Goal: Task Accomplishment & Management: Manage account settings

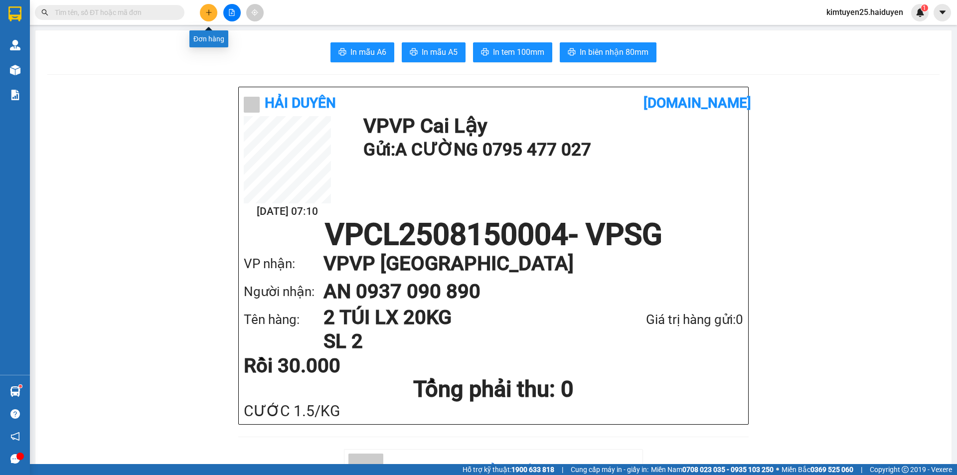
click at [212, 9] on button at bounding box center [208, 12] width 17 height 17
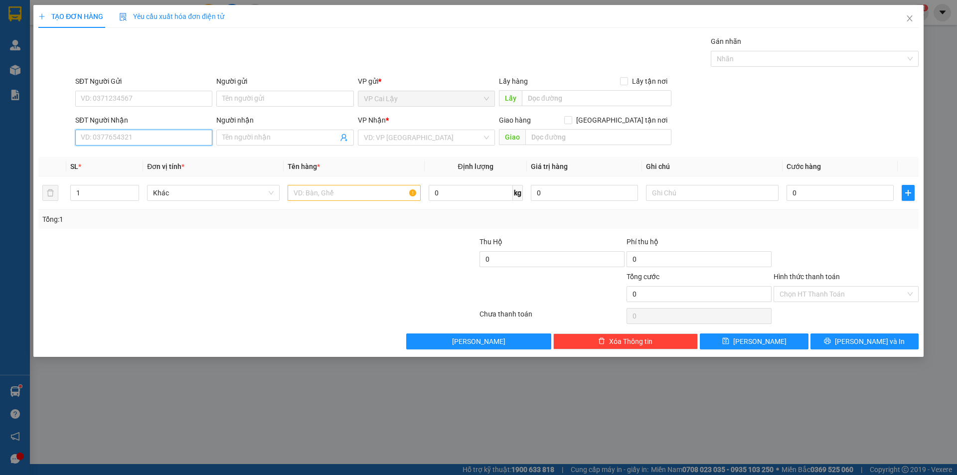
click at [164, 136] on input "SĐT Người Nhận" at bounding box center [143, 138] width 137 height 16
click at [140, 155] on div "0973244051 - THẢO" at bounding box center [143, 157] width 125 height 11
type input "0973244051"
type input "THẢO"
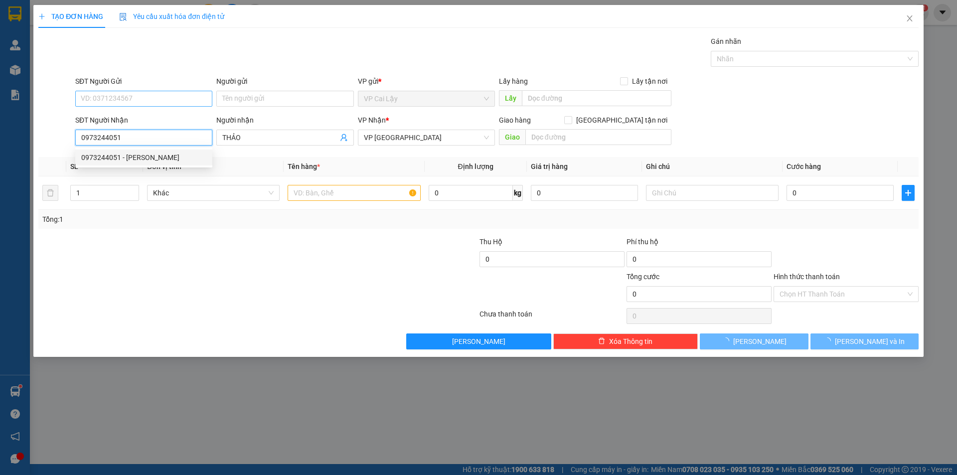
type input "20.000"
type input "0973244051"
click at [138, 95] on input "SĐT Người Gửi" at bounding box center [143, 99] width 137 height 16
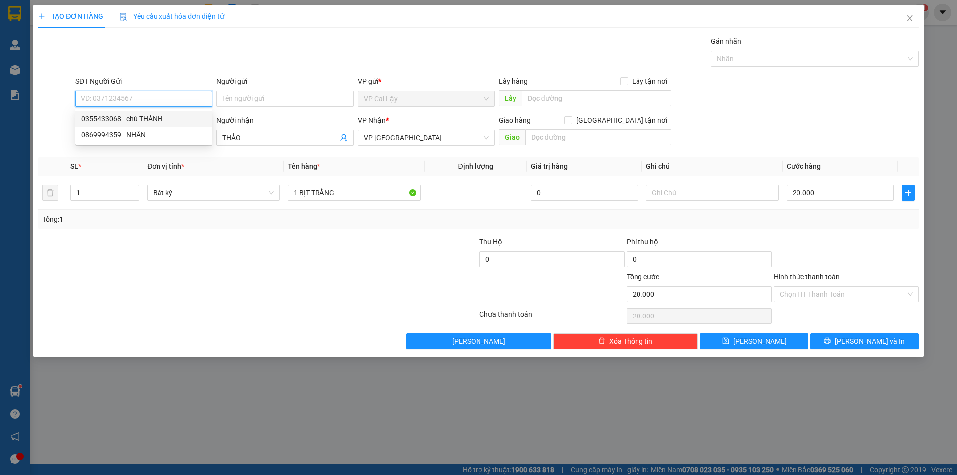
click at [151, 119] on div "0355433068 - chú THÀNH" at bounding box center [143, 118] width 125 height 11
type input "0355433068"
type input "chú THÀNH"
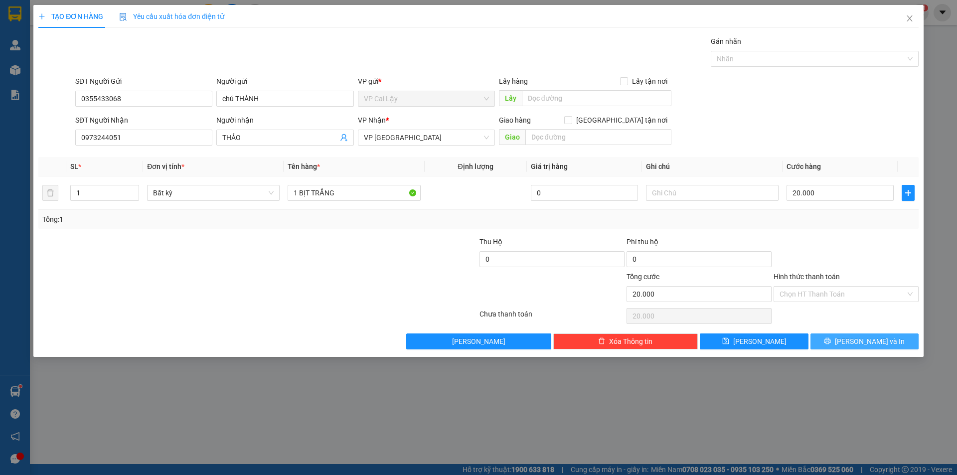
click at [831, 341] on icon "printer" at bounding box center [827, 341] width 6 height 6
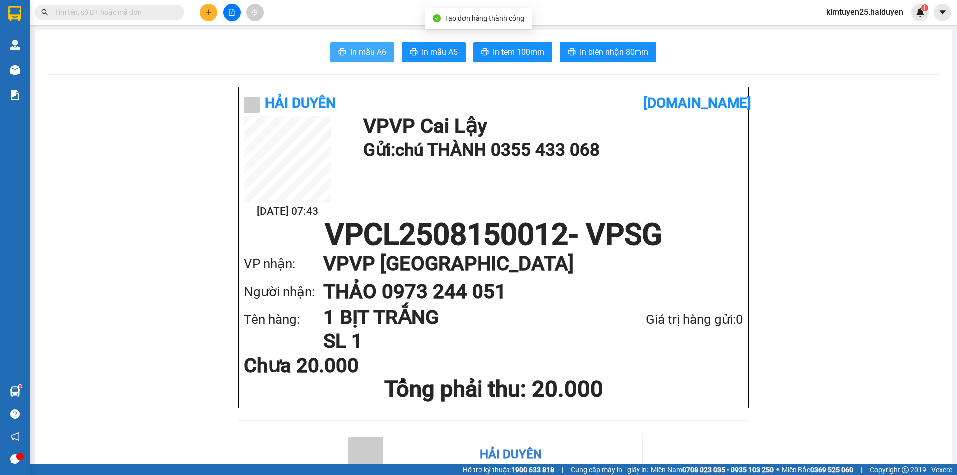
click at [360, 52] on span "In mẫu A6" at bounding box center [368, 52] width 36 height 12
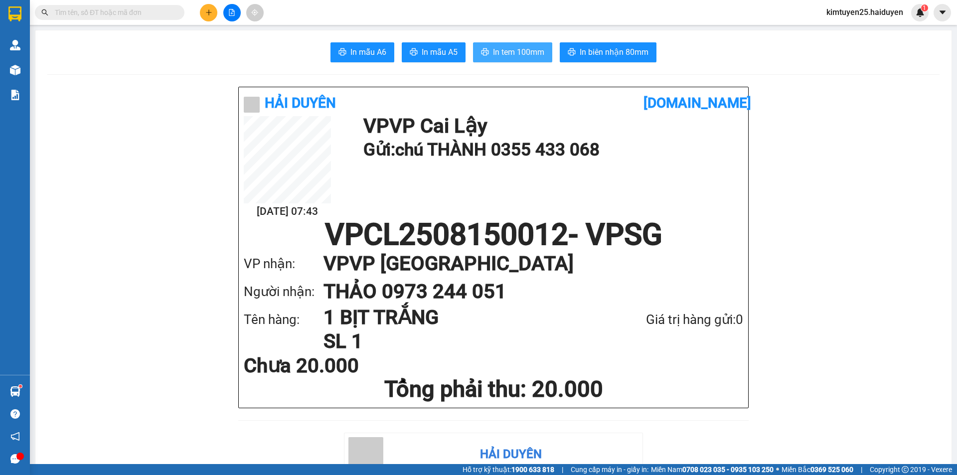
drag, startPoint x: 505, startPoint y: 52, endPoint x: 511, endPoint y: 58, distance: 8.8
click at [510, 58] on span "In tem 100mm" at bounding box center [518, 52] width 51 height 12
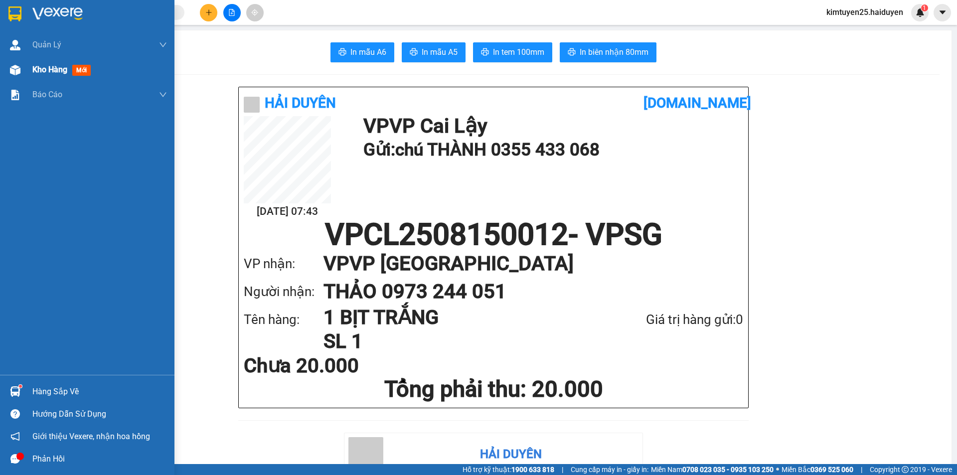
click at [35, 71] on span "Kho hàng" at bounding box center [49, 69] width 35 height 9
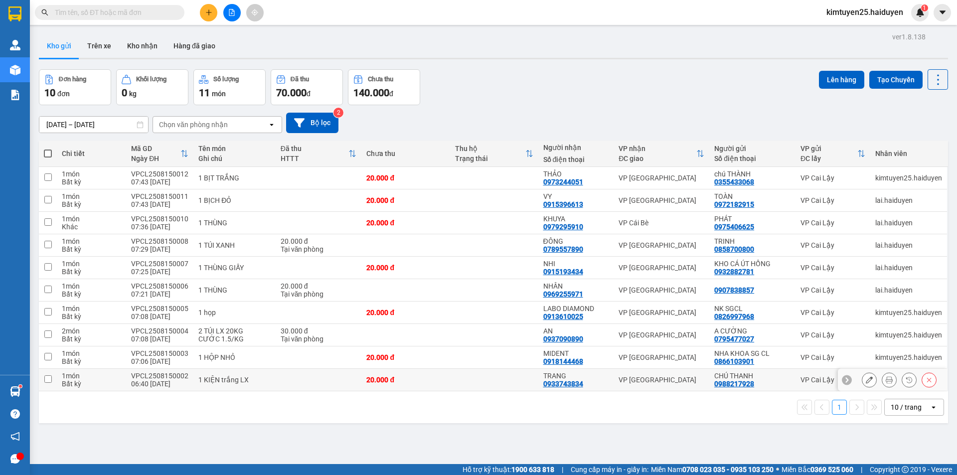
click at [501, 377] on td at bounding box center [494, 380] width 88 height 22
checkbox input "true"
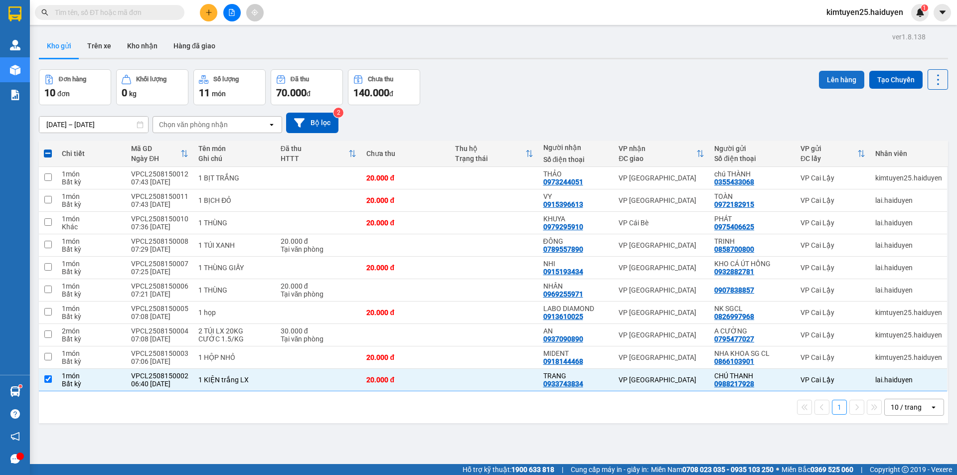
click at [835, 77] on button "Lên hàng" at bounding box center [841, 80] width 45 height 18
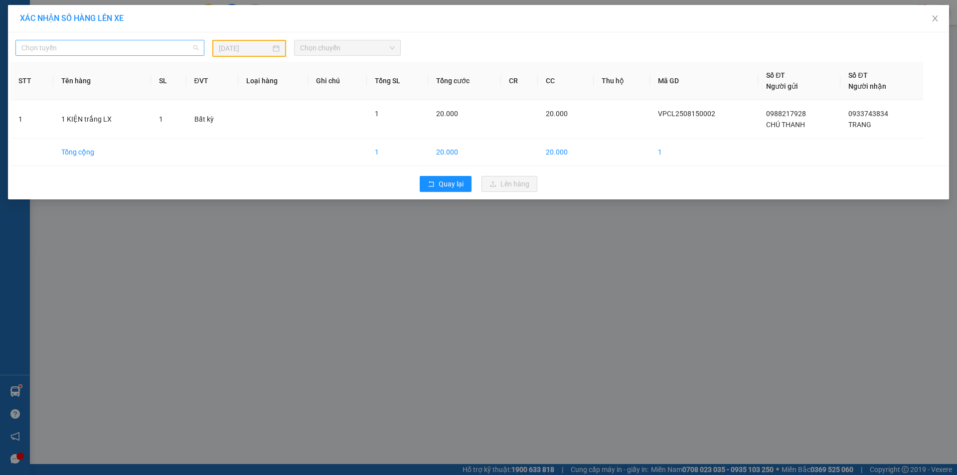
click at [140, 48] on span "Chọn tuyến" at bounding box center [109, 47] width 177 height 15
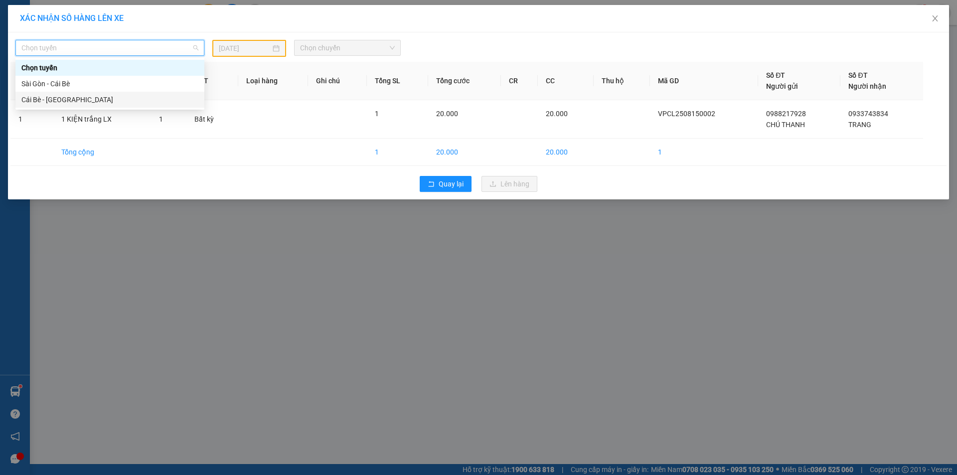
click at [121, 101] on div "Cái Bè - Sài Gòn" at bounding box center [109, 99] width 177 height 11
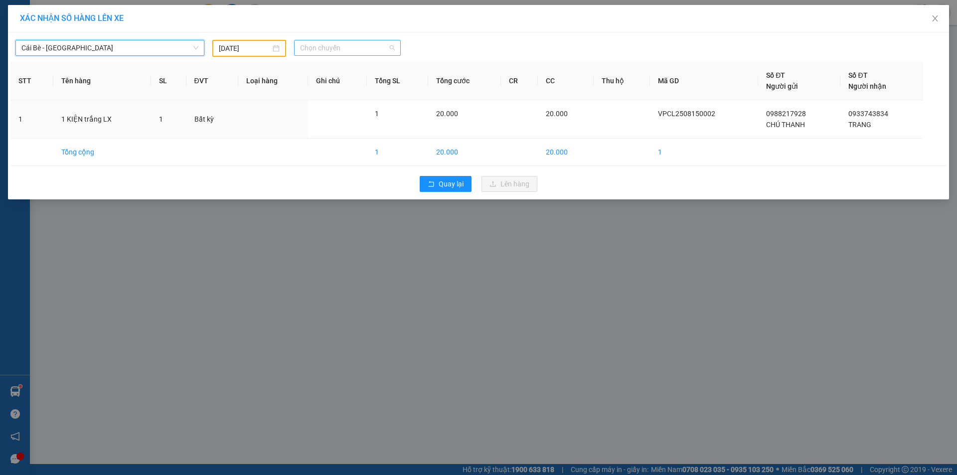
click at [339, 51] on span "Chọn chuyến" at bounding box center [347, 47] width 95 height 15
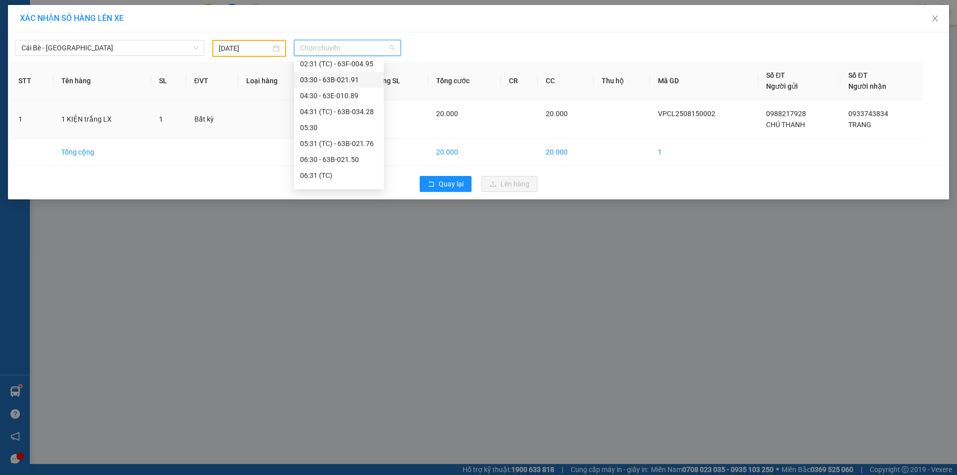
scroll to position [100, 0]
click at [275, 51] on div "14/08/2025" at bounding box center [249, 48] width 61 height 11
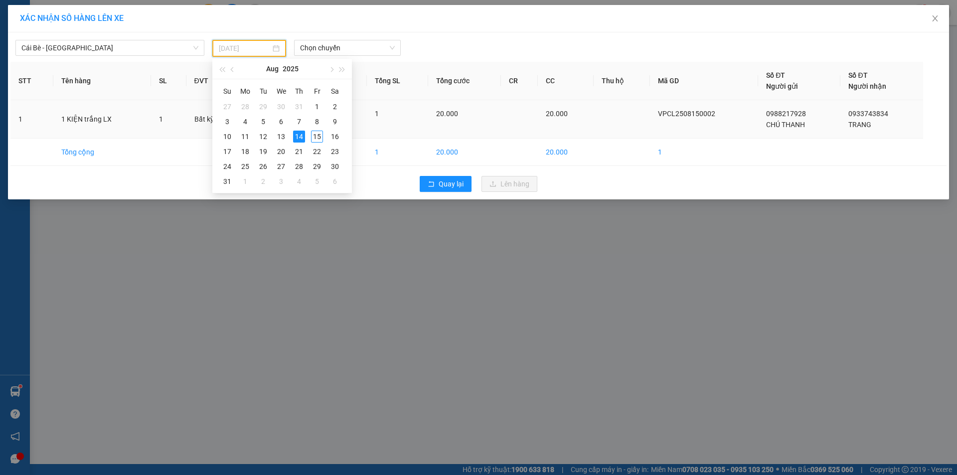
click at [315, 134] on div "15" at bounding box center [317, 137] width 12 height 12
type input "15/08/2025"
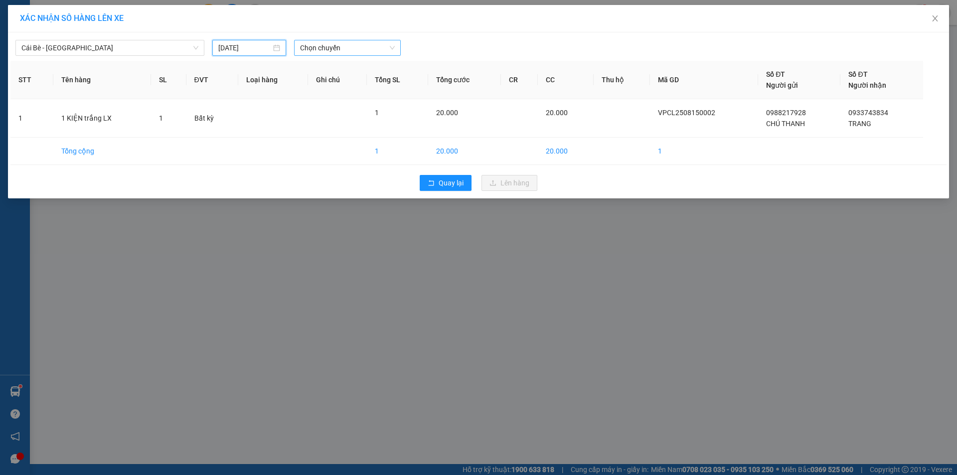
click at [330, 51] on span "Chọn chuyến" at bounding box center [347, 47] width 95 height 15
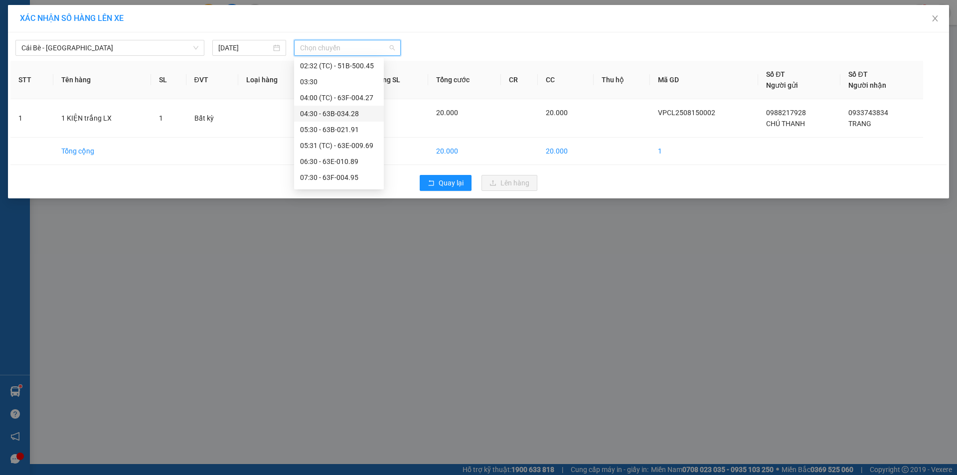
scroll to position [50, 0]
click at [443, 182] on span "Quay lại" at bounding box center [451, 182] width 25 height 11
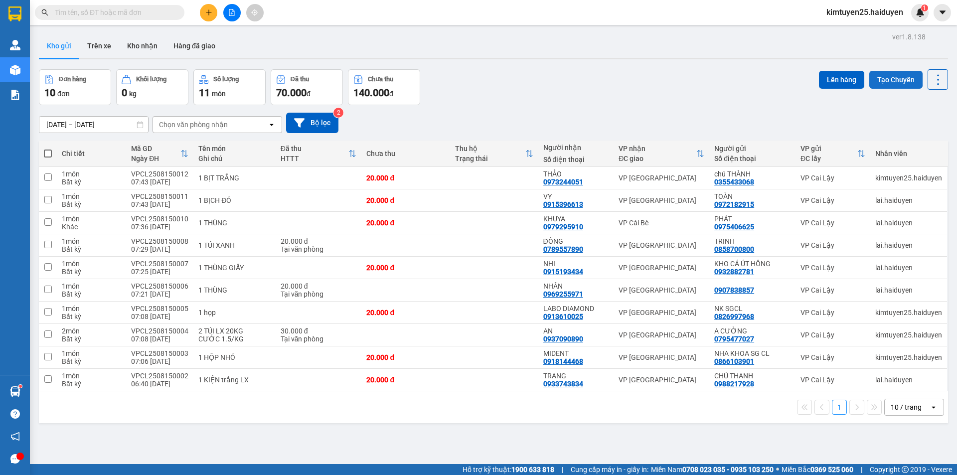
click at [885, 77] on button "Tạo Chuyến" at bounding box center [895, 80] width 53 height 18
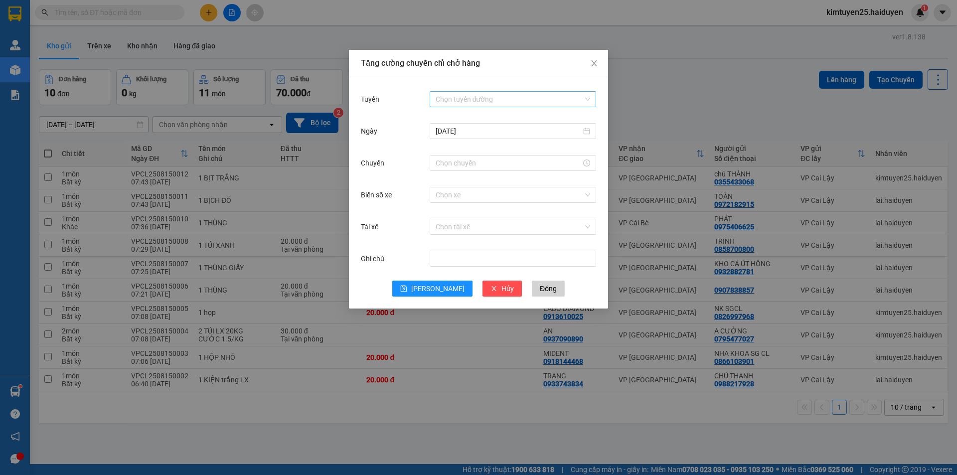
click at [448, 96] on input "Tuyến" at bounding box center [510, 99] width 148 height 15
click at [449, 135] on div "Cái Bè - Sài Gòn" at bounding box center [513, 135] width 154 height 11
click at [448, 167] on input "Chuyến" at bounding box center [509, 162] width 146 height 11
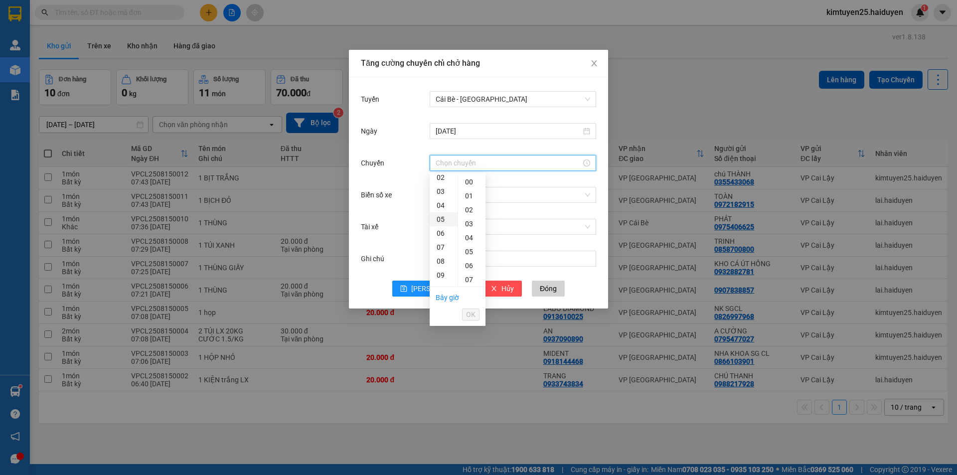
scroll to position [50, 0]
click at [439, 214] on div "06" at bounding box center [444, 216] width 28 height 14
click at [469, 216] on div "31" at bounding box center [471, 216] width 27 height 14
type input "06:31"
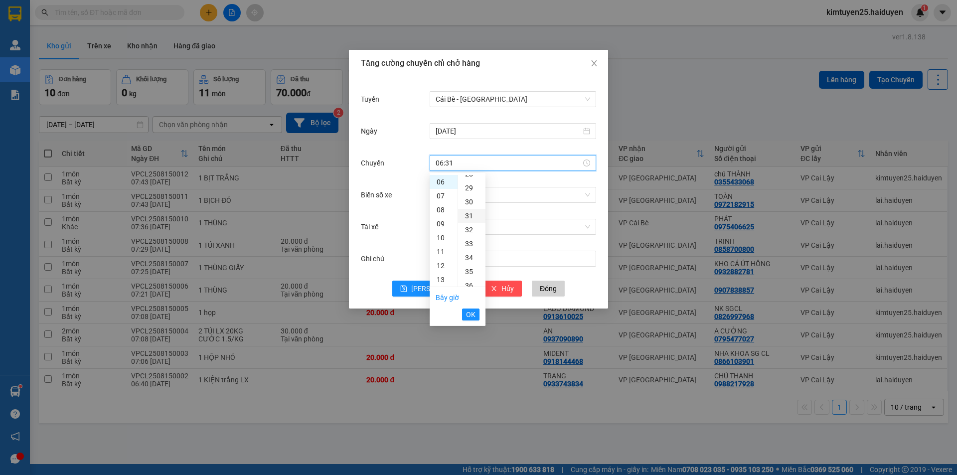
scroll to position [433, 0]
click at [468, 313] on span "OK" at bounding box center [470, 314] width 9 height 11
click at [468, 197] on input "Biển số xe" at bounding box center [510, 194] width 148 height 15
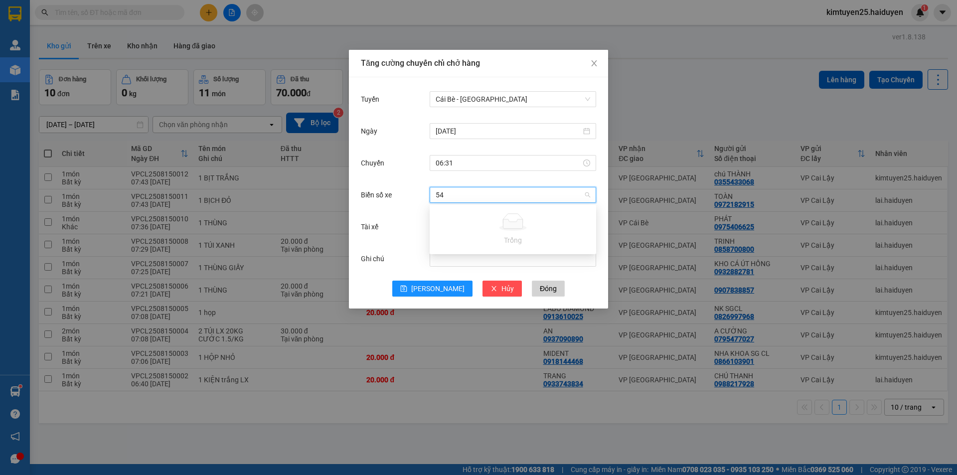
type input "5"
type input "81"
click at [437, 194] on input "Biển số xe" at bounding box center [510, 194] width 148 height 15
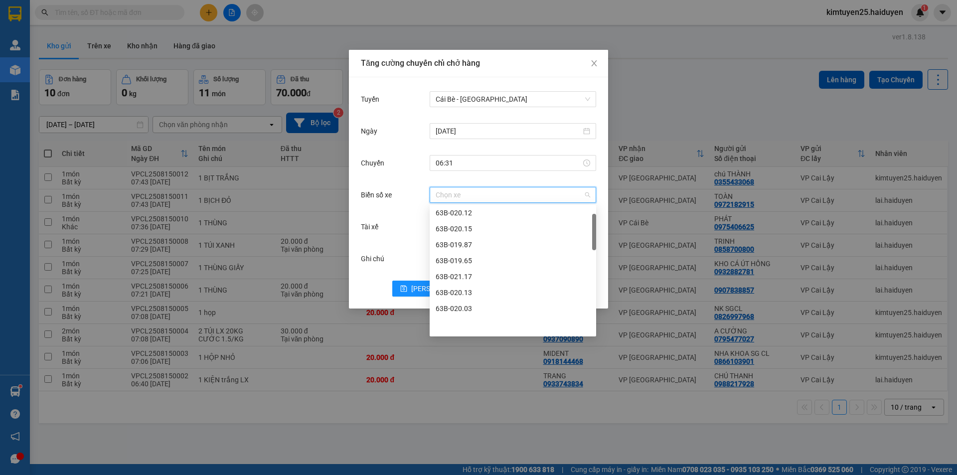
scroll to position [0, 0]
click at [355, 286] on div "Tuyến Cái Bè - Sài Gòn Ngày 15/08/2025 Chuyến 06:31 Biển số xe Chọn xe Tài xế C…" at bounding box center [478, 192] width 259 height 231
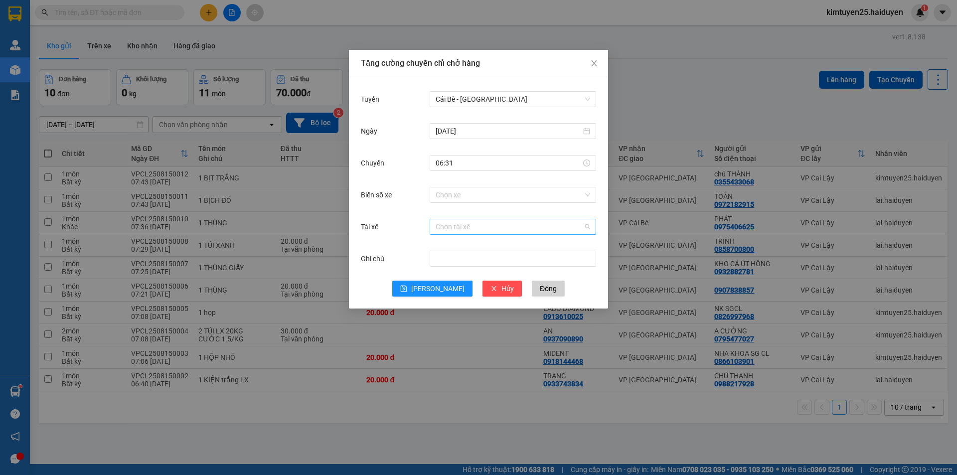
click at [459, 227] on input "Tài xế" at bounding box center [510, 226] width 148 height 15
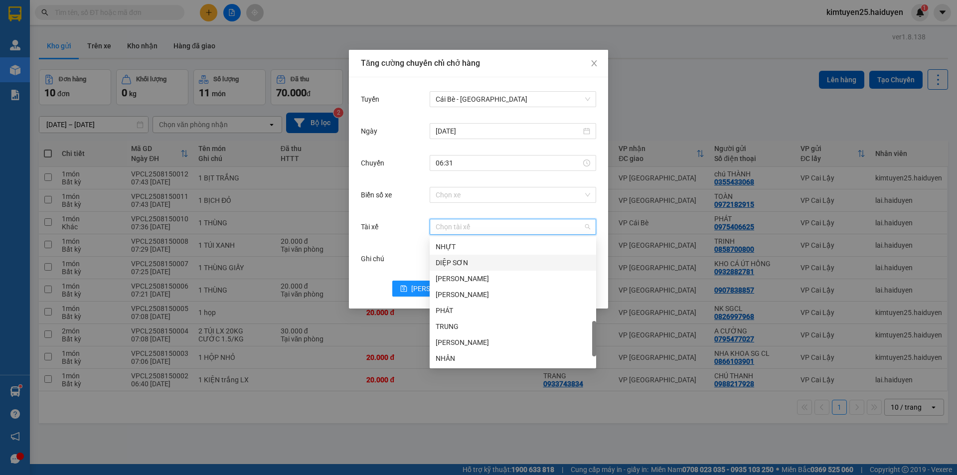
scroll to position [447, 0]
click at [404, 239] on div "Tài xế Chọn tài xế" at bounding box center [478, 233] width 235 height 32
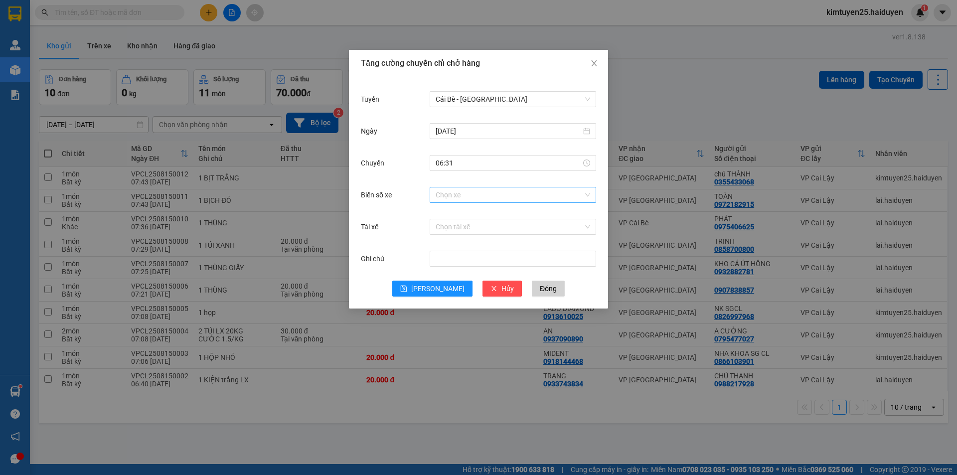
click at [480, 199] on input "Biển số xe" at bounding box center [510, 194] width 148 height 15
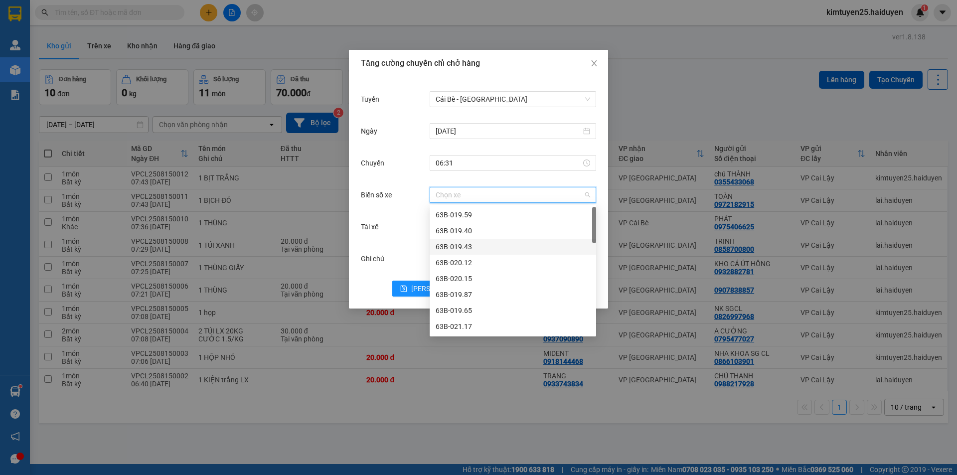
scroll to position [0, 0]
click at [554, 196] on input "Biển số xe" at bounding box center [510, 194] width 148 height 15
click at [407, 233] on div "Tài xế" at bounding box center [395, 227] width 69 height 20
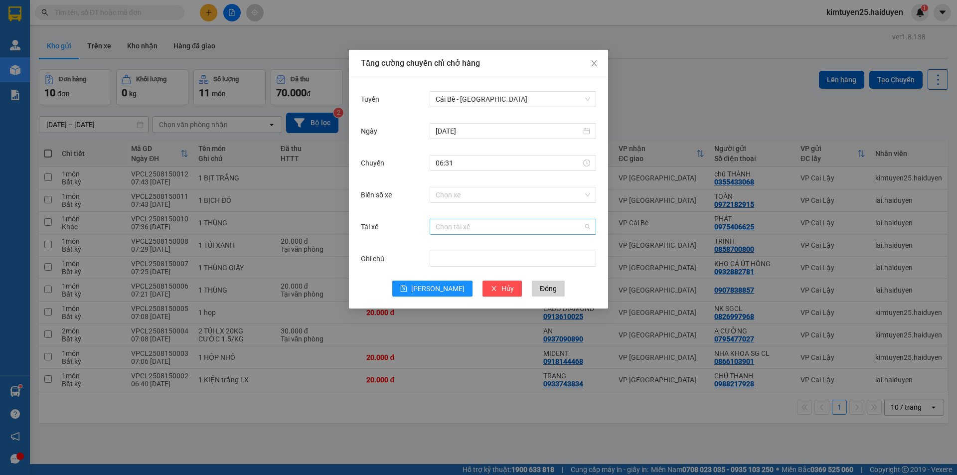
click at [446, 227] on input "Tài xế" at bounding box center [510, 226] width 148 height 15
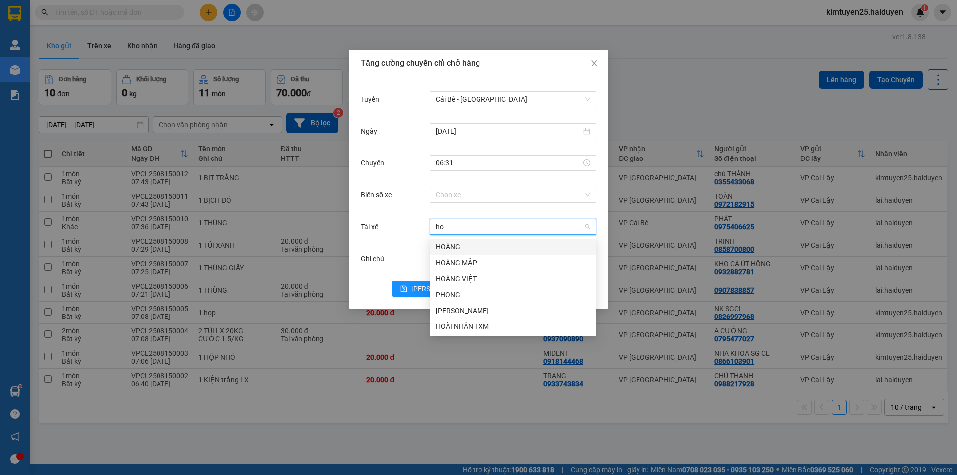
type input "hoa"
click at [473, 243] on div "HOÀNG" at bounding box center [513, 246] width 154 height 11
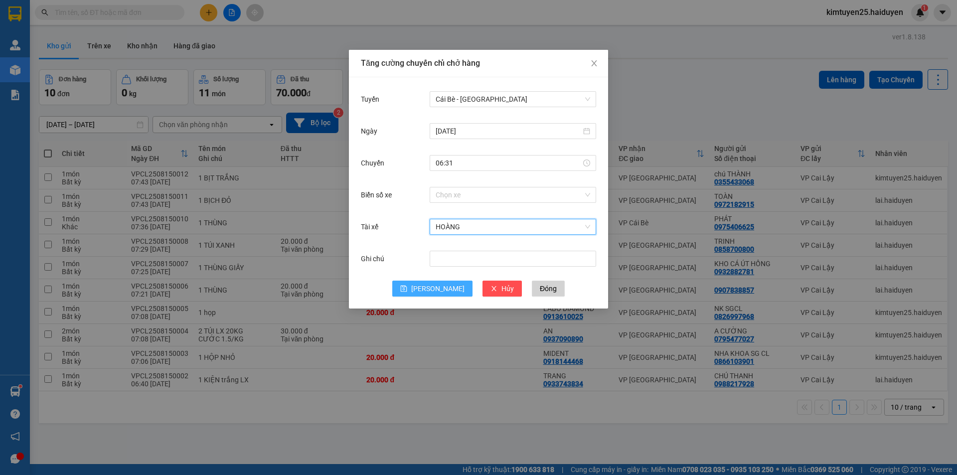
click at [434, 288] on span "Lưu" at bounding box center [437, 288] width 53 height 11
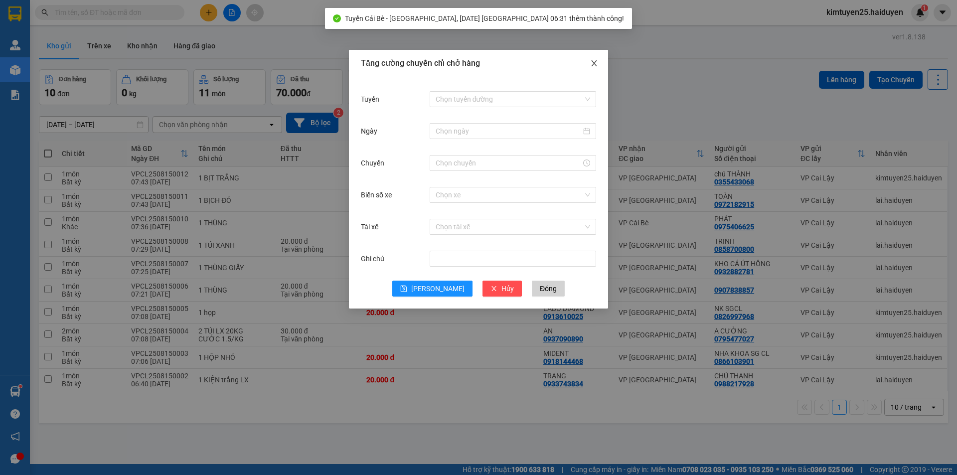
click at [594, 62] on icon "close" at bounding box center [594, 63] width 8 height 8
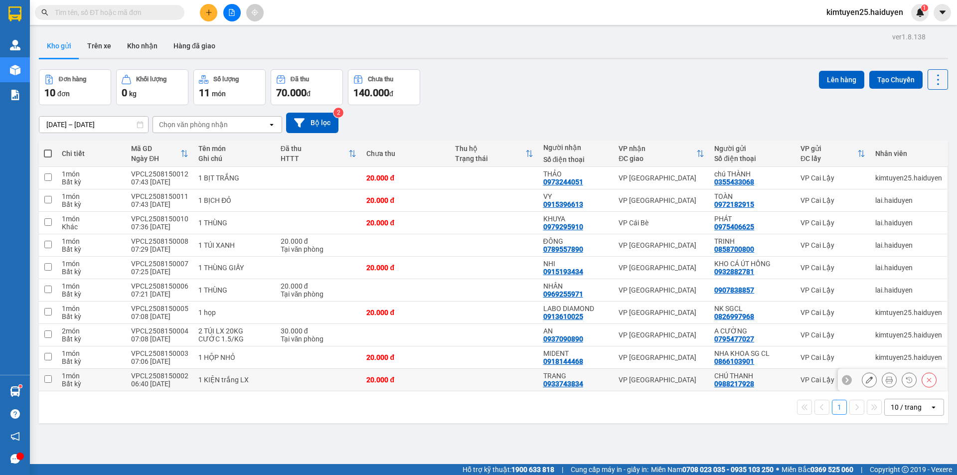
click at [353, 380] on td at bounding box center [319, 380] width 86 height 22
checkbox input "true"
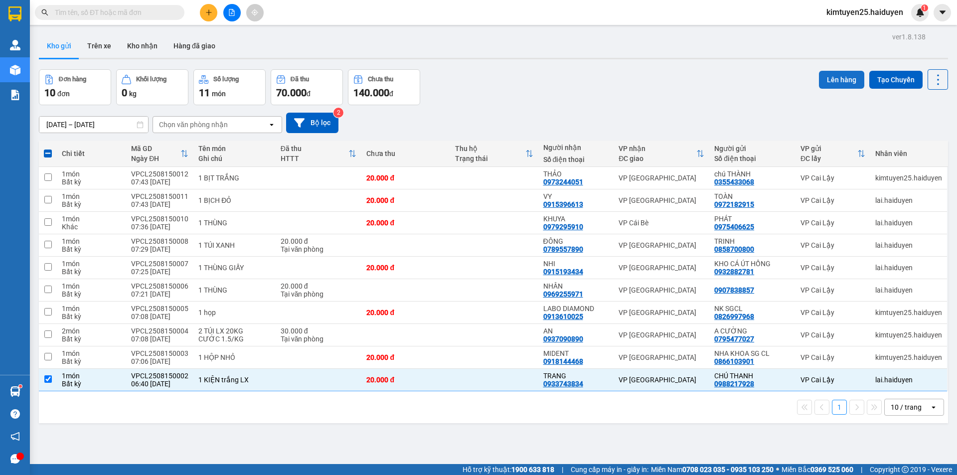
click at [843, 82] on button "Lên hàng" at bounding box center [841, 80] width 45 height 18
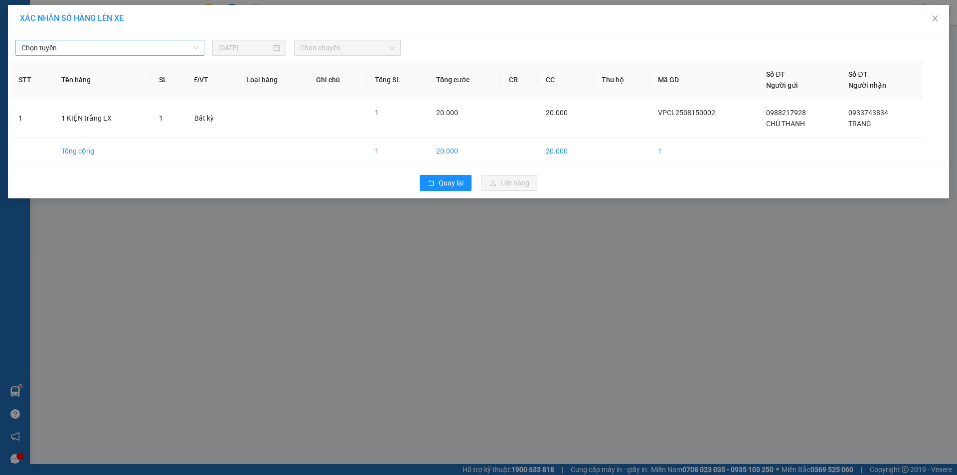
click at [195, 44] on span "Chọn tuyến" at bounding box center [109, 47] width 177 height 15
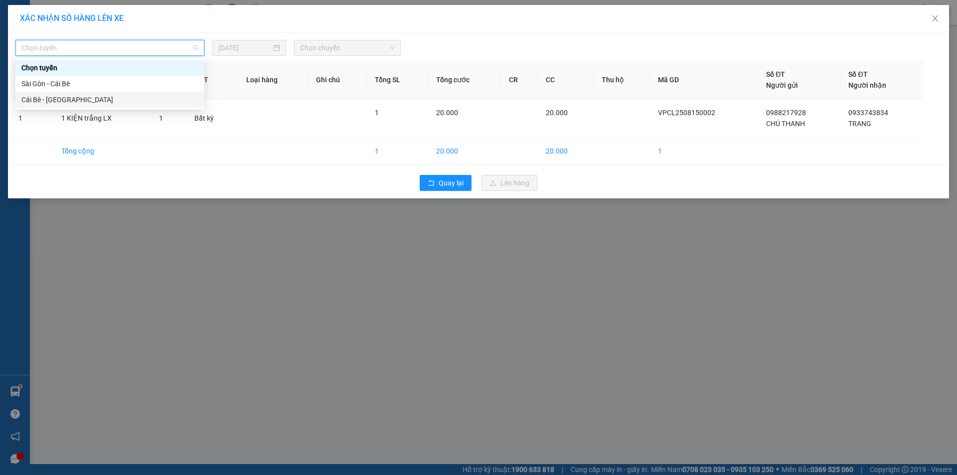
click at [108, 99] on div "Cái Bè - Sài Gòn" at bounding box center [109, 99] width 177 height 11
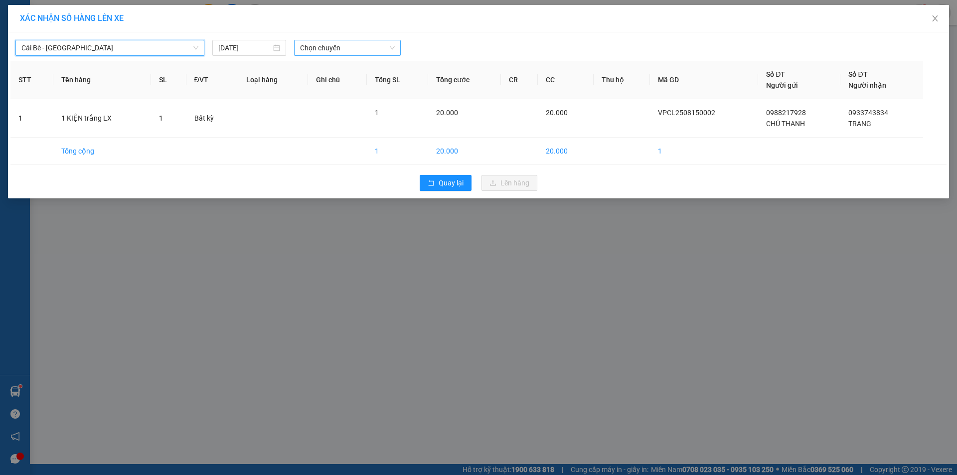
click at [314, 50] on span "Chọn chuyến" at bounding box center [347, 47] width 95 height 15
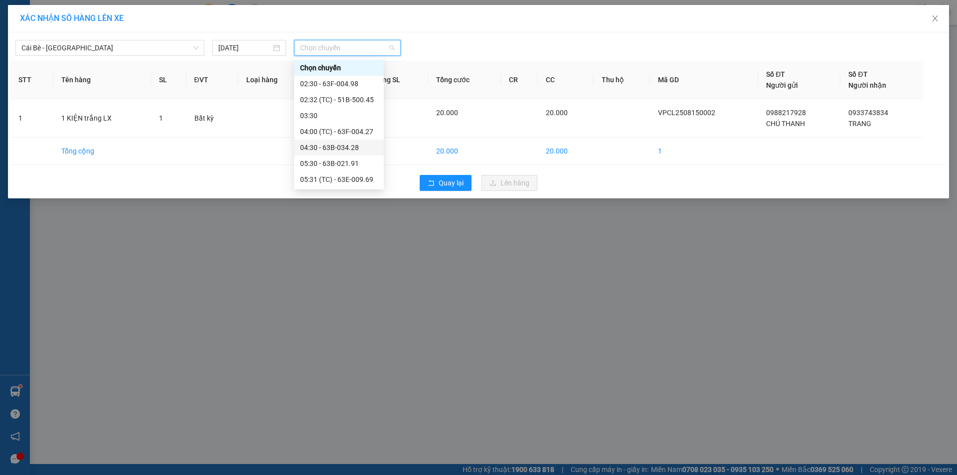
scroll to position [100, 0]
click at [323, 112] on div "06:31 (TC)" at bounding box center [339, 111] width 78 height 11
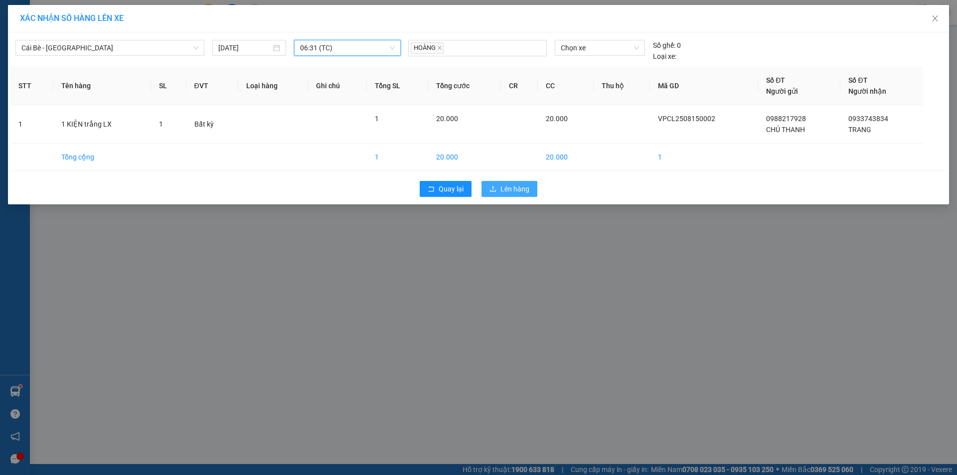
click at [501, 192] on span "Lên hàng" at bounding box center [514, 188] width 29 height 11
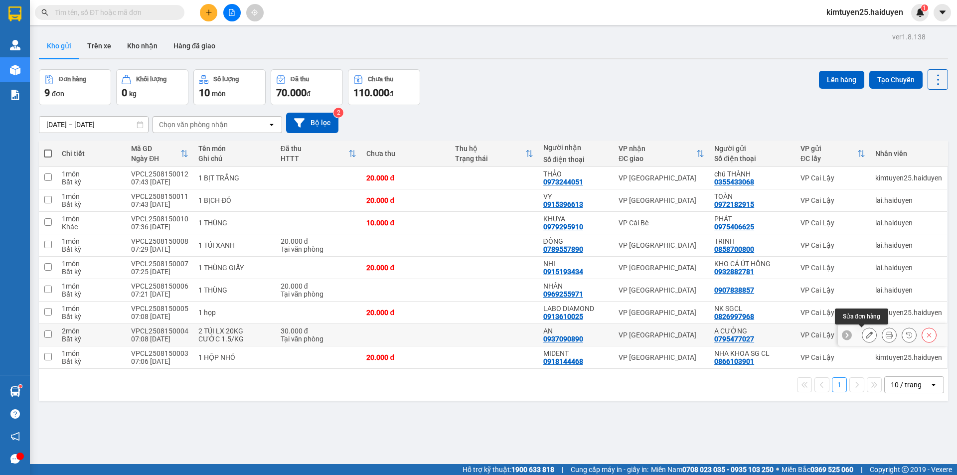
click at [866, 333] on icon at bounding box center [869, 334] width 7 height 7
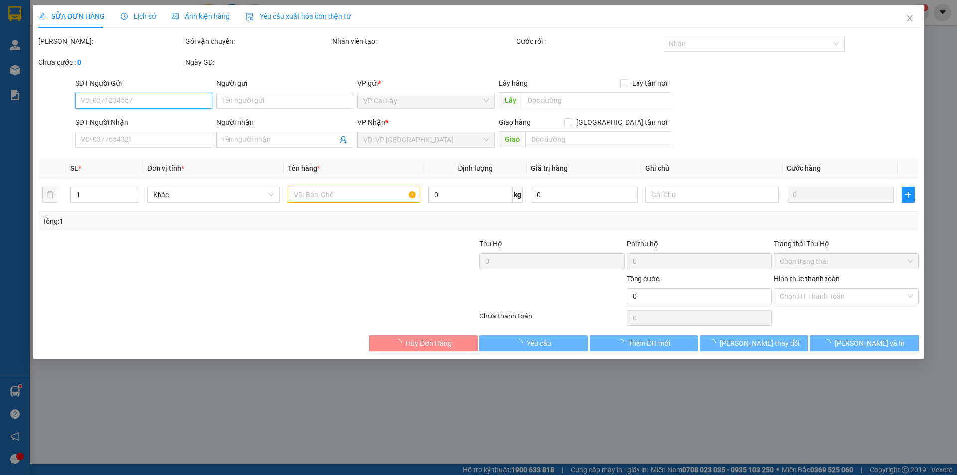
type input "0795477027"
type input "A CƯỜNG"
type input "0937090890"
type input "AN"
type input "30.000"
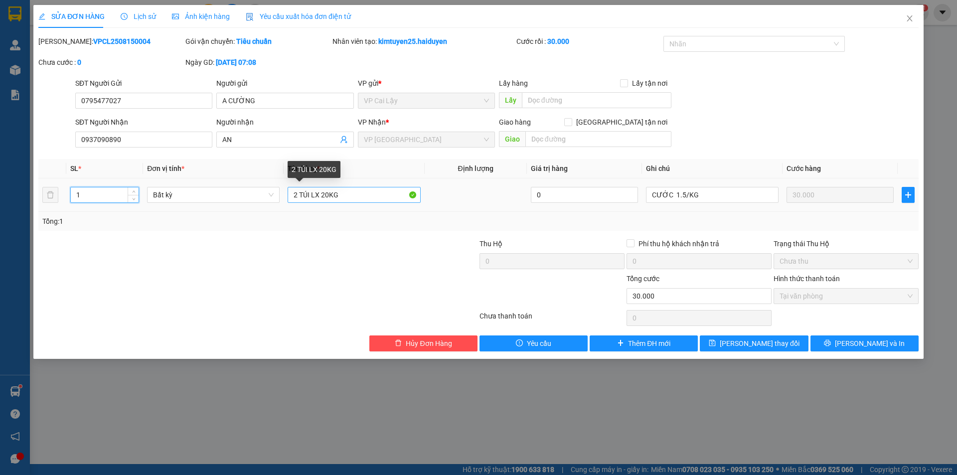
type input "1"
drag, startPoint x: 298, startPoint y: 194, endPoint x: 292, endPoint y: 195, distance: 5.6
click at [292, 195] on input "2 TÚI LX 20KG" at bounding box center [354, 195] width 133 height 16
type input "1 TÚI LX 20KG"
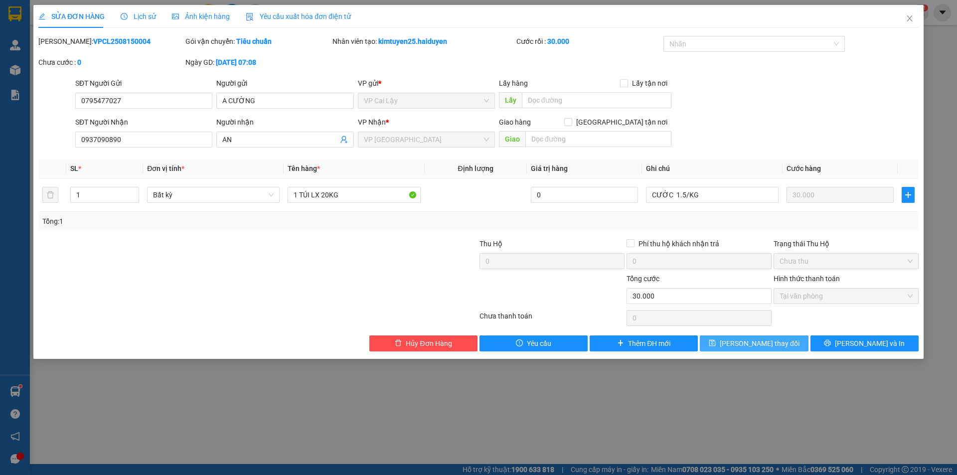
click at [772, 343] on span "Lưu thay đổi" at bounding box center [760, 343] width 80 height 11
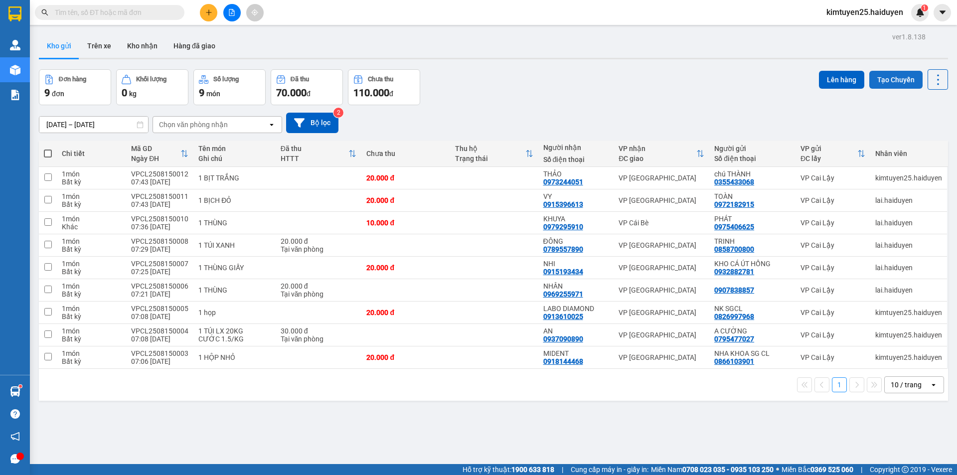
click at [884, 82] on button "Tạo Chuyến" at bounding box center [895, 80] width 53 height 18
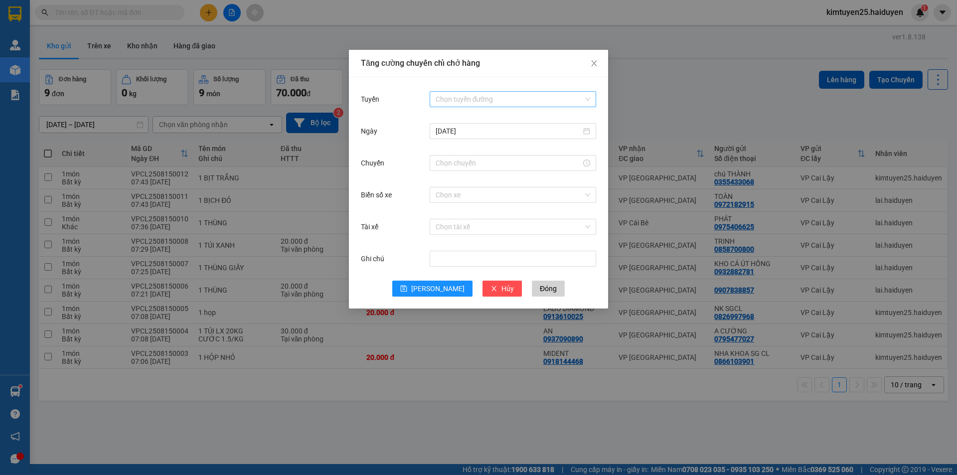
click at [483, 103] on input "Tuyến" at bounding box center [510, 99] width 148 height 15
click at [471, 135] on div "Cái Bè - Sài Gòn" at bounding box center [513, 135] width 154 height 11
click at [458, 163] on input "Chuyến" at bounding box center [509, 162] width 146 height 11
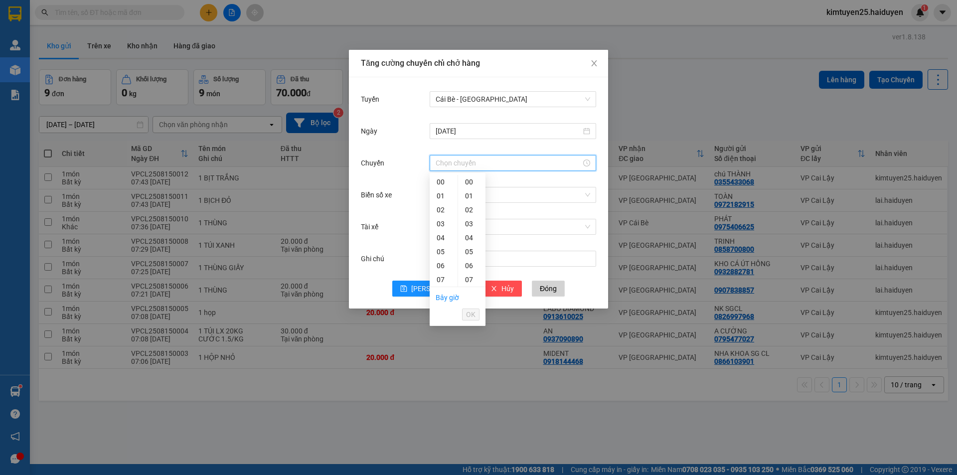
drag, startPoint x: 441, startPoint y: 277, endPoint x: 454, endPoint y: 263, distance: 19.7
click at [441, 277] on div "07" at bounding box center [444, 280] width 28 height 14
click at [470, 261] on div "31" at bounding box center [471, 266] width 27 height 14
type input "07:31"
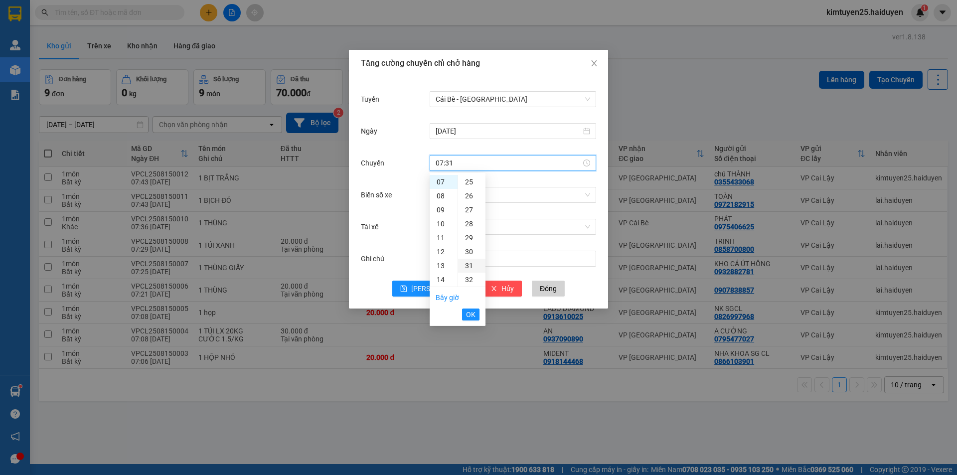
scroll to position [433, 0]
click at [473, 315] on span "OK" at bounding box center [470, 314] width 9 height 11
click at [459, 195] on input "Biển số xe" at bounding box center [510, 194] width 148 height 15
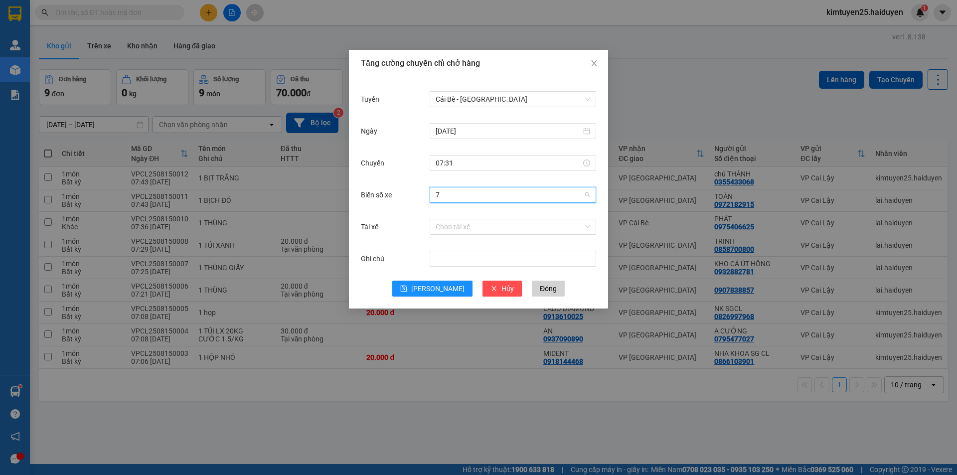
type input "76"
click at [460, 220] on div "63B-021.76" at bounding box center [513, 214] width 154 height 11
click at [457, 230] on input "Tài xế" at bounding box center [510, 226] width 148 height 15
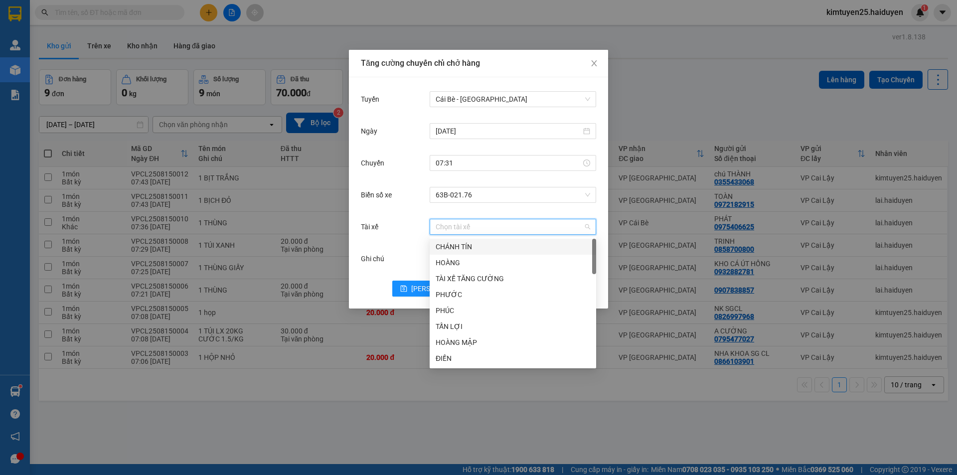
type input "d"
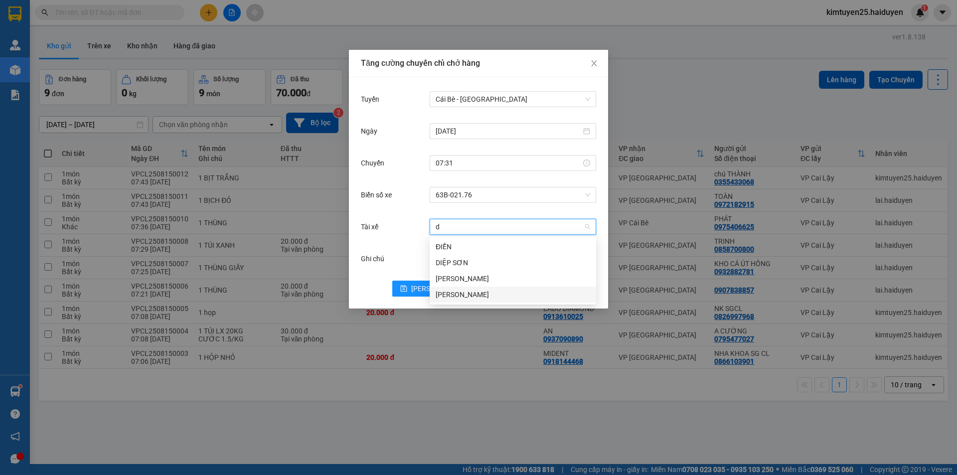
click at [471, 292] on div "NGUYỄN DUY" at bounding box center [513, 294] width 154 height 11
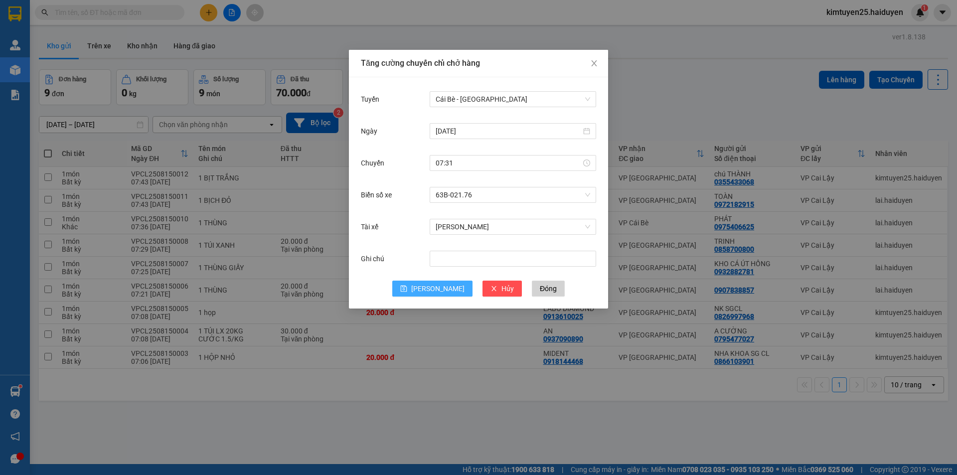
click at [441, 288] on span "Lưu" at bounding box center [437, 288] width 53 height 11
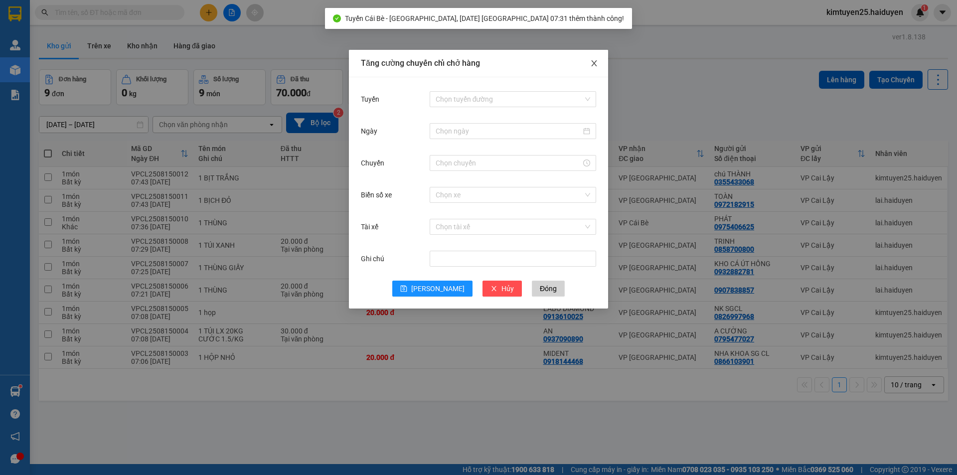
click at [591, 61] on icon "close" at bounding box center [594, 63] width 8 height 8
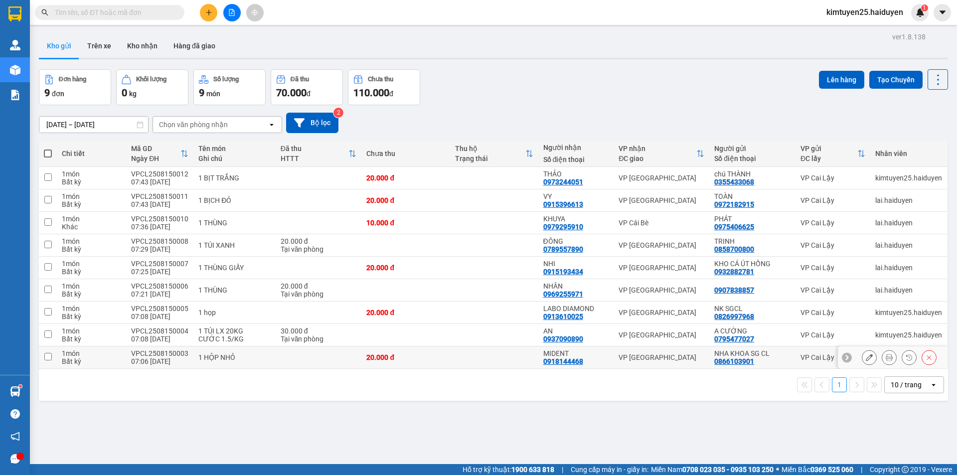
click at [291, 353] on td at bounding box center [319, 357] width 86 height 22
checkbox input "true"
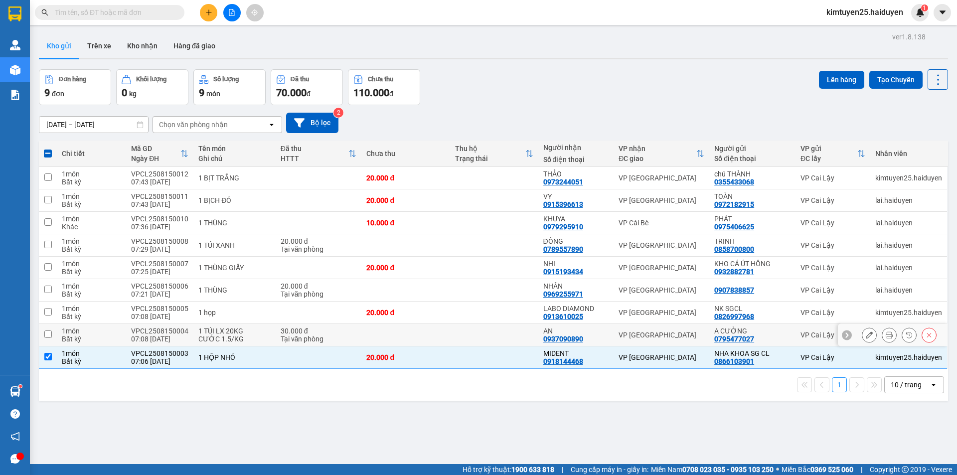
click at [421, 333] on td at bounding box center [405, 335] width 88 height 22
checkbox input "true"
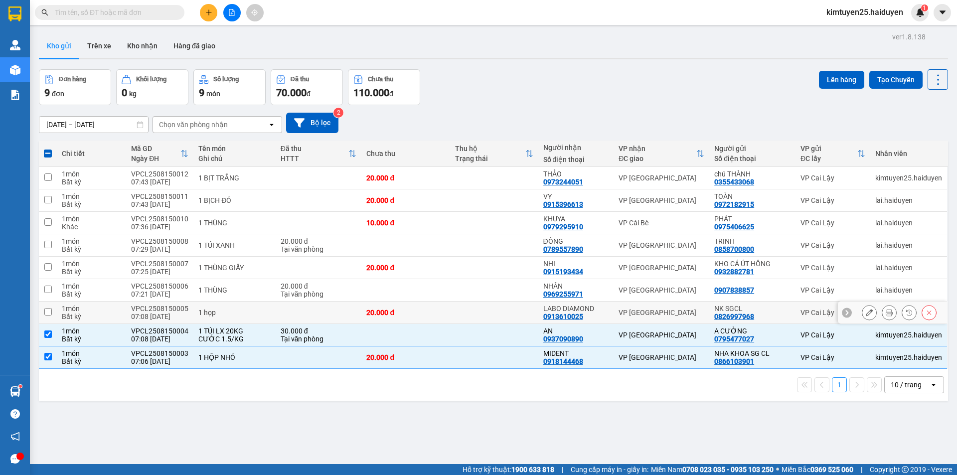
click at [418, 308] on div "20.000 đ" at bounding box center [405, 312] width 78 height 8
checkbox input "true"
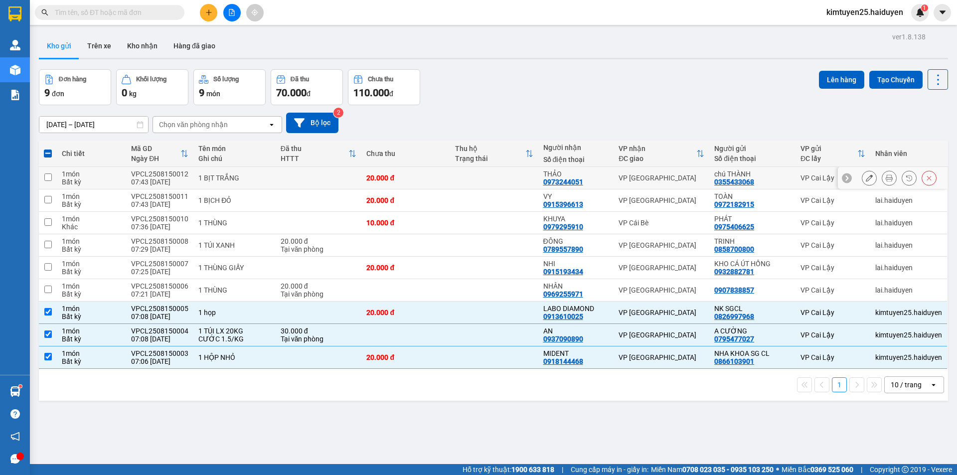
click at [486, 176] on td at bounding box center [494, 178] width 88 height 22
checkbox input "true"
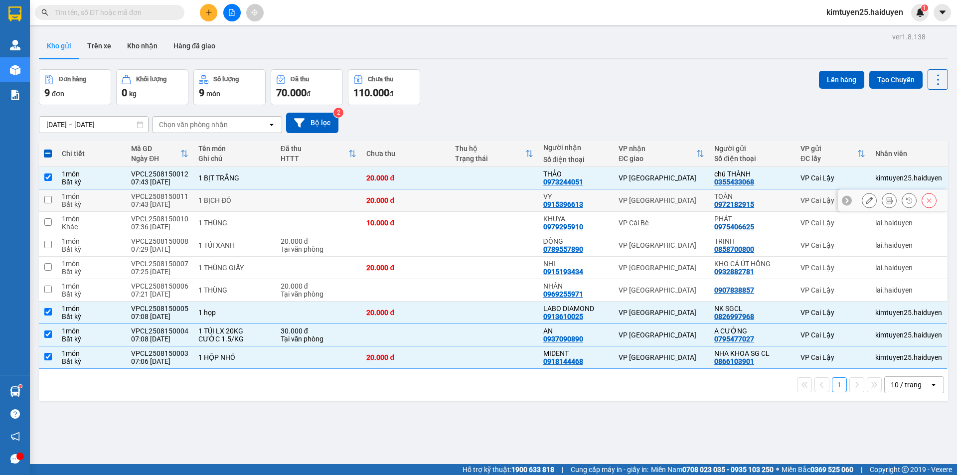
click at [486, 200] on td at bounding box center [494, 200] width 88 height 22
checkbox input "true"
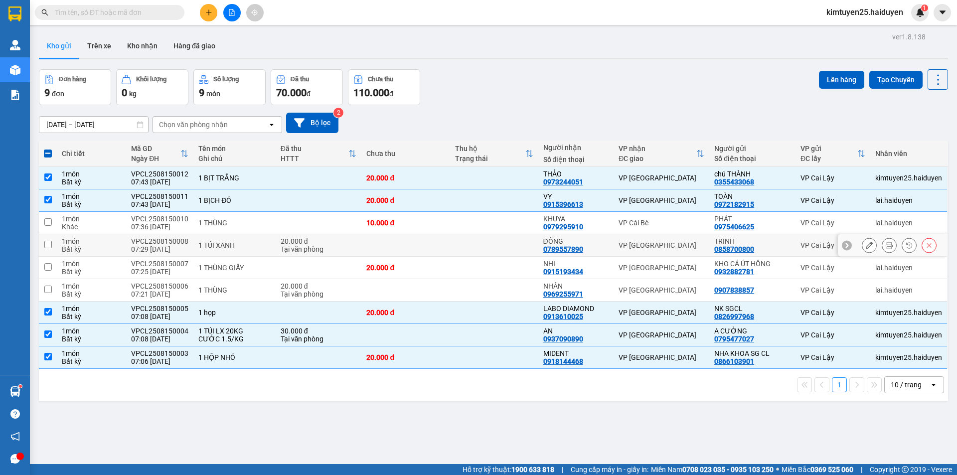
click at [483, 242] on td at bounding box center [494, 245] width 88 height 22
checkbox input "true"
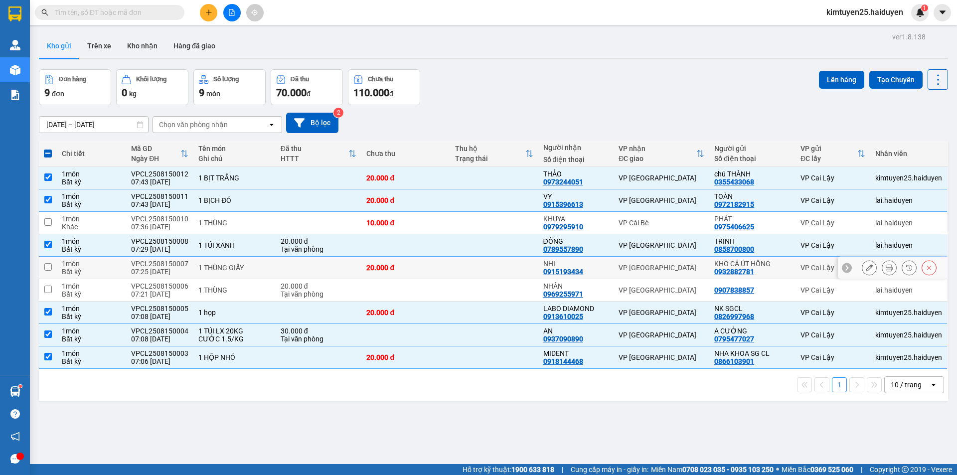
click at [473, 263] on td at bounding box center [494, 268] width 88 height 22
checkbox input "true"
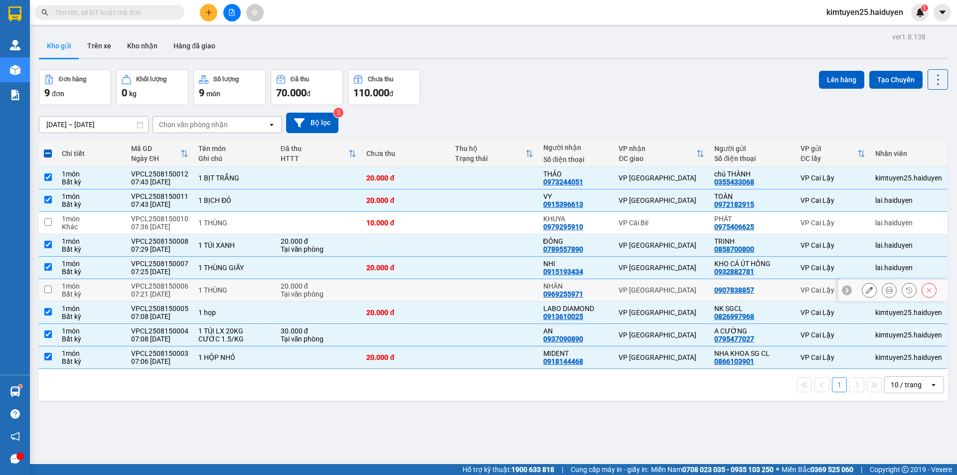
click at [467, 293] on td at bounding box center [494, 290] width 88 height 22
checkbox input "true"
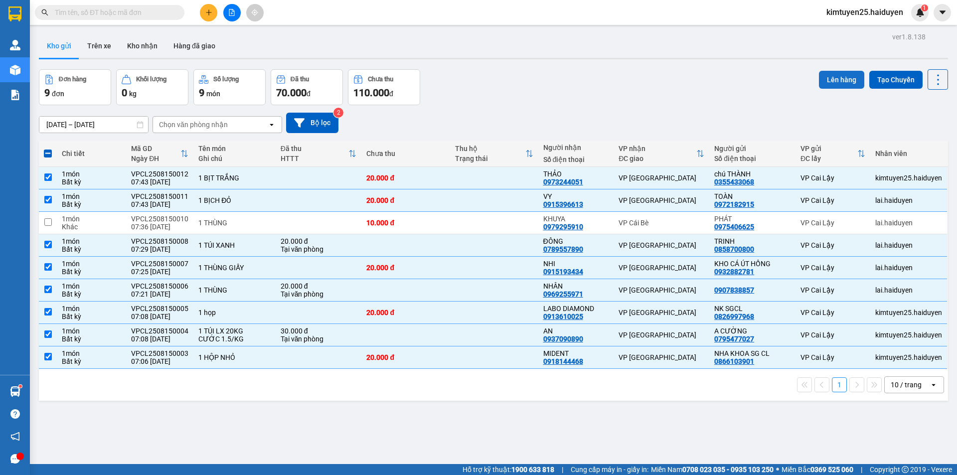
click at [829, 73] on button "Lên hàng" at bounding box center [841, 80] width 45 height 18
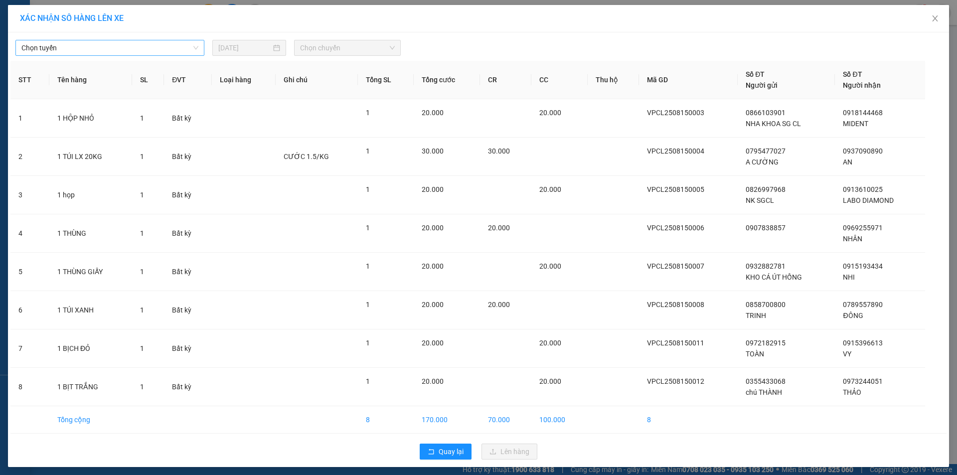
click at [168, 44] on span "Chọn tuyến" at bounding box center [109, 47] width 177 height 15
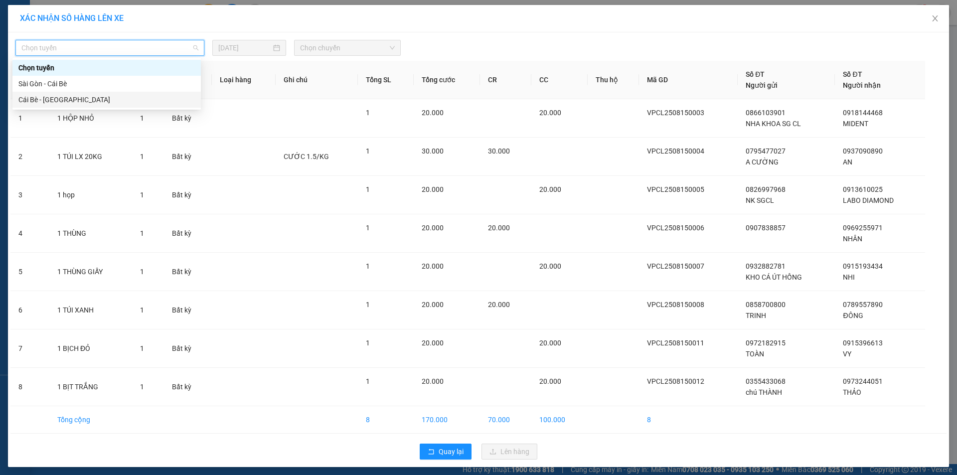
click at [59, 102] on div "Cái Bè - Sài Gòn" at bounding box center [106, 99] width 176 height 11
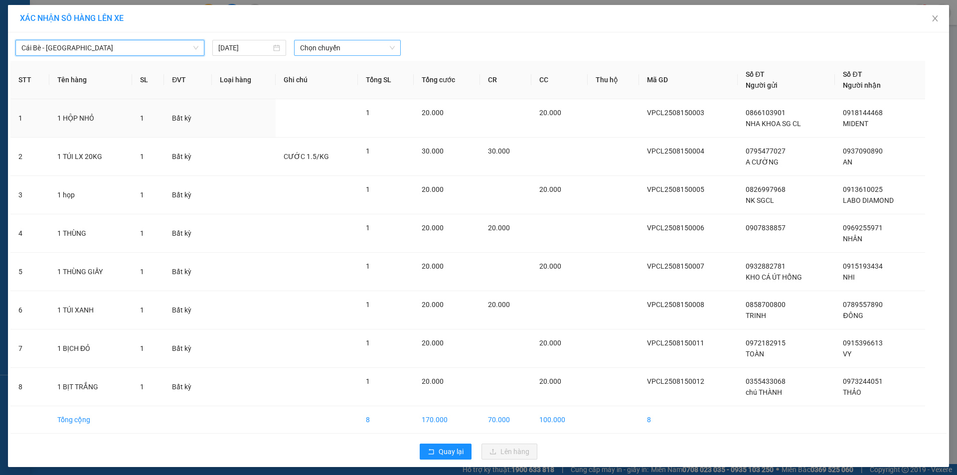
click at [310, 48] on span "Chọn chuyến" at bounding box center [347, 47] width 95 height 15
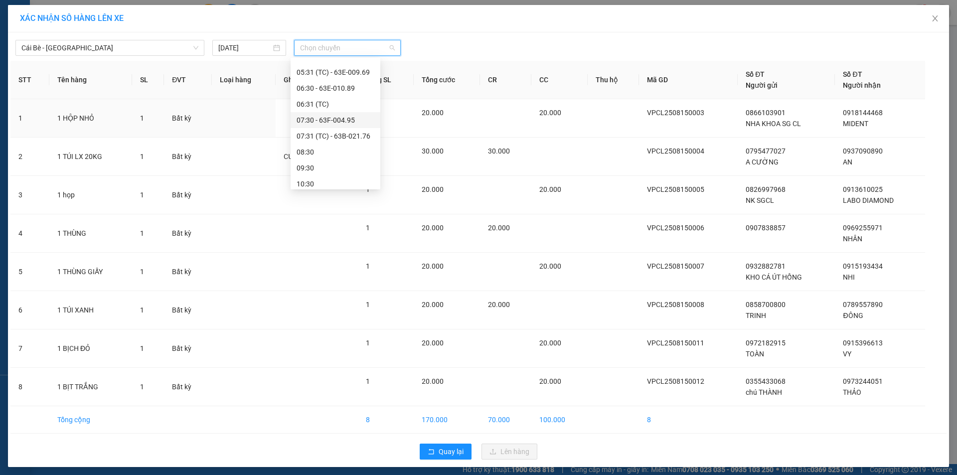
scroll to position [150, 0]
click at [323, 89] on div "07:31 (TC) - 63B-021.76" at bounding box center [336, 93] width 78 height 11
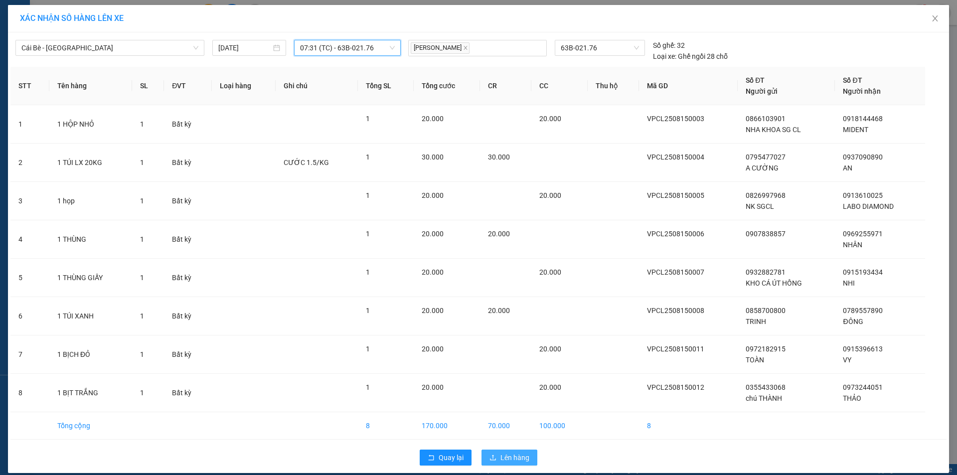
click at [503, 460] on span "Lên hàng" at bounding box center [514, 457] width 29 height 11
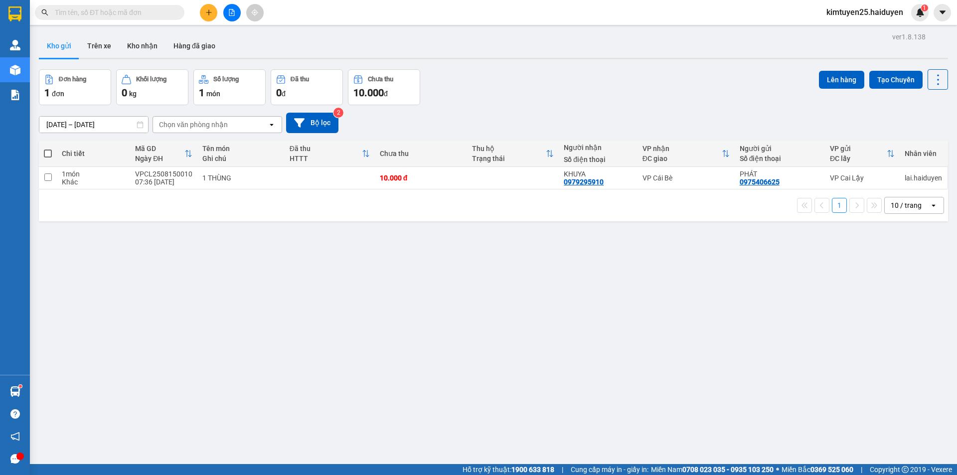
click at [134, 10] on input "text" at bounding box center [114, 12] width 118 height 11
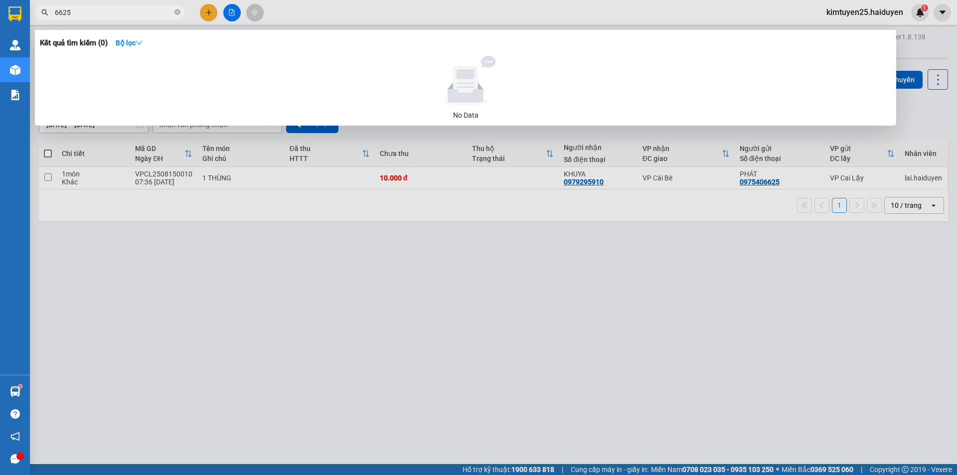
type input "6625"
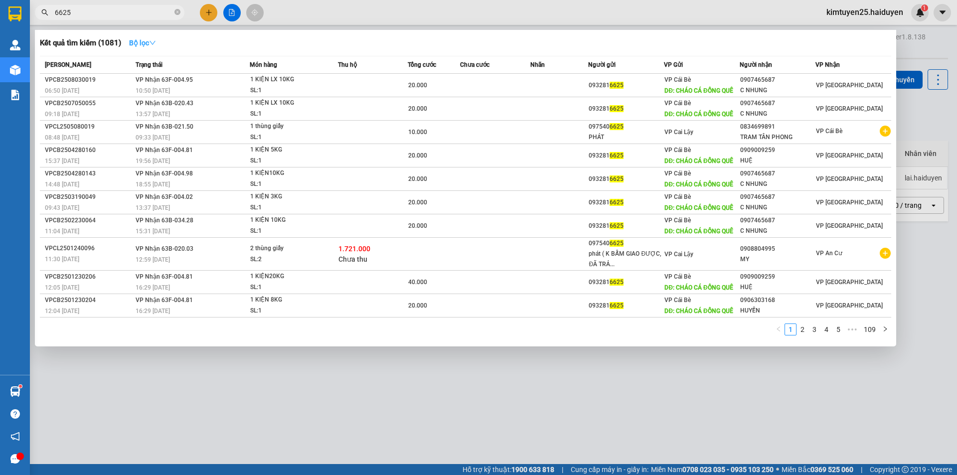
click at [141, 40] on strong "Bộ lọc" at bounding box center [142, 43] width 27 height 8
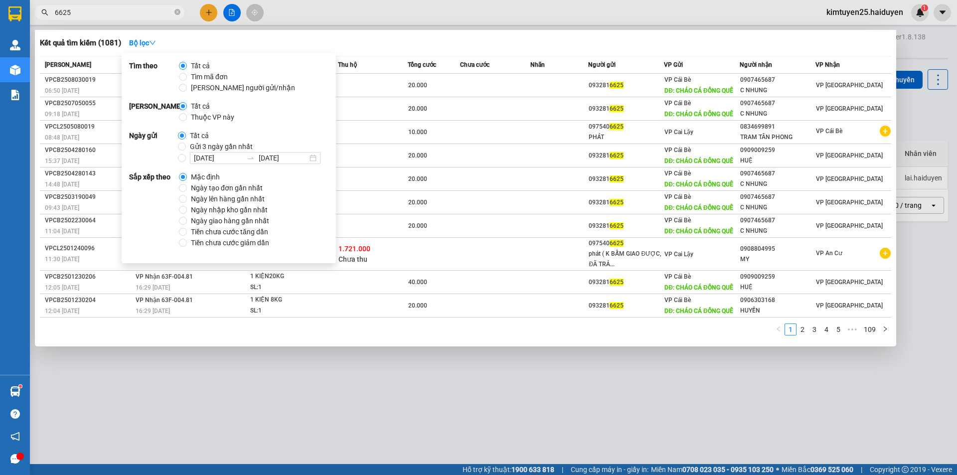
click at [196, 148] on span "Gửi 3 ngày gần nhất" at bounding box center [221, 146] width 71 height 11
click at [186, 148] on input "Gửi 3 ngày gần nhất" at bounding box center [182, 147] width 8 height 8
radio input "true"
radio input "false"
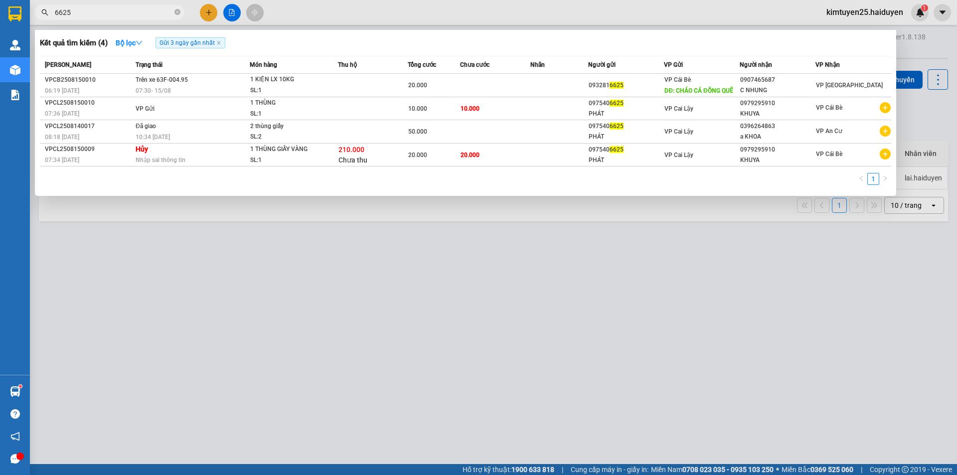
click at [478, 42] on div "Kết quả tìm kiếm ( 4 ) Bộ lọc Gửi 3 ngày gần nhất" at bounding box center [465, 43] width 851 height 16
click at [178, 10] on icon "close-circle" at bounding box center [177, 12] width 6 height 6
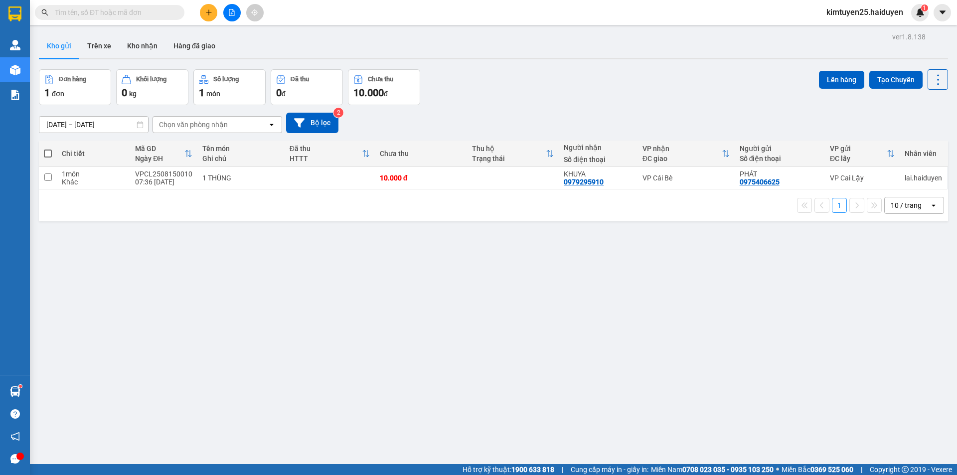
click at [162, 14] on input "text" at bounding box center [114, 12] width 118 height 11
click at [213, 19] on button at bounding box center [208, 12] width 17 height 17
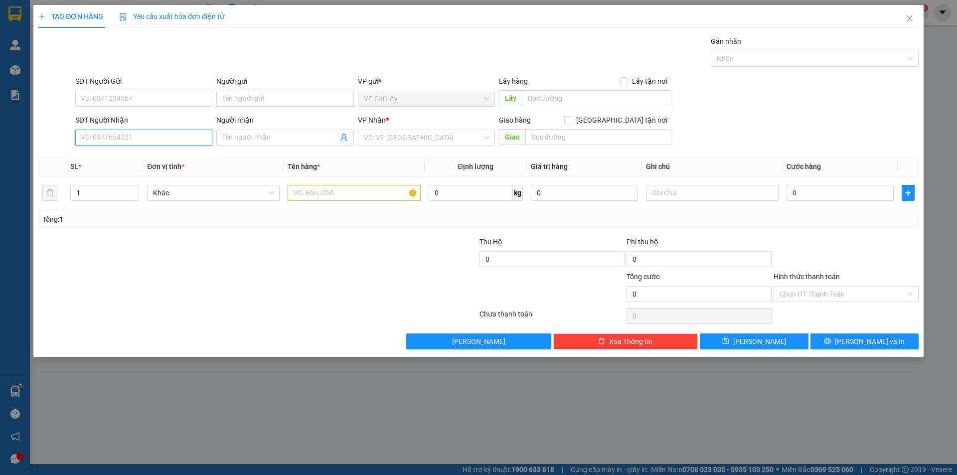
click at [138, 137] on input "SĐT Người Nhận" at bounding box center [143, 138] width 137 height 16
type input "0365093112"
click at [122, 155] on div "0365093112 - TRÂM" at bounding box center [143, 157] width 125 height 11
type input "TRÂM"
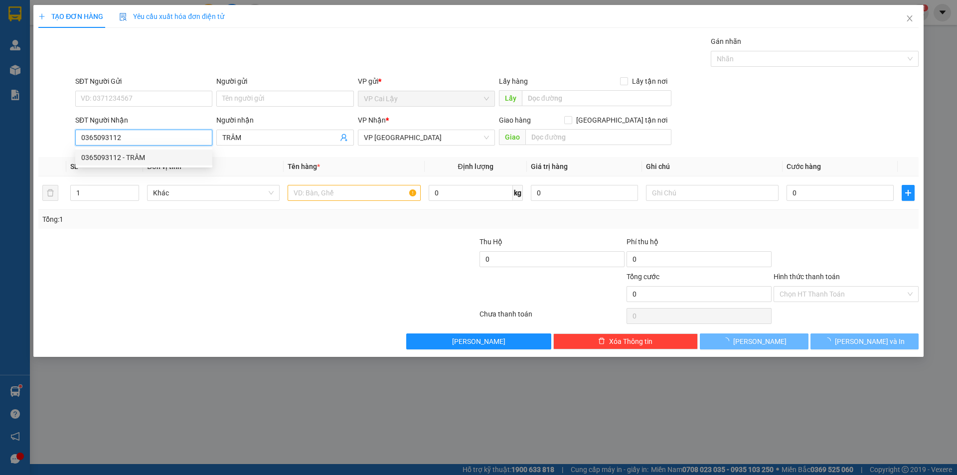
type input "80.000"
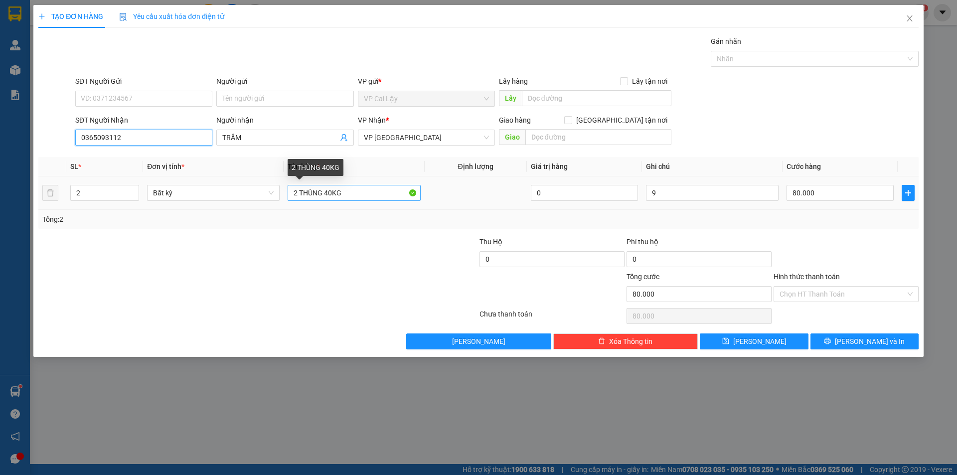
type input "0365093112"
click at [330, 191] on input "2 THÙNG 40KG" at bounding box center [354, 193] width 133 height 16
type input "2 THÙNG 30KG"
click at [797, 193] on input "80.000" at bounding box center [839, 193] width 107 height 16
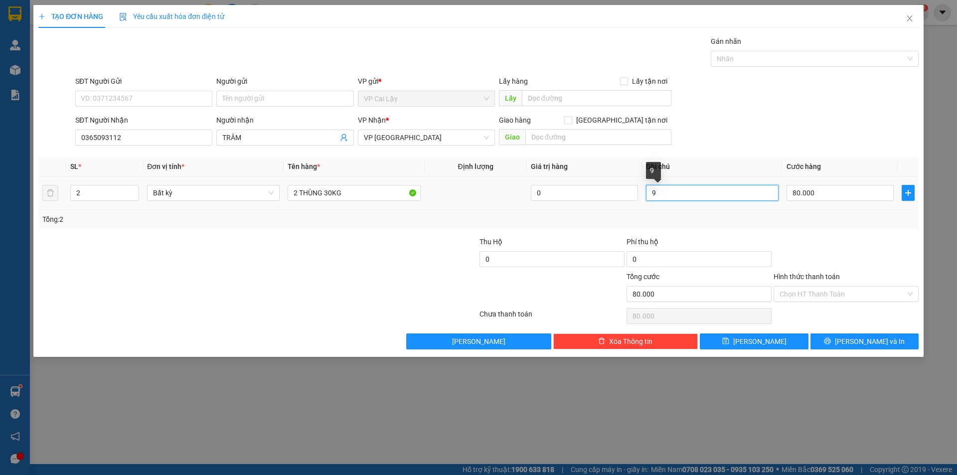
click at [664, 194] on input "9" at bounding box center [712, 193] width 133 height 16
type input "9h"
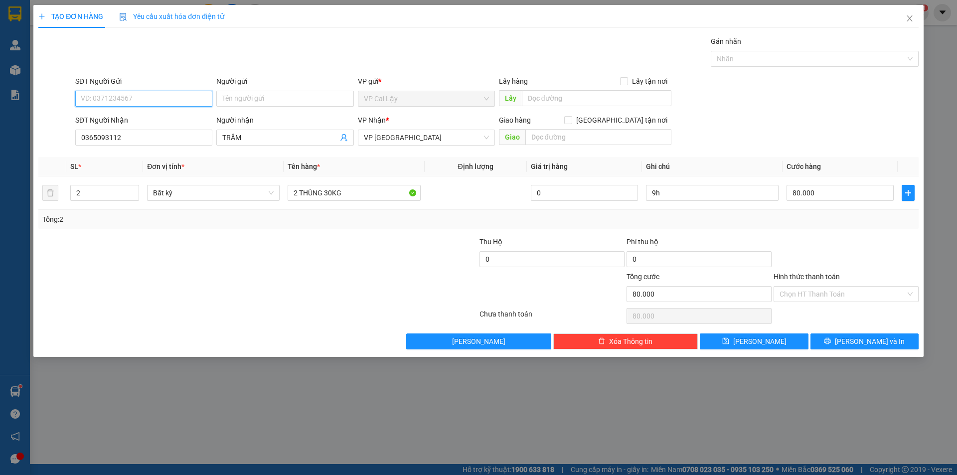
click at [178, 97] on input "SĐT Người Gửi" at bounding box center [143, 99] width 137 height 16
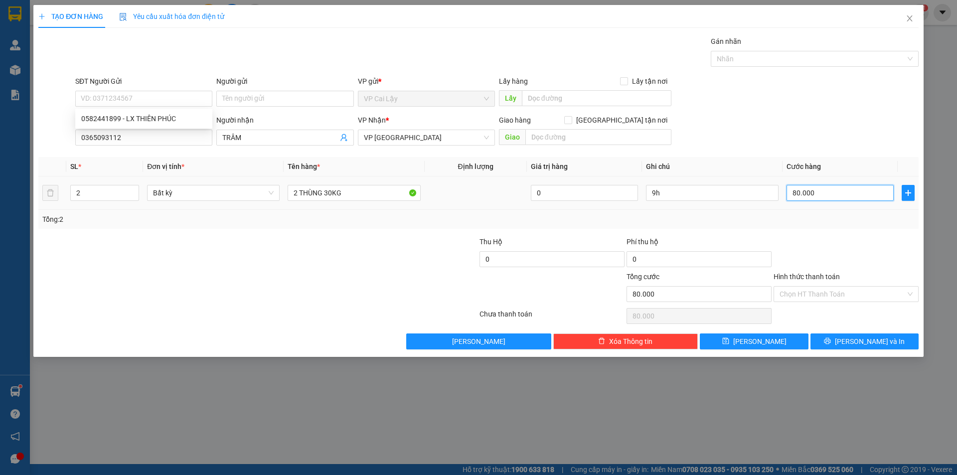
click at [826, 197] on input "80.000" at bounding box center [839, 193] width 107 height 16
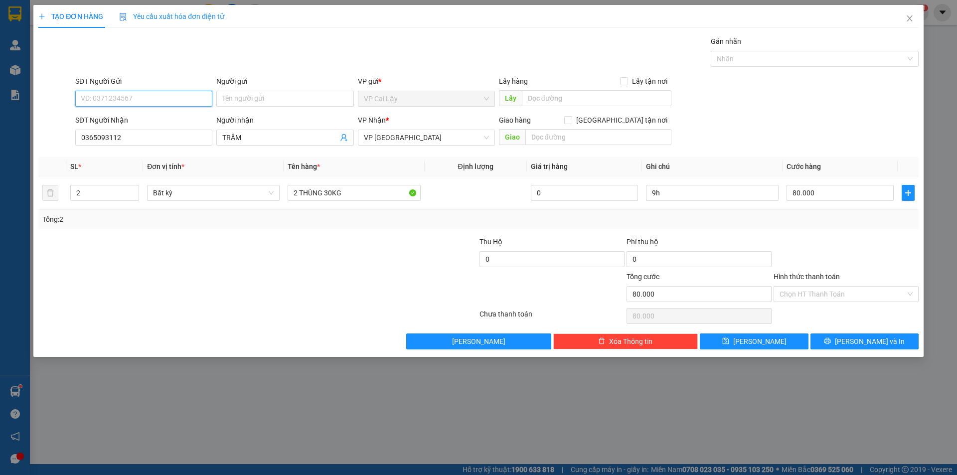
click at [163, 102] on input "SĐT Người Gửi" at bounding box center [143, 99] width 137 height 16
type input "0582441899"
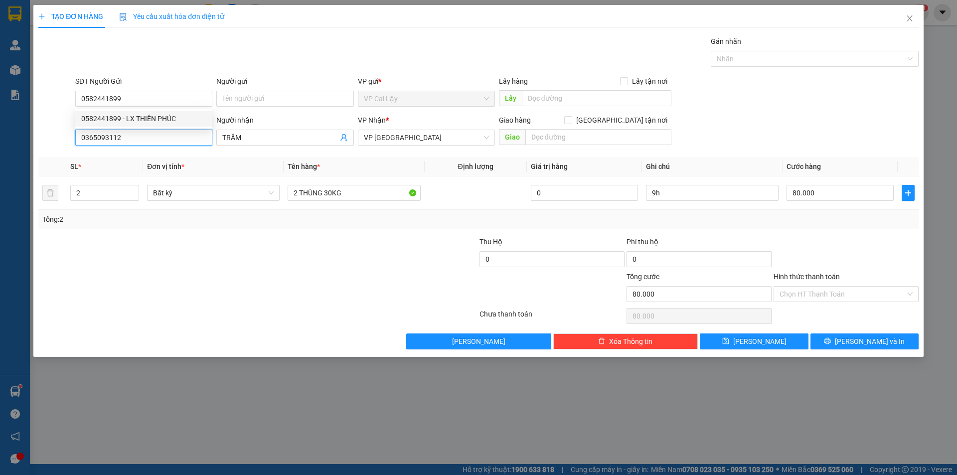
drag, startPoint x: 126, startPoint y: 139, endPoint x: 63, endPoint y: 138, distance: 62.3
click at [63, 138] on div "SĐT Người Nhận 0365093112 0365093112 Người nhận TRÂM VP Nhận * VP Sài Gòn Giao …" at bounding box center [478, 132] width 882 height 35
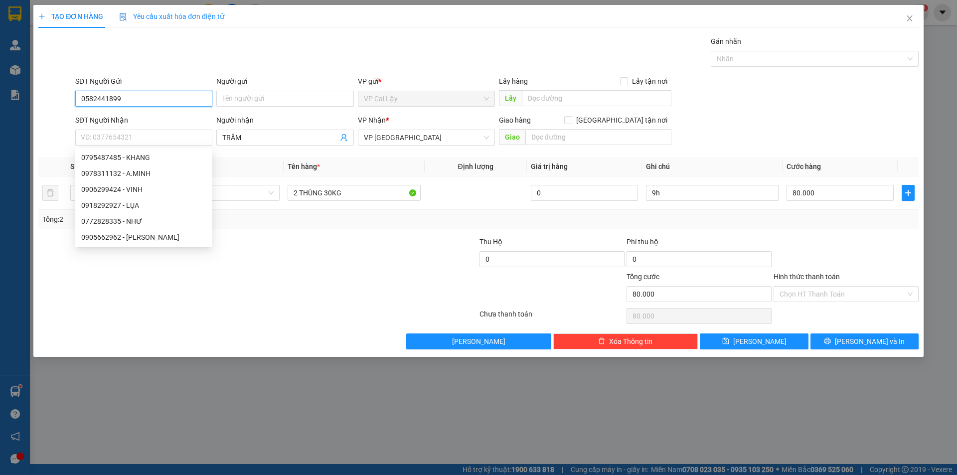
click at [156, 96] on input "0582441899" at bounding box center [143, 99] width 137 height 16
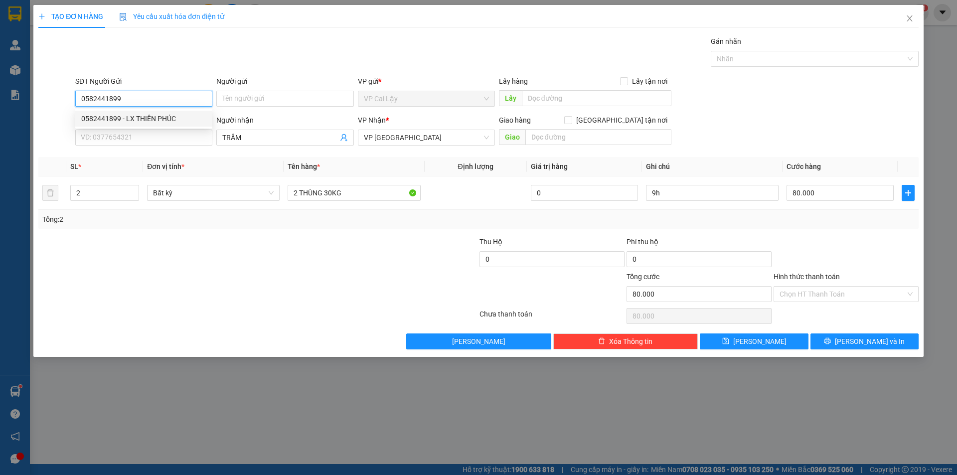
click at [141, 122] on div "0582441899 - LX THIÊN PHÚC" at bounding box center [143, 118] width 125 height 11
type input "LX THIÊN PHÚC"
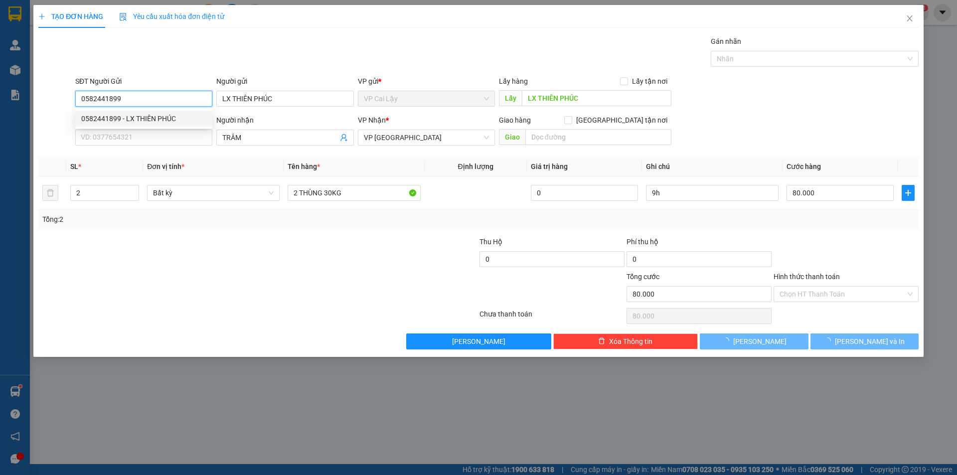
type input "20.000"
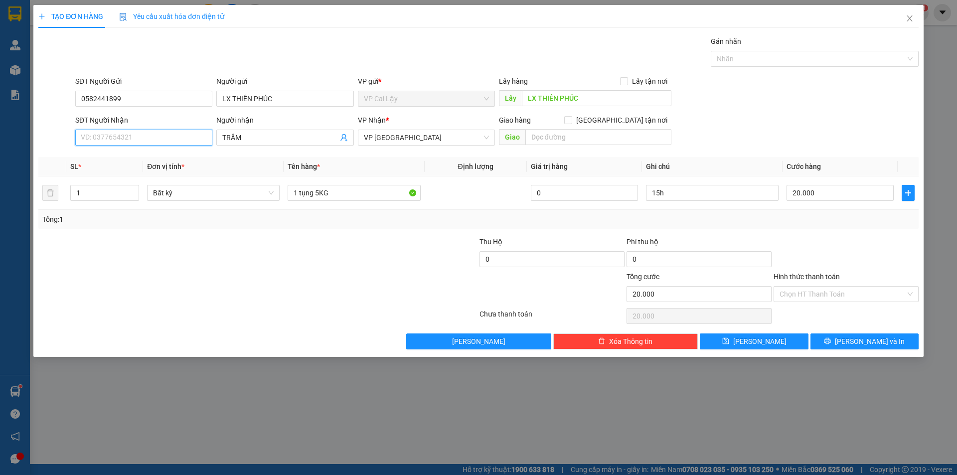
click at [134, 134] on input "SĐT Người Nhận" at bounding box center [143, 138] width 137 height 16
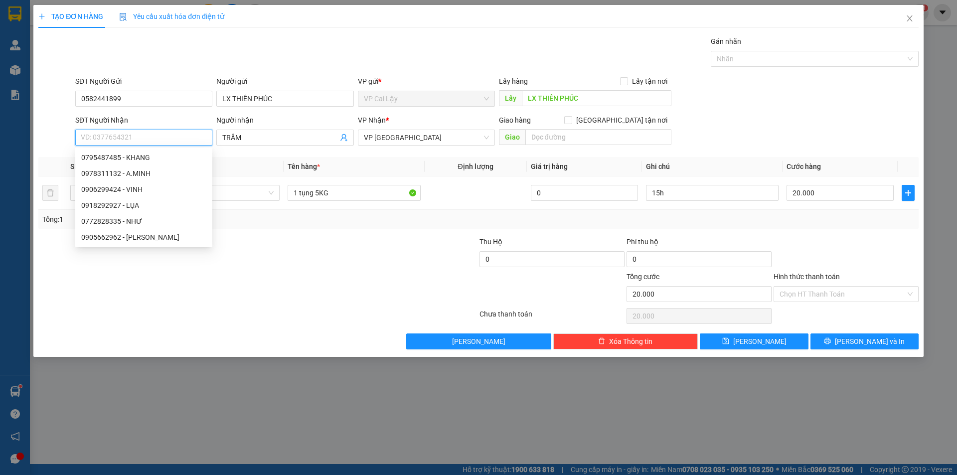
paste input "0365093112"
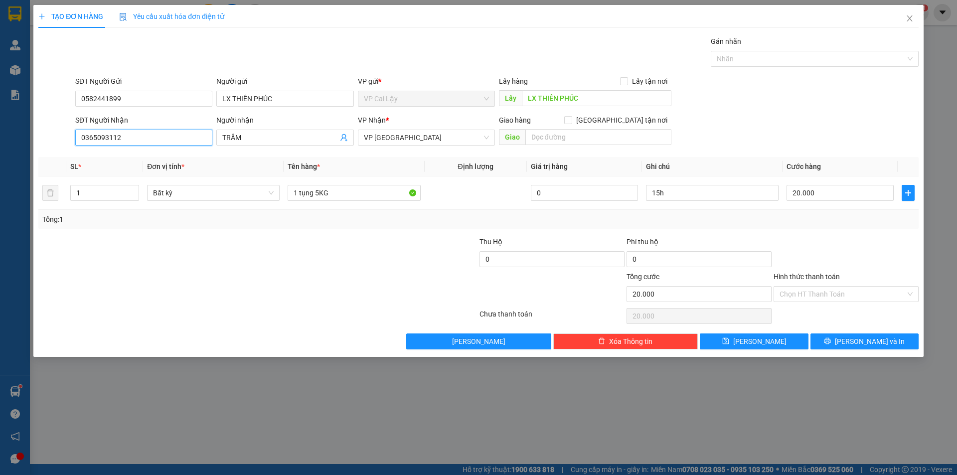
type input "0365093112"
click at [192, 260] on div at bounding box center [184, 253] width 294 height 35
click at [83, 188] on input "1" at bounding box center [105, 192] width 68 height 15
type input "2"
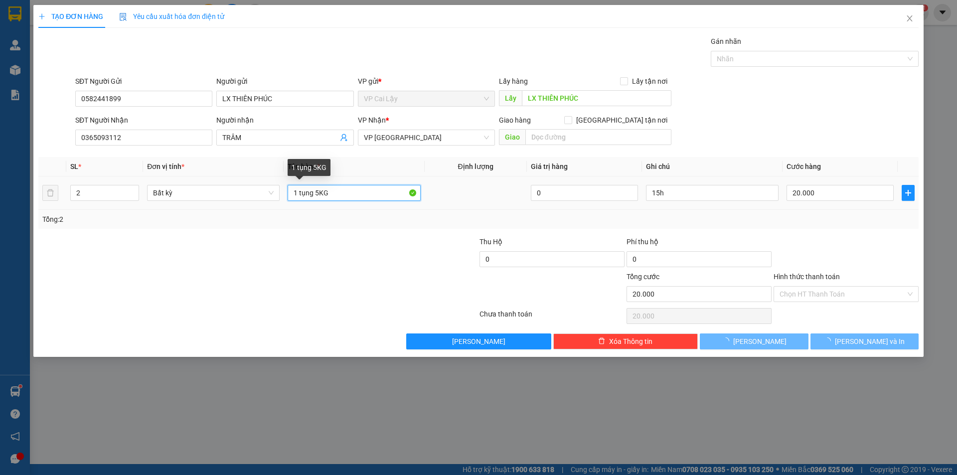
drag, startPoint x: 296, startPoint y: 194, endPoint x: 288, endPoint y: 194, distance: 8.5
click at [288, 194] on input "1 tụng 5KG" at bounding box center [354, 193] width 133 height 16
type input "0"
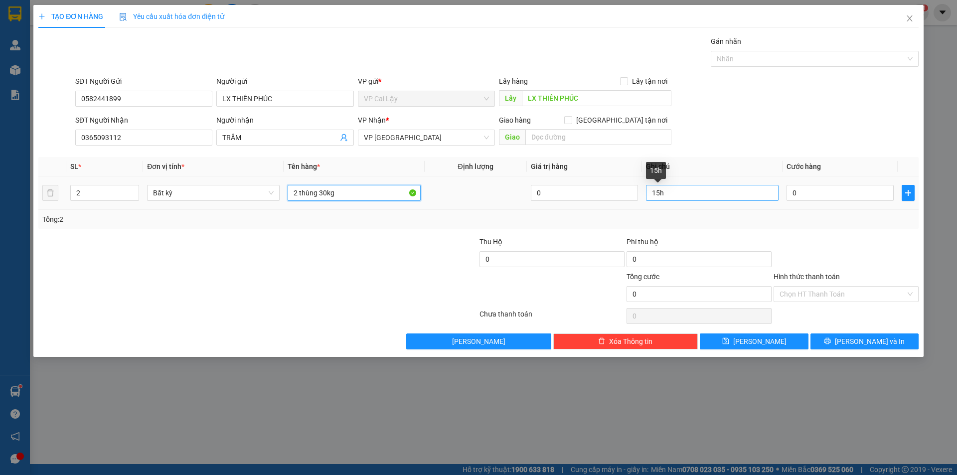
type input "2 thùng 30kg"
drag, startPoint x: 667, startPoint y: 192, endPoint x: 620, endPoint y: 191, distance: 47.4
click at [620, 191] on tr "2 Bất kỳ 2 thùng 30kg 0 15h 0" at bounding box center [478, 192] width 880 height 33
type input "9h"
click at [801, 191] on input "0" at bounding box center [839, 193] width 107 height 16
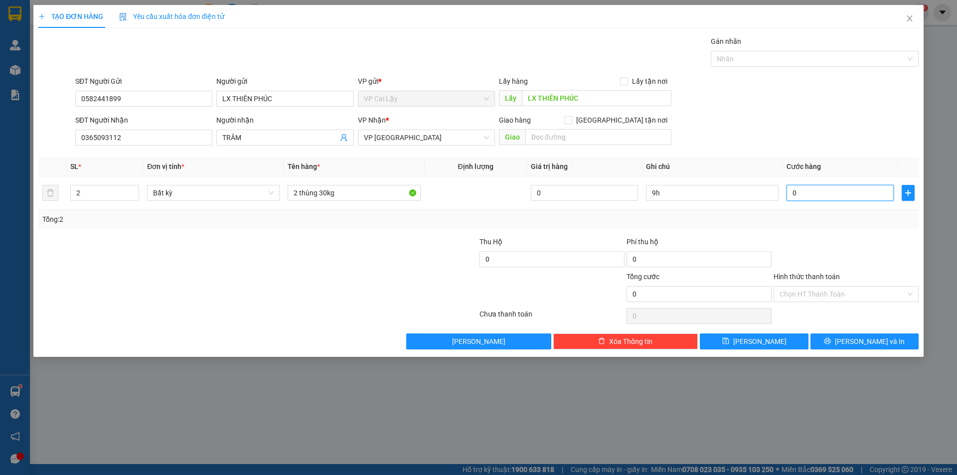
type input "6"
type input "60"
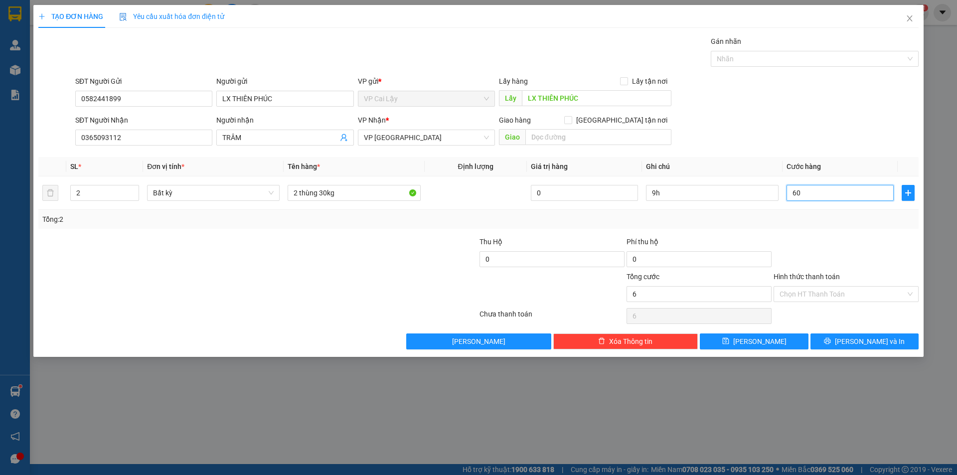
type input "60"
drag, startPoint x: 823, startPoint y: 190, endPoint x: 697, endPoint y: 190, distance: 125.6
click at [697, 190] on tr "2 Bất kỳ 2 thùng 30kg 0 9h 60" at bounding box center [478, 192] width 880 height 33
type input "7"
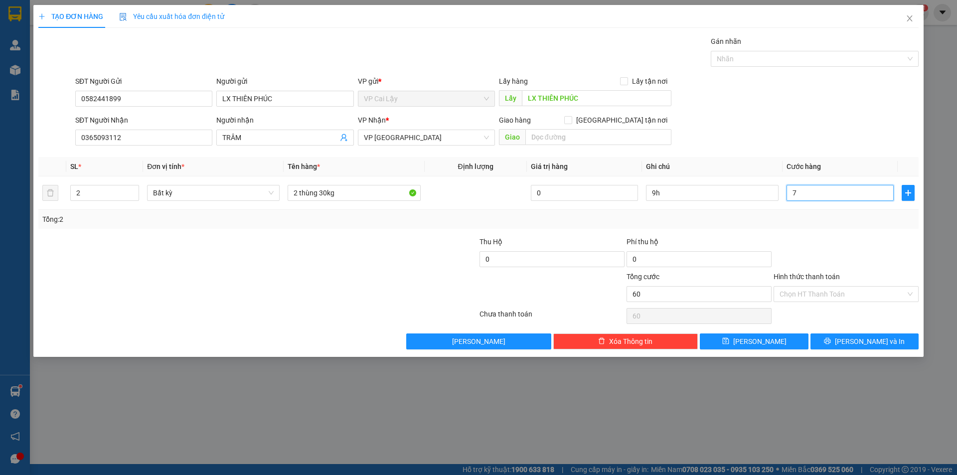
type input "7"
type input "70"
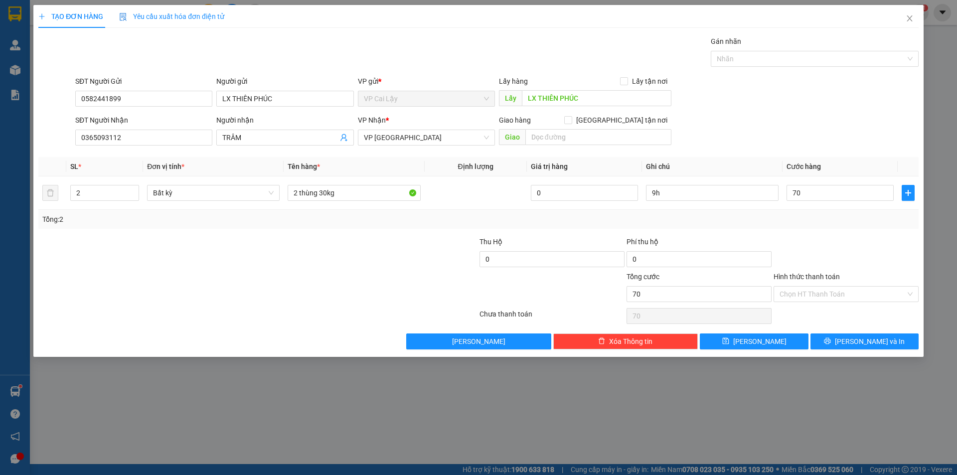
type input "70.000"
click at [839, 228] on div "Tổng: 2" at bounding box center [478, 219] width 880 height 19
click at [830, 299] on input "Hình thức thanh toán" at bounding box center [842, 294] width 126 height 15
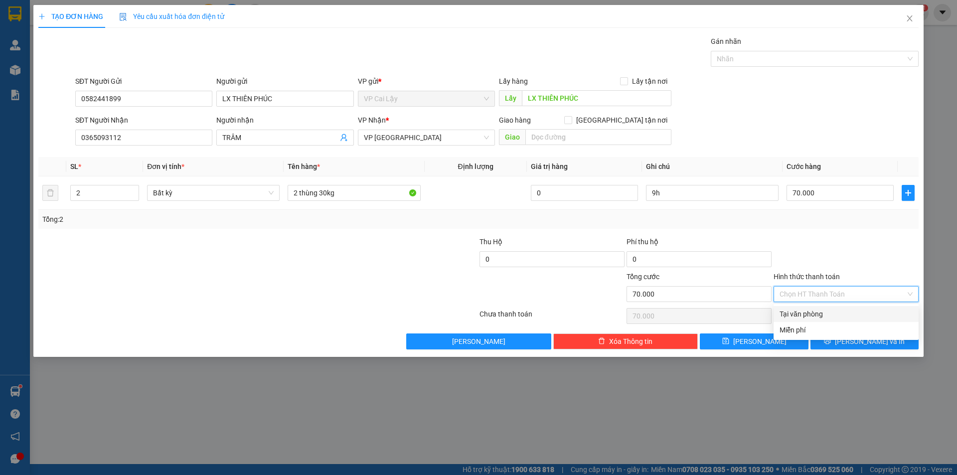
click at [850, 212] on div "Tổng: 2" at bounding box center [478, 219] width 880 height 19
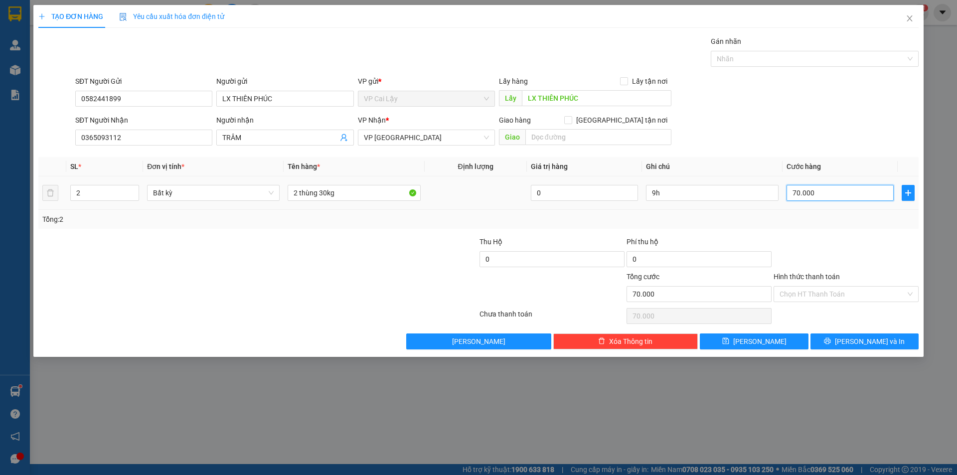
type input "6"
type input "60"
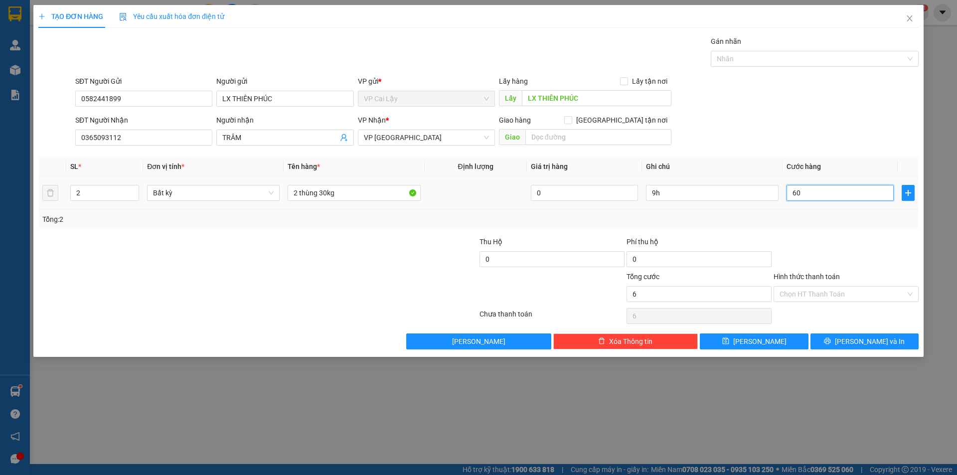
type input "60"
type input "60.000"
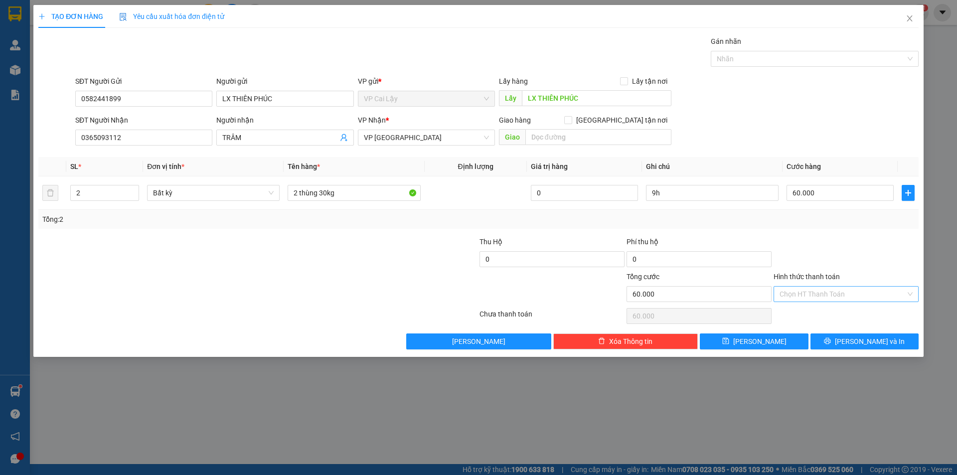
click at [810, 294] on input "Hình thức thanh toán" at bounding box center [842, 294] width 126 height 15
click at [828, 248] on div at bounding box center [845, 253] width 147 height 35
click at [882, 343] on span "Lưu và In" at bounding box center [870, 341] width 70 height 11
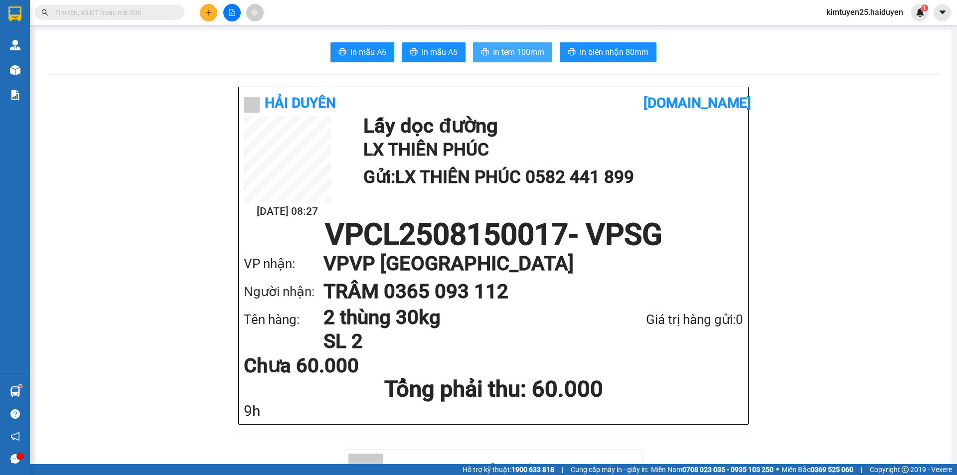
click at [506, 52] on span "In tem 100mm" at bounding box center [518, 52] width 51 height 12
click at [494, 55] on span "In tem 100mm" at bounding box center [518, 52] width 51 height 12
click at [208, 12] on icon "plus" at bounding box center [208, 12] width 7 height 7
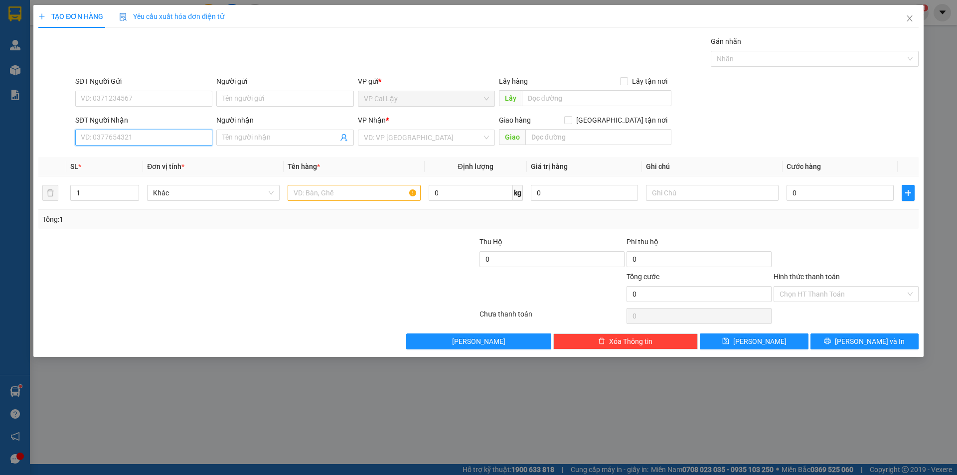
click at [177, 134] on input "SĐT Người Nhận" at bounding box center [143, 138] width 137 height 16
click at [107, 158] on div "0983264100 - THẢO" at bounding box center [143, 157] width 125 height 11
type input "0983264100"
type input "THẢO"
type input "20.000"
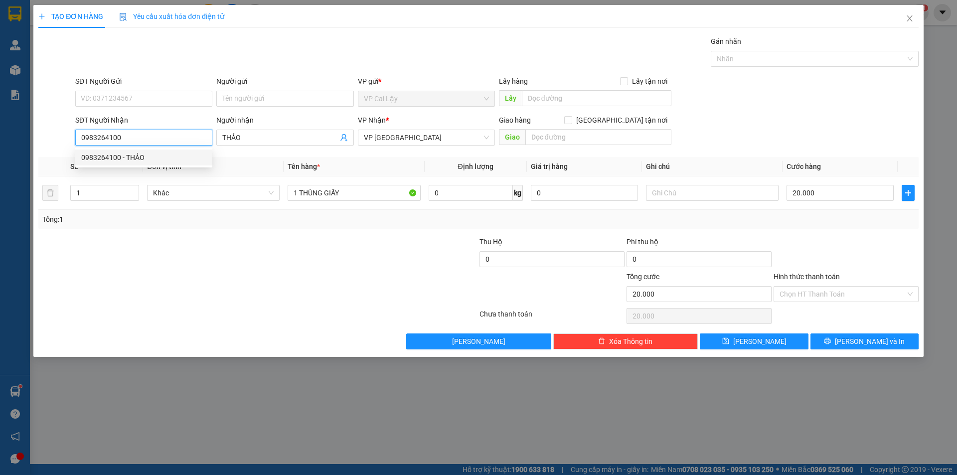
type input "20.000"
type input "0983264100"
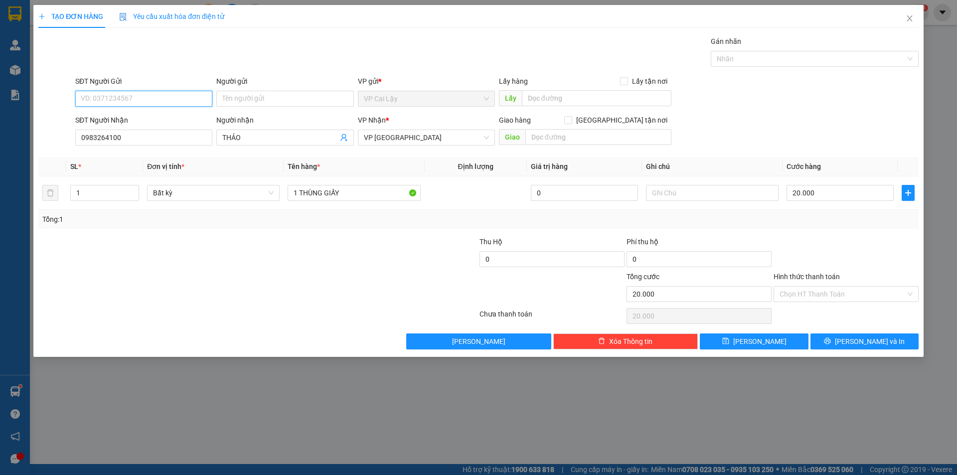
click at [135, 103] on input "SĐT Người Gửi" at bounding box center [143, 99] width 137 height 16
click at [131, 115] on div "0336040372 - A LƯƠNG" at bounding box center [143, 118] width 125 height 11
type input "0336040372"
type input "A LƯƠNG"
click at [164, 97] on input "0336040372" at bounding box center [143, 99] width 137 height 16
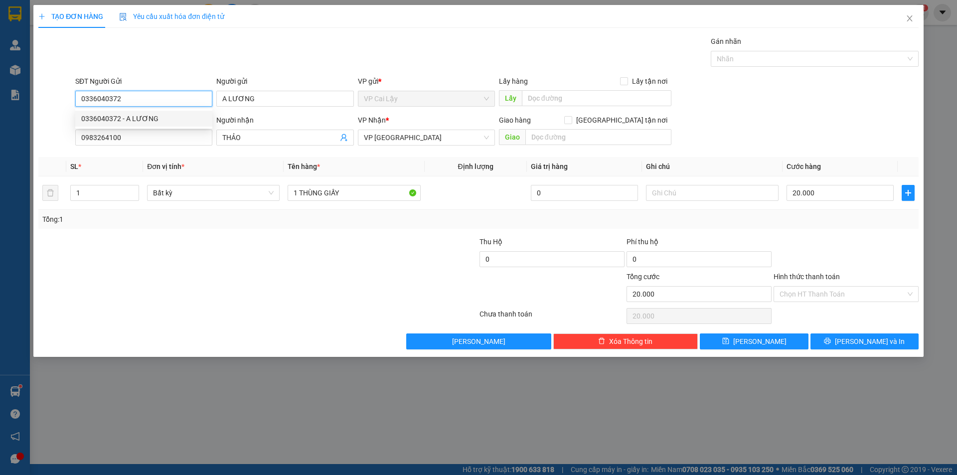
drag, startPoint x: 125, startPoint y: 99, endPoint x: 1, endPoint y: 77, distance: 126.0
click at [1, 77] on div "TẠO ĐƠN HÀNG Yêu cầu xuất hóa đơn điện tử Transit Pickup Surcharge Ids Transit …" at bounding box center [478, 237] width 957 height 475
click at [114, 137] on div "0907838857" at bounding box center [143, 134] width 125 height 11
type input "0907838857"
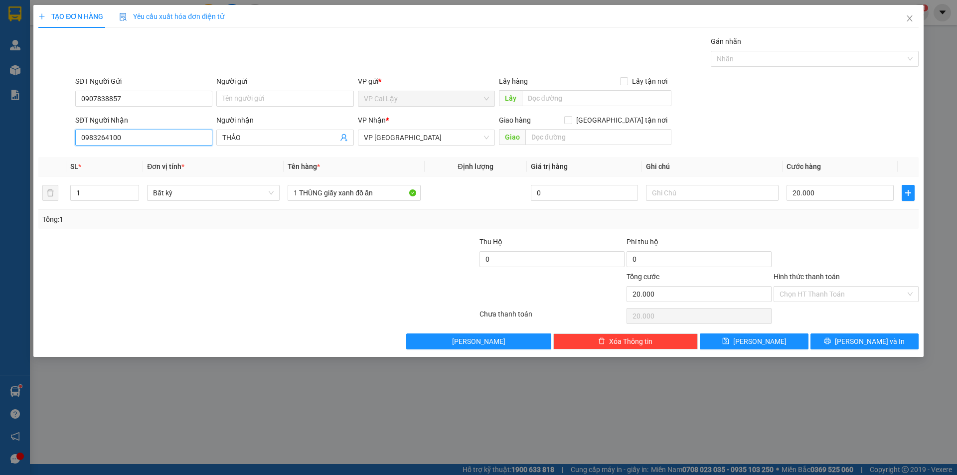
click at [134, 139] on input "0983264100" at bounding box center [143, 138] width 137 height 16
drag, startPoint x: 148, startPoint y: 97, endPoint x: 27, endPoint y: 92, distance: 120.7
click at [27, 92] on div "TẠO ĐƠN HÀNG Yêu cầu xuất hóa đơn điện tử Transit Pickup Surcharge Ids Transit …" at bounding box center [478, 237] width 957 height 475
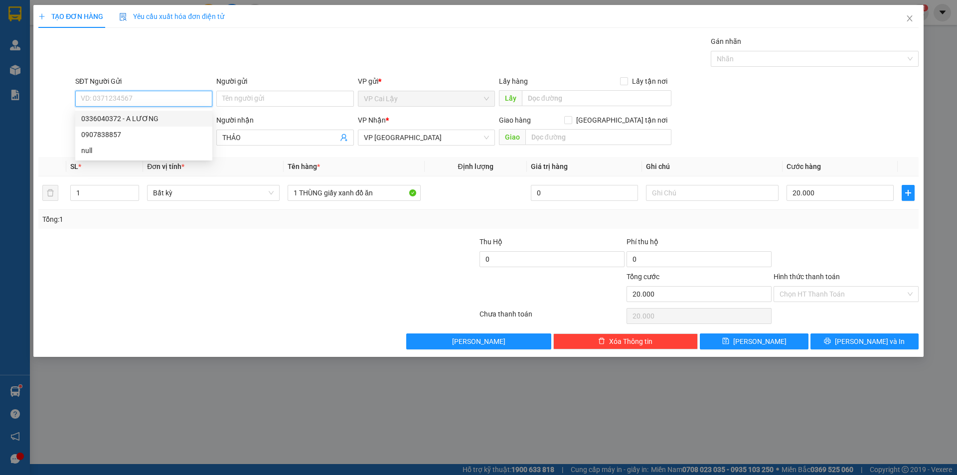
click at [116, 120] on div "0336040372 - A LƯƠNG" at bounding box center [143, 118] width 125 height 11
type input "0336040372"
type input "A LƯƠNG"
type input "0336040372"
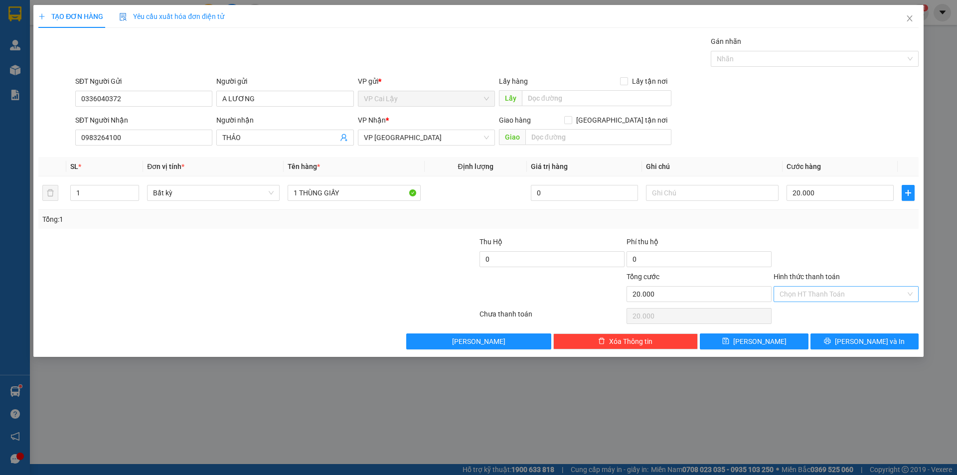
click at [813, 291] on input "Hình thức thanh toán" at bounding box center [842, 294] width 126 height 15
click at [810, 311] on div "Tại văn phòng" at bounding box center [845, 313] width 133 height 11
type input "0"
click at [837, 335] on button "Lưu và In" at bounding box center [864, 341] width 108 height 16
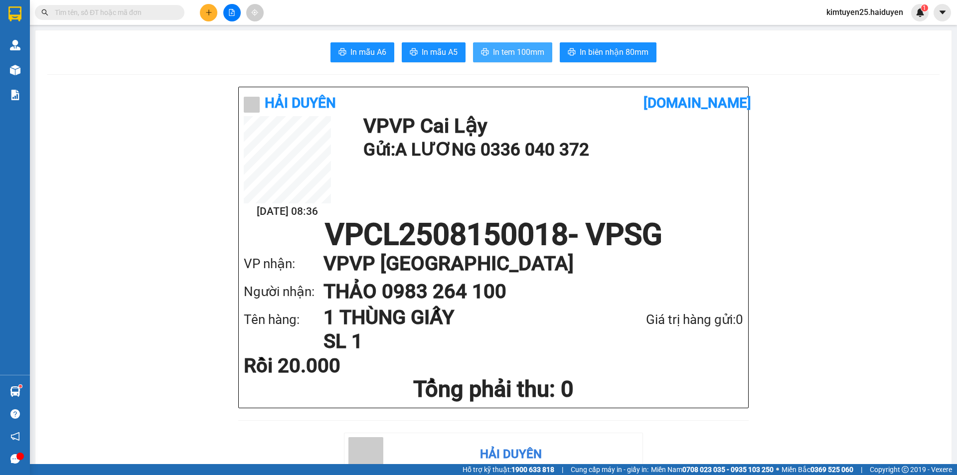
click at [503, 56] on span "In tem 100mm" at bounding box center [518, 52] width 51 height 12
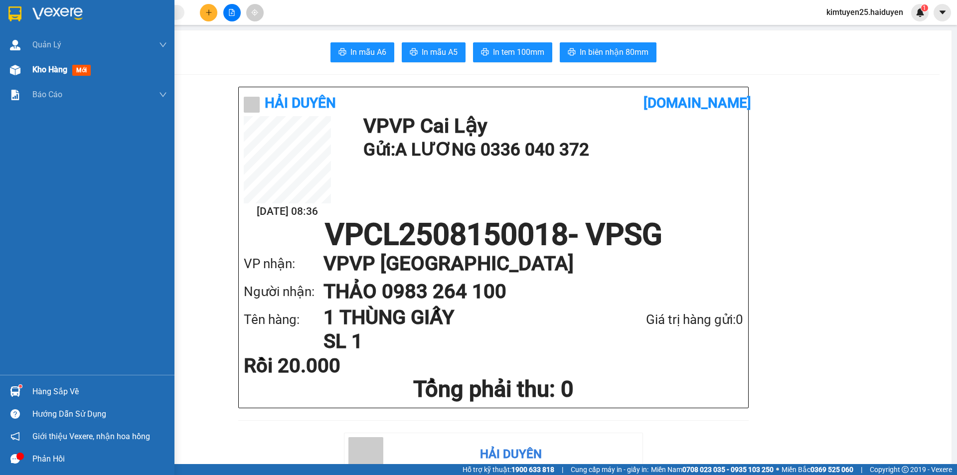
click at [15, 69] on img at bounding box center [15, 70] width 10 height 10
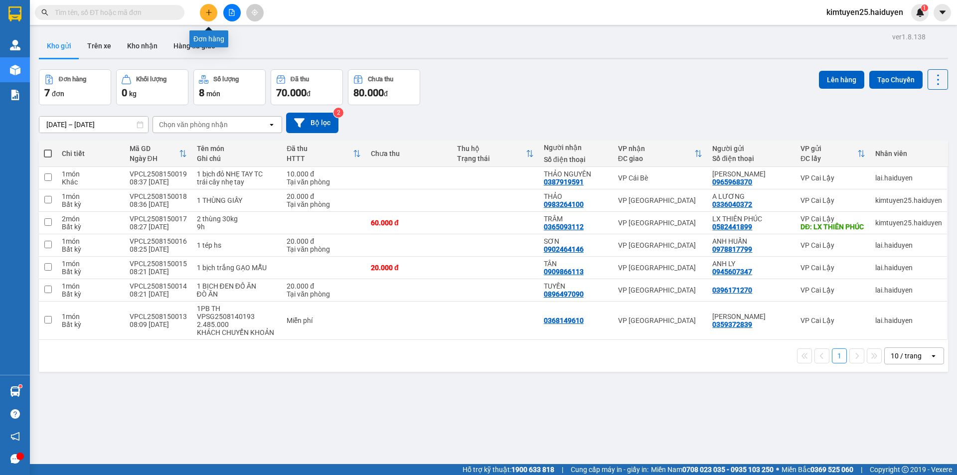
click at [211, 16] on button at bounding box center [208, 12] width 17 height 17
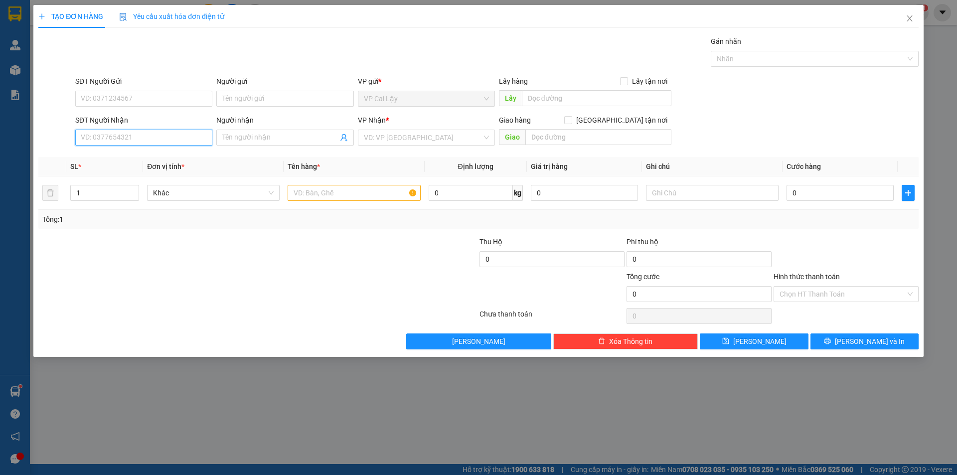
click at [149, 137] on input "SĐT Người Nhận" at bounding box center [143, 138] width 137 height 16
click at [163, 140] on input "SĐT Người Nhận" at bounding box center [143, 138] width 137 height 16
type input "0936317437"
click at [166, 152] on div "0936317437 - THUẬN" at bounding box center [143, 157] width 125 height 11
type input "THUẬN"
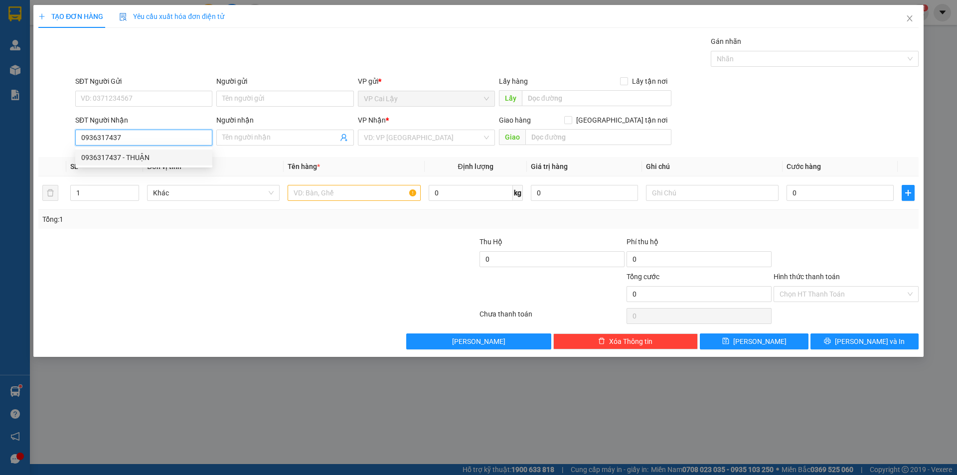
type input "365f trần hưng đạo p.cầu kho q1"
type input "50.000"
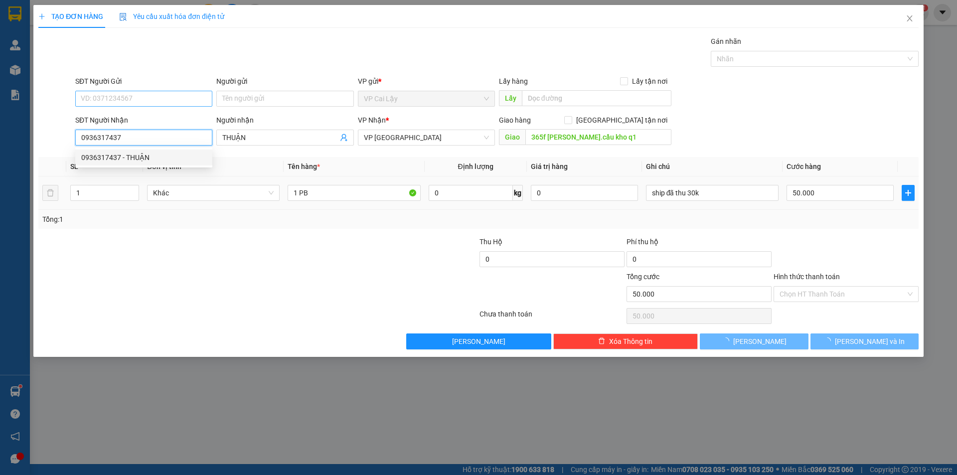
type input "0936317437"
click at [149, 98] on input "SĐT Người Gửi" at bounding box center [143, 99] width 137 height 16
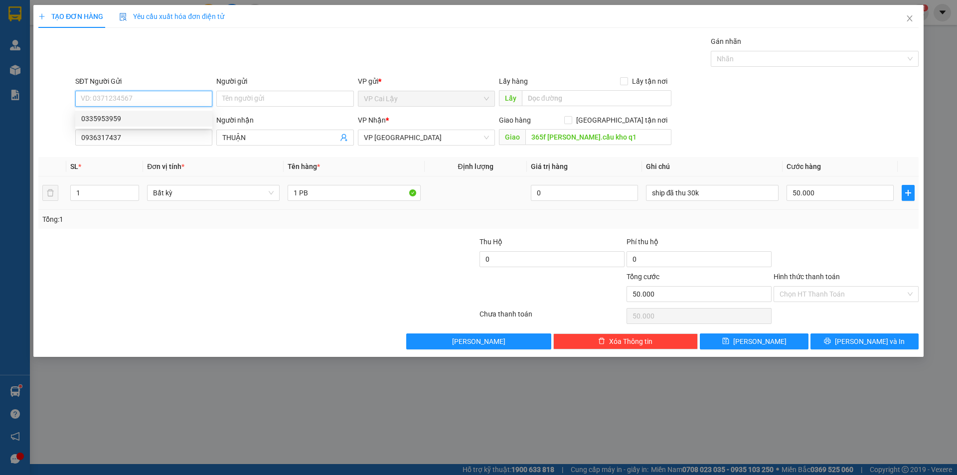
click at [145, 124] on div "0335953959" at bounding box center [143, 119] width 137 height 16
type input "0335953959"
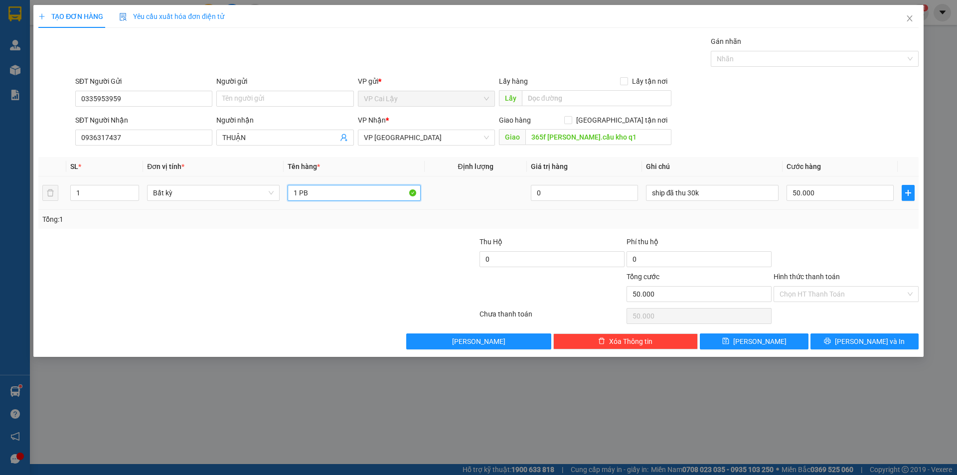
click at [342, 197] on input "1 PB" at bounding box center [354, 193] width 133 height 16
type input "1 kiện đỏ"
click at [813, 292] on input "Hình thức thanh toán" at bounding box center [842, 294] width 126 height 15
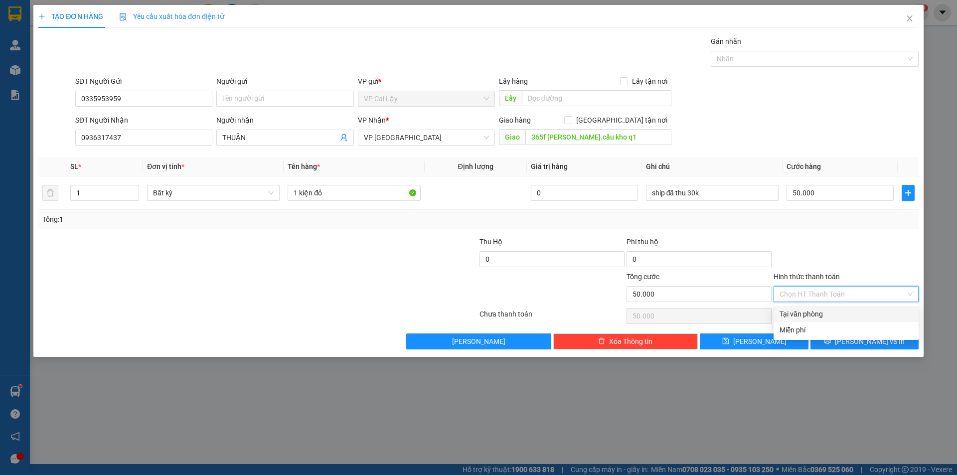
click at [805, 313] on div "Tại văn phòng" at bounding box center [845, 313] width 133 height 11
type input "0"
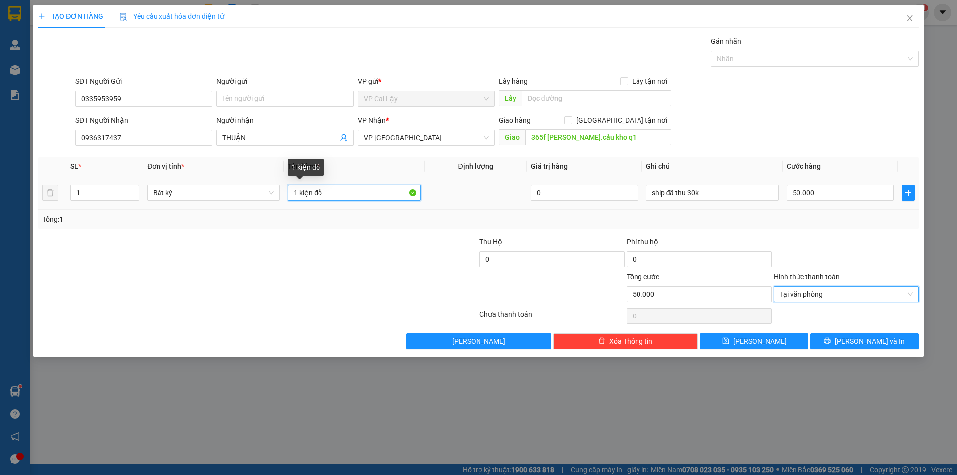
click at [368, 196] on input "1 kiện đỏ" at bounding box center [354, 193] width 133 height 16
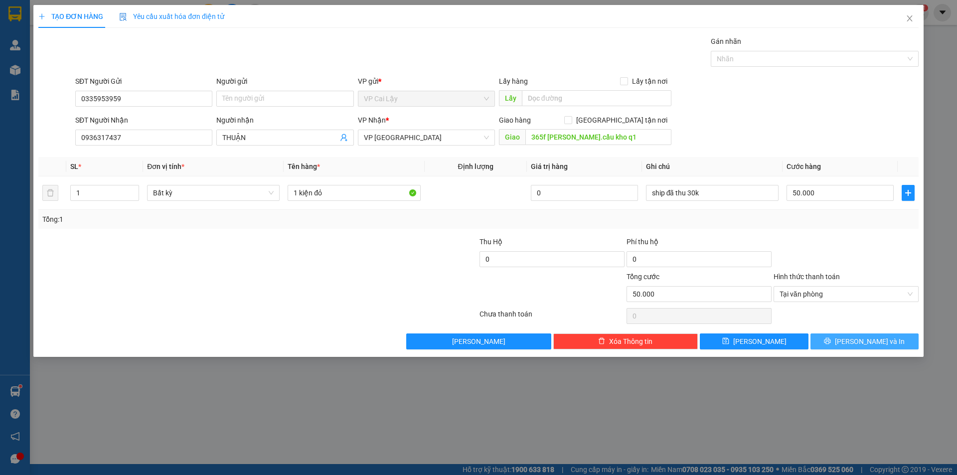
click at [860, 340] on span "Lưu và In" at bounding box center [870, 341] width 70 height 11
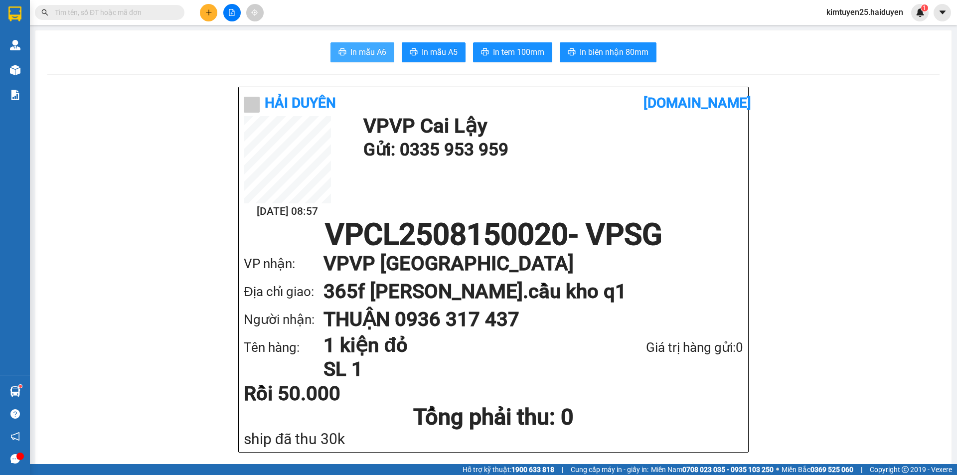
click at [381, 43] on button "In mẫu A6" at bounding box center [362, 52] width 64 height 20
click at [500, 57] on span "In tem 100mm" at bounding box center [518, 52] width 51 height 12
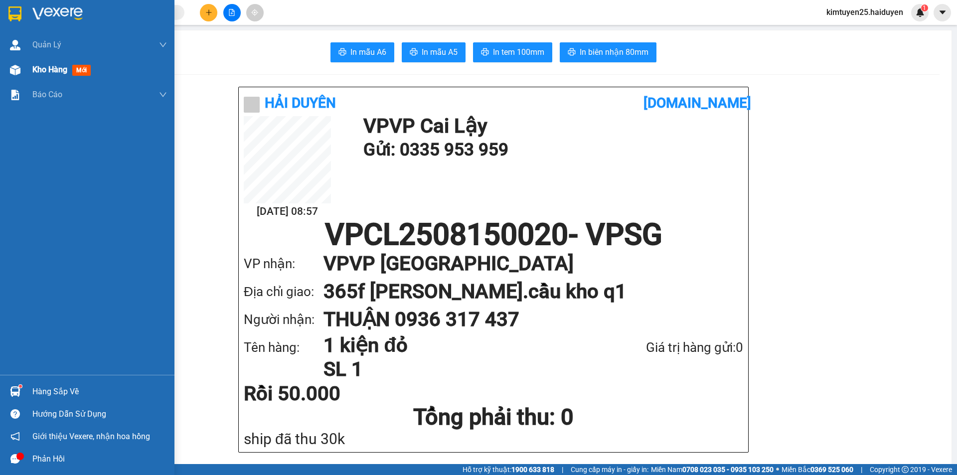
click at [30, 70] on div "Kho hàng mới" at bounding box center [87, 69] width 174 height 25
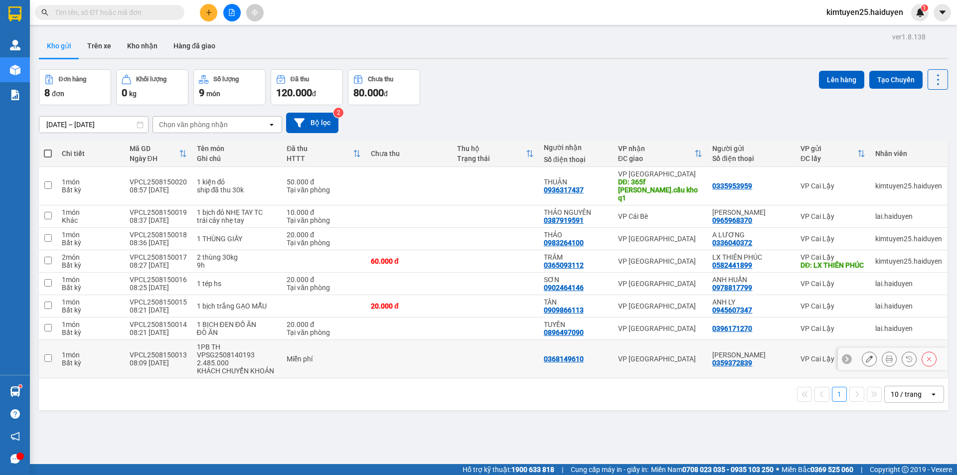
click at [473, 353] on td at bounding box center [495, 359] width 86 height 38
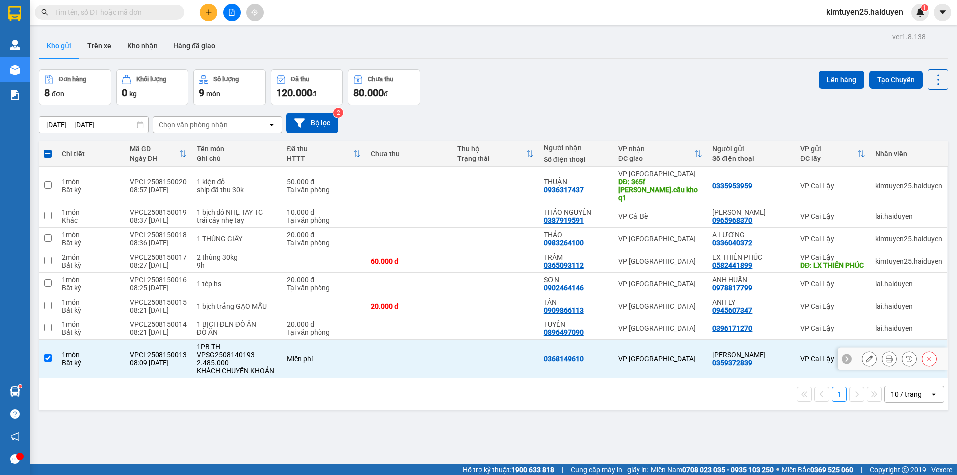
click at [467, 353] on td at bounding box center [495, 359] width 86 height 38
checkbox input "false"
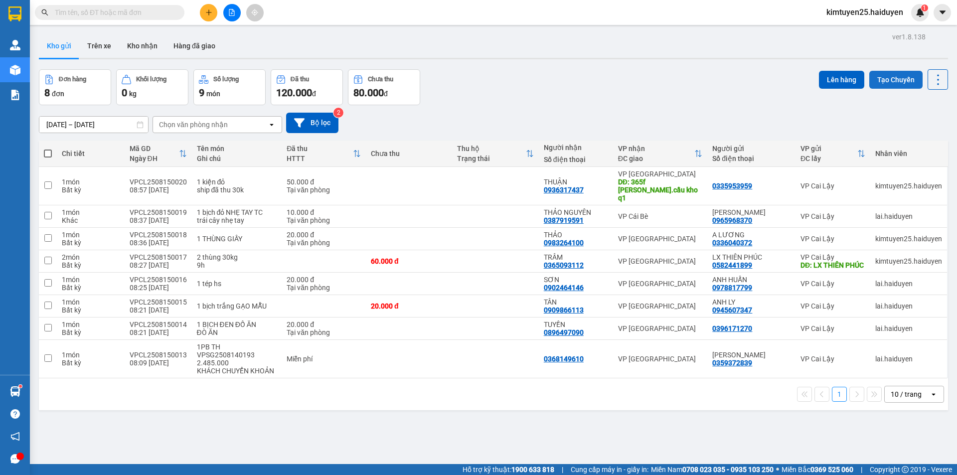
click at [898, 84] on button "Tạo Chuyến" at bounding box center [895, 80] width 53 height 18
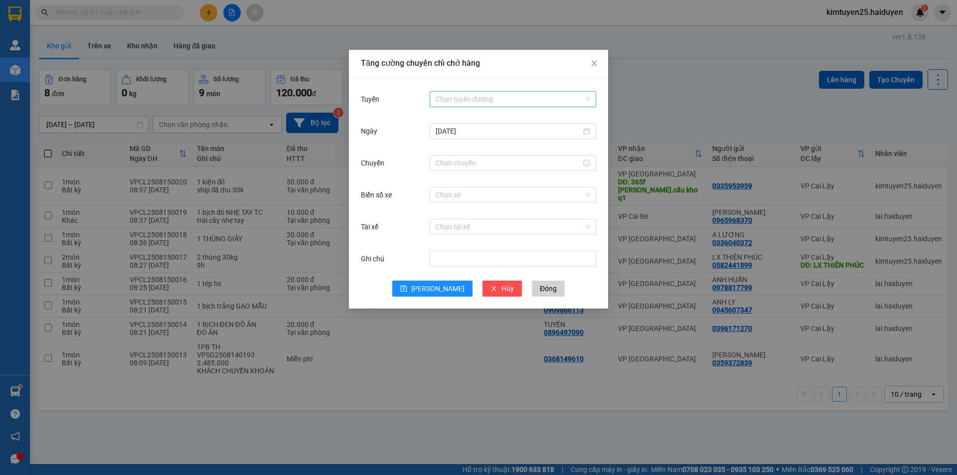
click at [447, 95] on input "Tuyến" at bounding box center [510, 99] width 148 height 15
click at [465, 132] on div "Cái Bè - Sài Gòn" at bounding box center [513, 135] width 154 height 11
click at [454, 161] on input "Chuyến" at bounding box center [509, 162] width 146 height 11
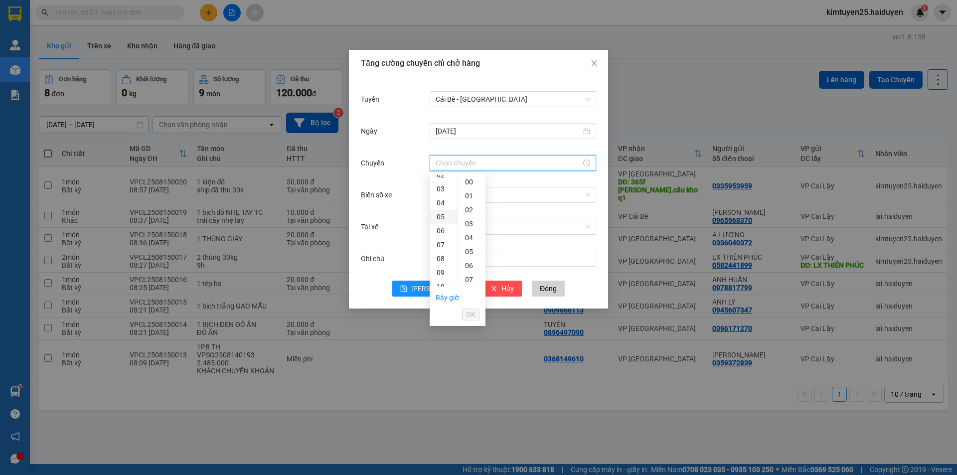
scroll to position [50, 0]
click at [449, 243] on div "08" at bounding box center [444, 244] width 28 height 14
click at [473, 213] on div "31" at bounding box center [471, 216] width 27 height 14
type input "08:31"
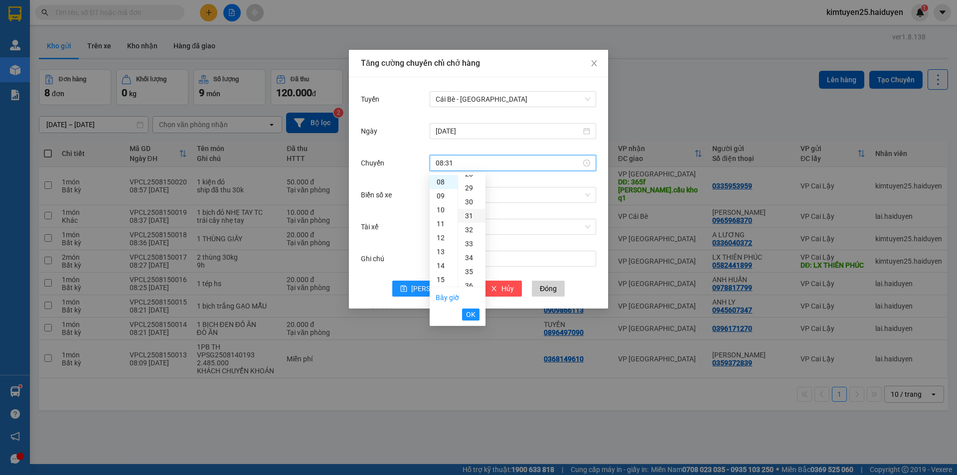
scroll to position [433, 0]
click at [536, 218] on div "Chọn tài xế" at bounding box center [513, 227] width 166 height 20
click at [471, 165] on input "Chuyến" at bounding box center [509, 162] width 146 height 11
click at [439, 178] on div "08" at bounding box center [444, 182] width 28 height 14
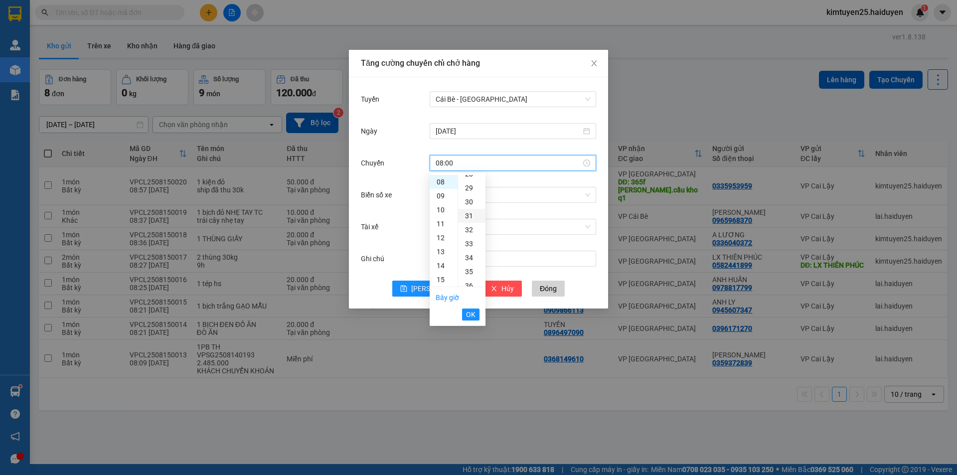
click at [468, 214] on div "31" at bounding box center [471, 216] width 27 height 14
type input "08:31"
click at [471, 314] on span "OK" at bounding box center [470, 314] width 9 height 11
click at [462, 196] on input "Biển số xe" at bounding box center [510, 194] width 148 height 15
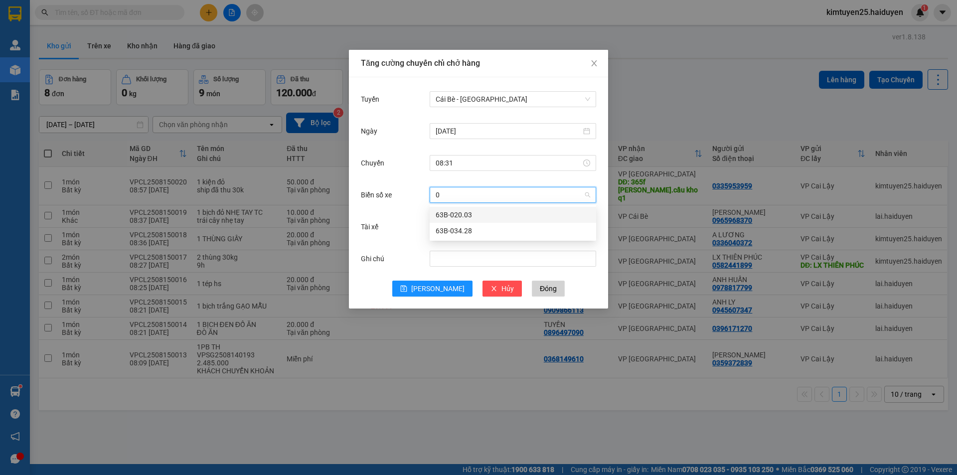
type input "03"
click at [469, 212] on div "63B-020.03" at bounding box center [513, 214] width 154 height 11
click at [454, 226] on input "Tài xế" at bounding box center [510, 226] width 148 height 15
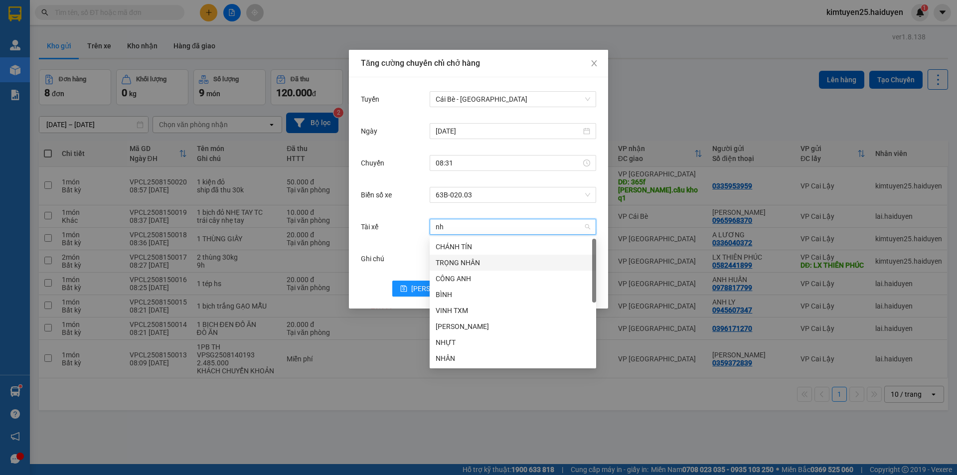
type input "nhu"
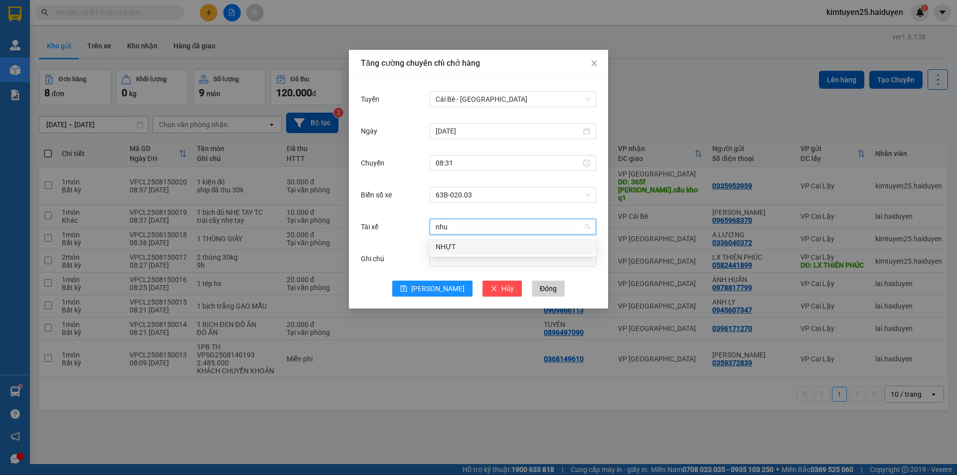
click at [474, 254] on div "NHỰT" at bounding box center [513, 247] width 166 height 16
click at [407, 286] on icon "save" at bounding box center [403, 288] width 7 height 7
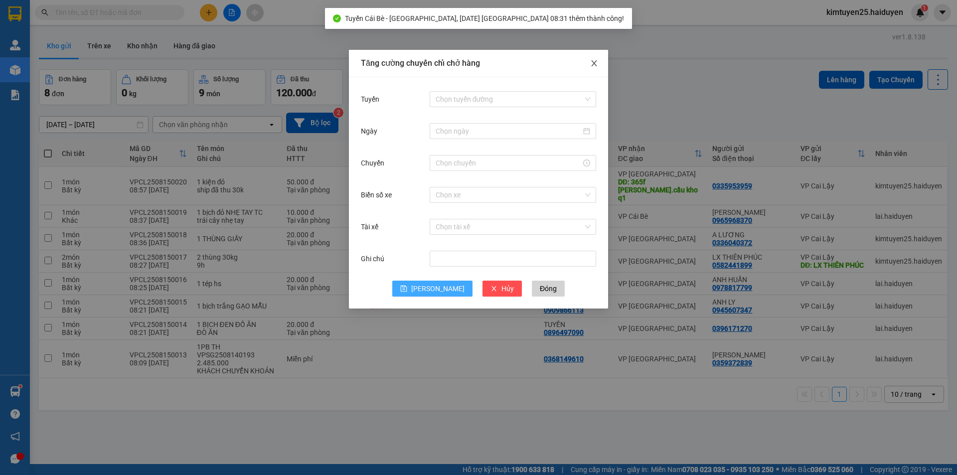
click at [597, 64] on icon "close" at bounding box center [594, 63] width 8 height 8
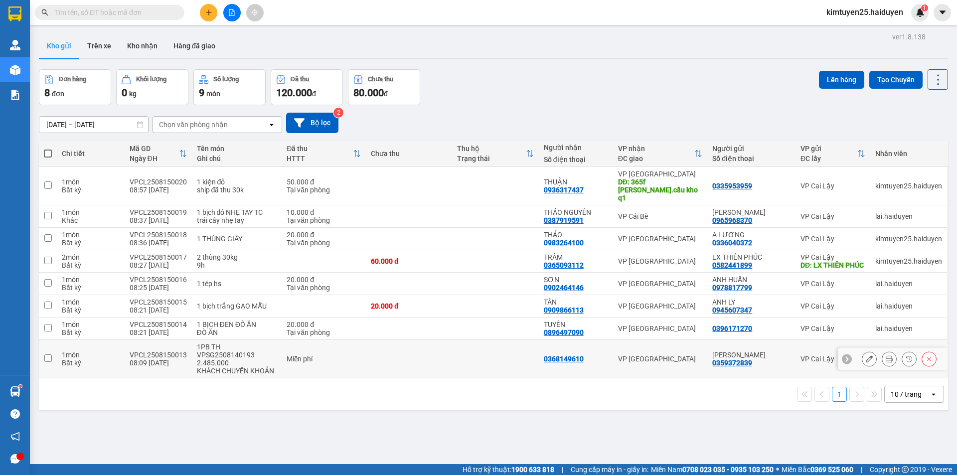
click at [384, 358] on td at bounding box center [409, 359] width 86 height 38
checkbox input "true"
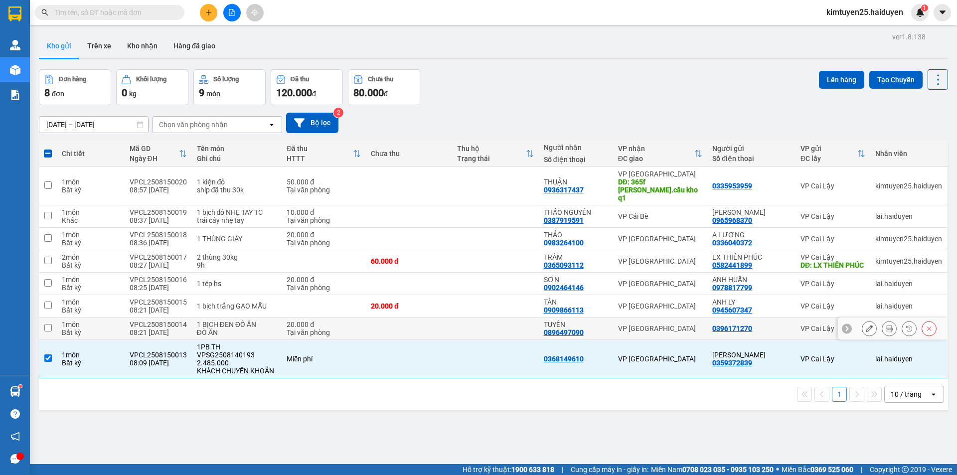
click at [377, 328] on td at bounding box center [409, 328] width 86 height 22
checkbox input "true"
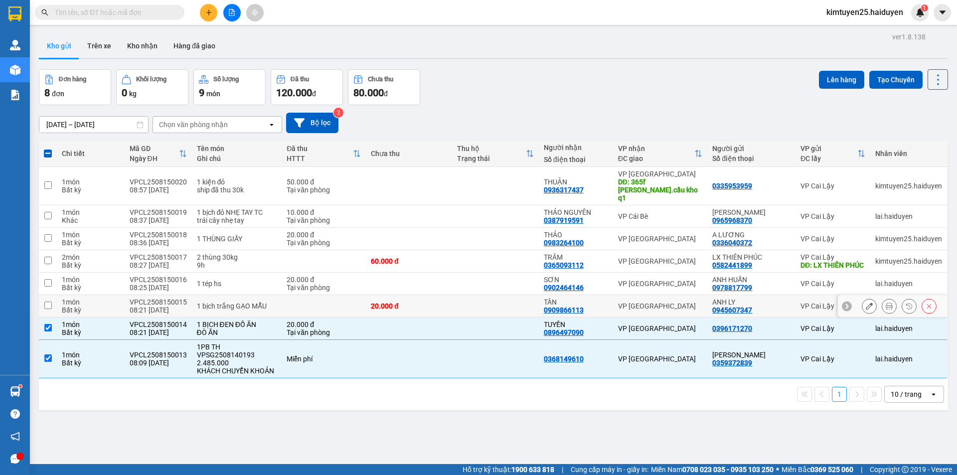
click at [390, 310] on div "20.000 đ" at bounding box center [409, 306] width 76 height 8
checkbox input "true"
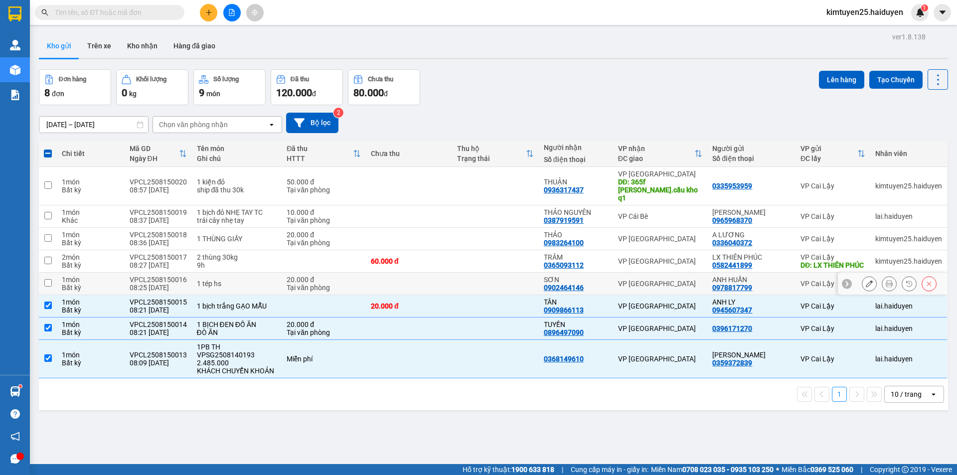
click at [390, 287] on td at bounding box center [409, 284] width 86 height 22
checkbox input "true"
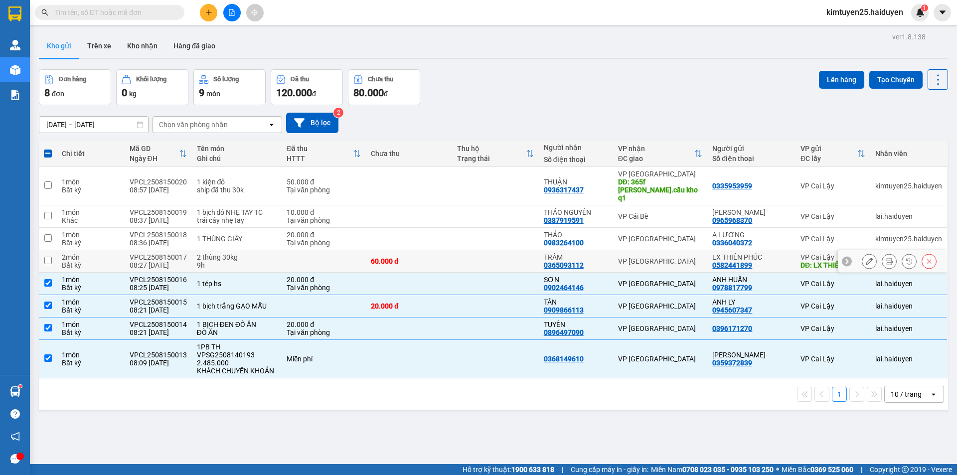
click at [408, 263] on td "60.000 đ" at bounding box center [409, 261] width 86 height 22
checkbox input "true"
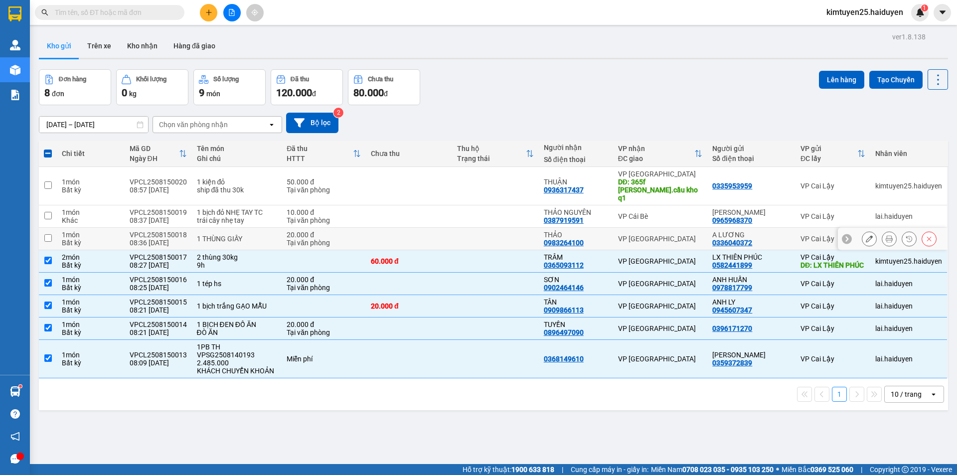
click at [423, 230] on td at bounding box center [409, 239] width 86 height 22
checkbox input "true"
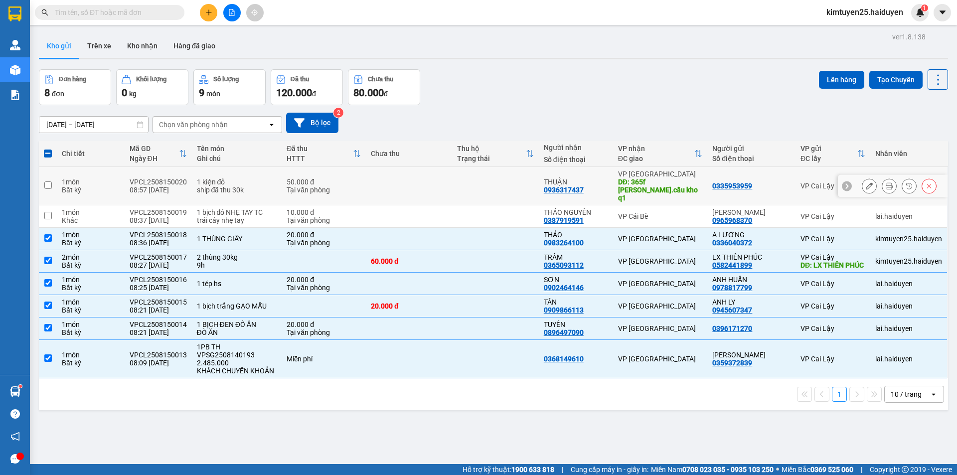
click at [437, 180] on td at bounding box center [409, 186] width 86 height 38
checkbox input "true"
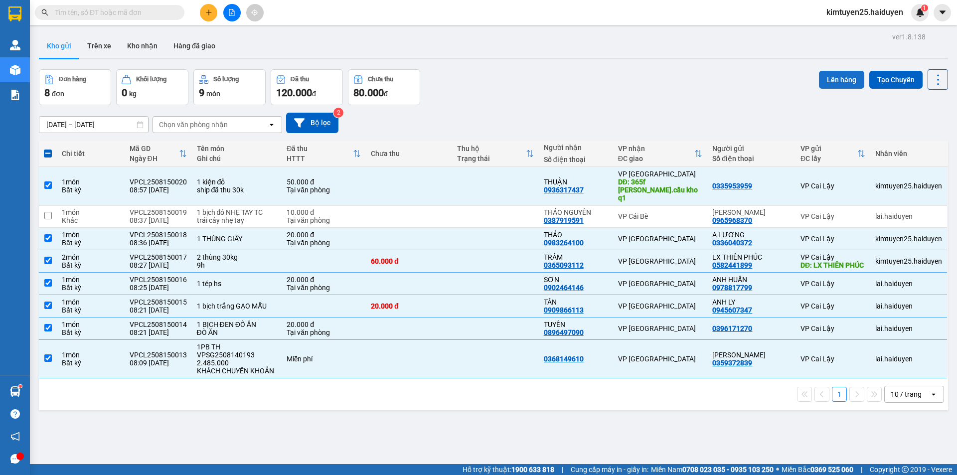
click at [833, 81] on button "Lên hàng" at bounding box center [841, 80] width 45 height 18
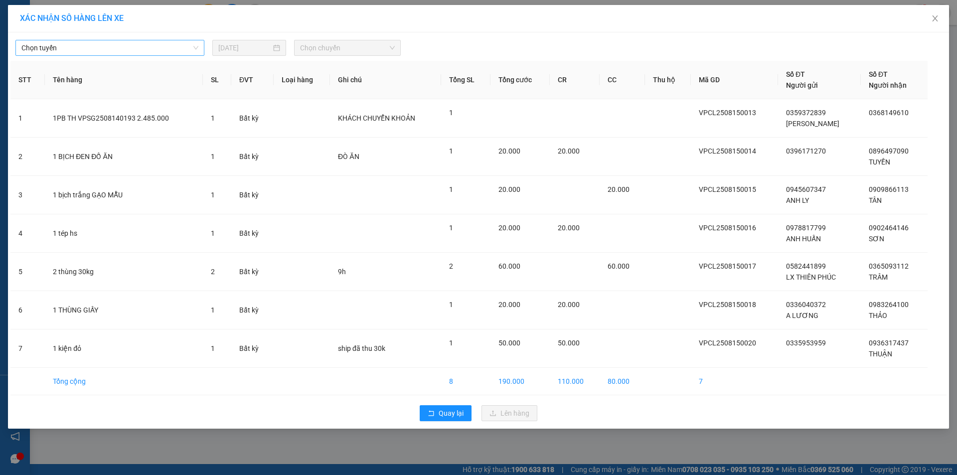
click at [173, 50] on span "Chọn tuyến" at bounding box center [109, 47] width 177 height 15
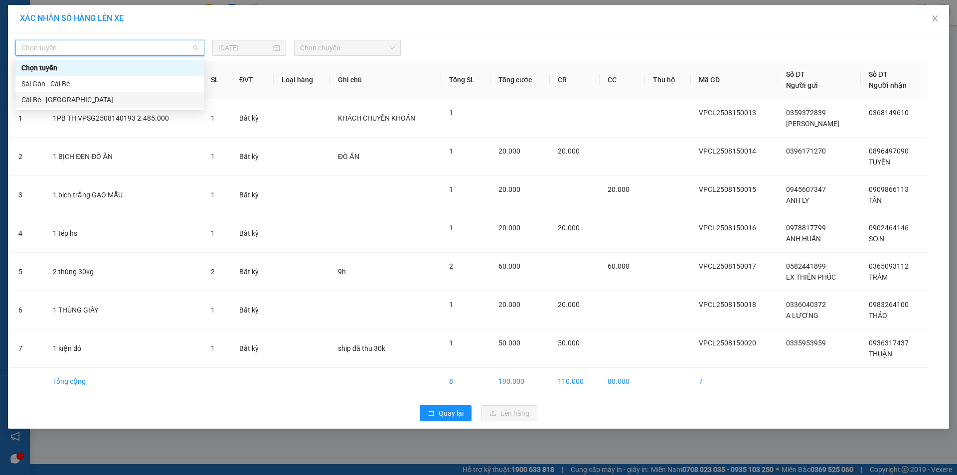
click at [131, 102] on div "Cái Bè - Sài Gòn" at bounding box center [109, 99] width 177 height 11
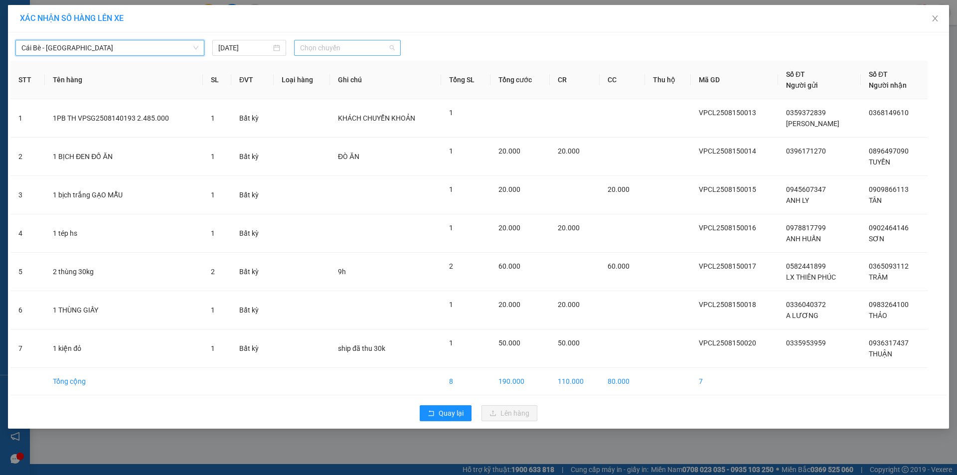
click at [314, 49] on span "Chọn chuyến" at bounding box center [347, 47] width 95 height 15
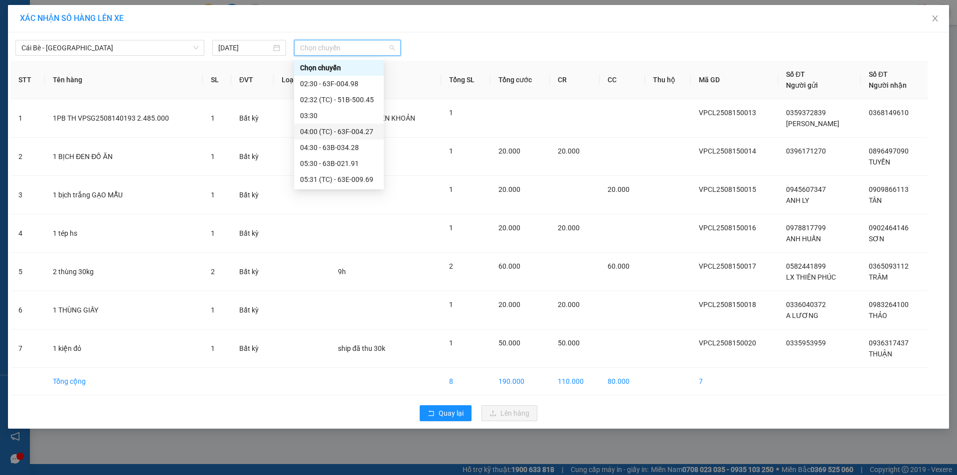
scroll to position [100, 0]
click at [334, 173] on div "08:31 (TC) - 63B-020.03" at bounding box center [339, 175] width 78 height 11
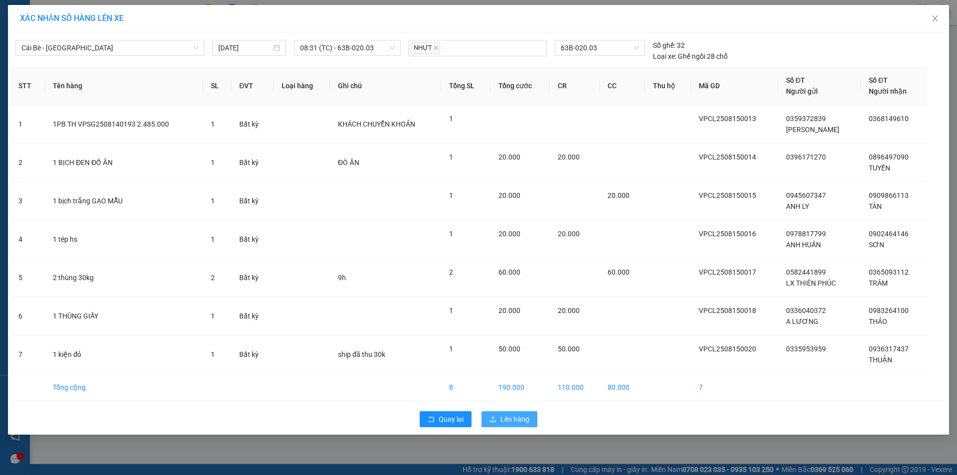
click at [496, 421] on icon "upload" at bounding box center [492, 419] width 7 height 7
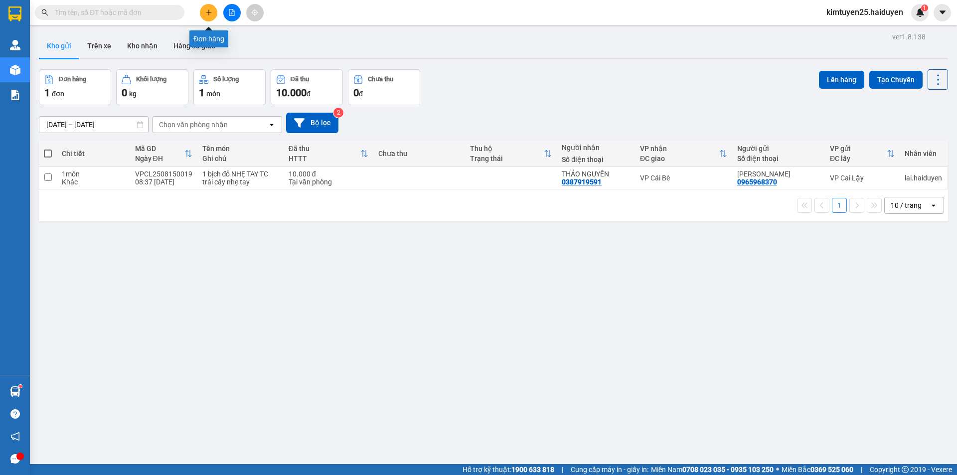
click at [212, 16] on button at bounding box center [208, 12] width 17 height 17
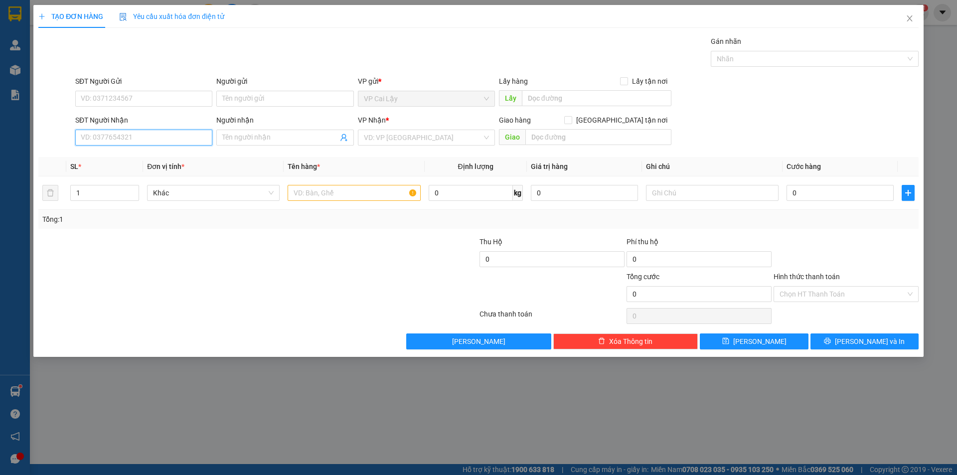
click at [168, 131] on input "SĐT Người Nhận" at bounding box center [143, 138] width 137 height 16
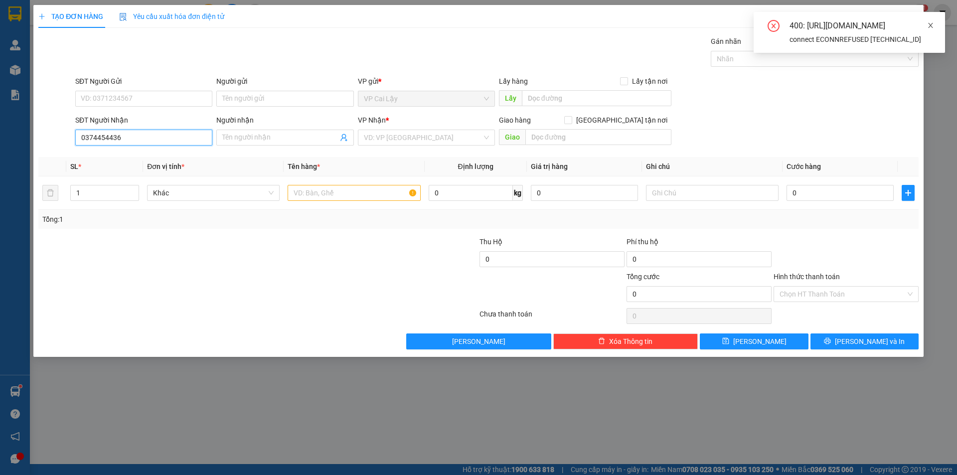
type input "0374454436"
click at [932, 25] on icon "close" at bounding box center [930, 25] width 7 height 7
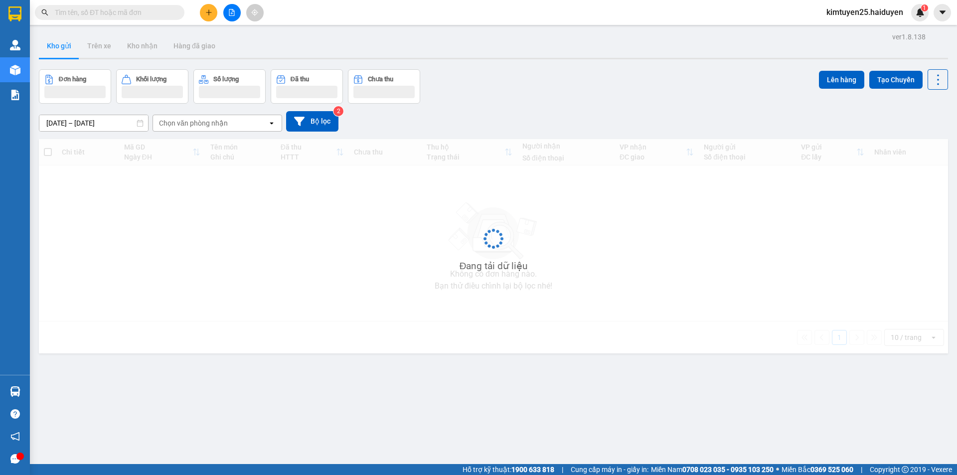
click at [208, 12] on icon "plus" at bounding box center [208, 12] width 5 height 0
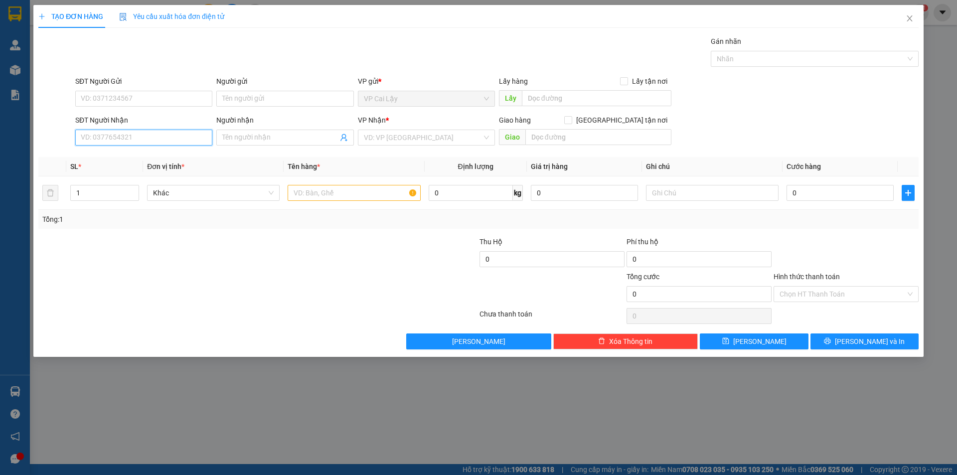
click at [132, 138] on input "SĐT Người Nhận" at bounding box center [143, 138] width 137 height 16
type input "0374454436"
click at [149, 159] on div "0374454436 - LINH" at bounding box center [143, 157] width 125 height 11
type input "LINH"
type input "20.000"
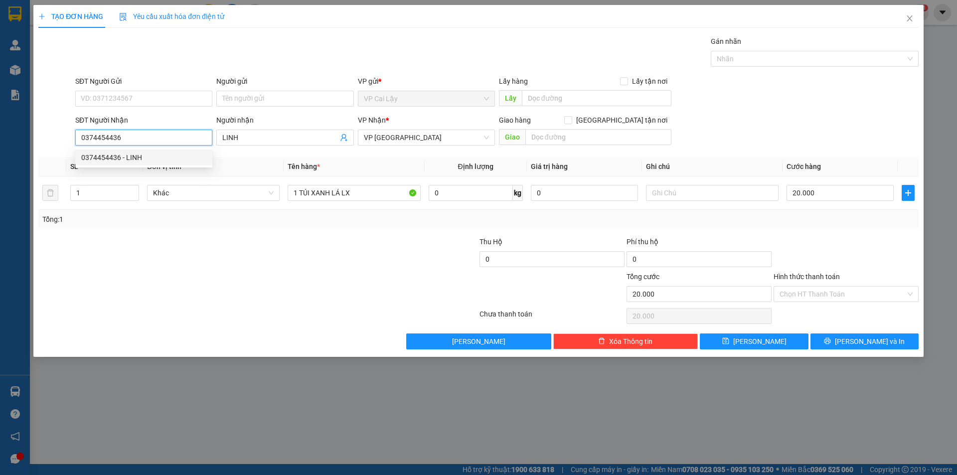
type input "20.000"
type input "0374454436"
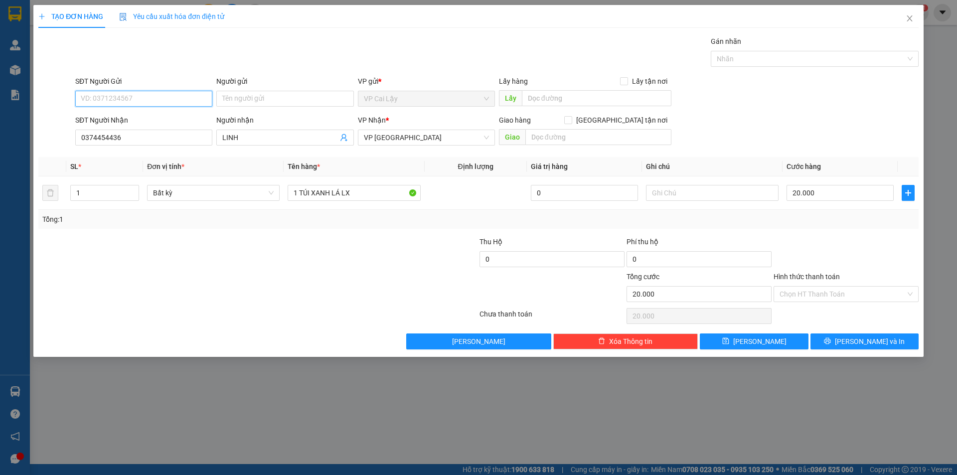
click at [146, 103] on input "SĐT Người Gửi" at bounding box center [143, 99] width 137 height 16
click at [151, 118] on div "0706672036" at bounding box center [143, 118] width 125 height 11
click at [168, 123] on div "0706672036" at bounding box center [143, 118] width 125 height 11
type input "0706672036"
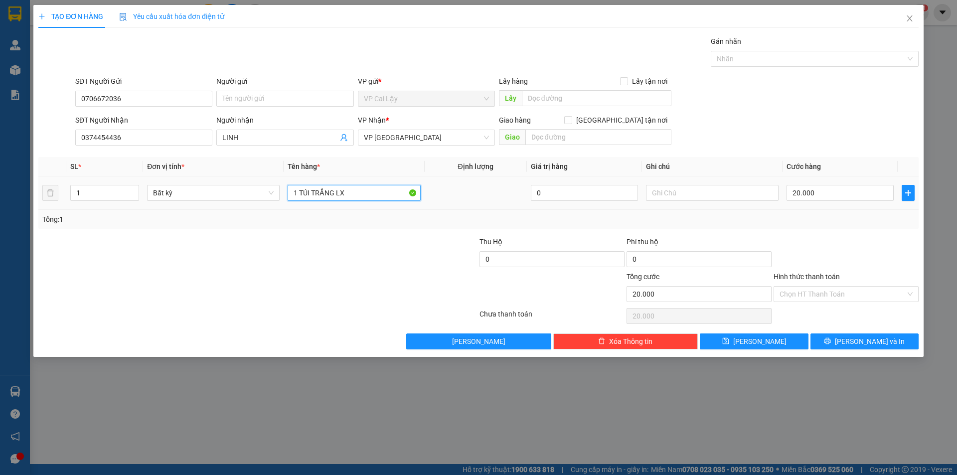
drag, startPoint x: 361, startPoint y: 190, endPoint x: 321, endPoint y: 192, distance: 39.9
click at [317, 192] on input "1 TÚI TRẮNG LX" at bounding box center [354, 193] width 133 height 16
type input "1 Tụng xanh có họp đen trong"
click at [829, 338] on button "Lưu và In" at bounding box center [864, 341] width 108 height 16
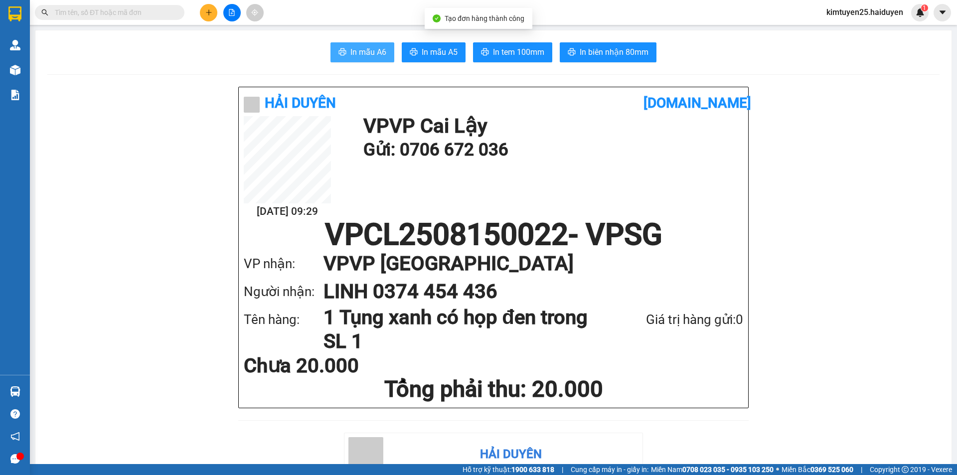
click at [346, 56] on button "In mẫu A6" at bounding box center [362, 52] width 64 height 20
drag, startPoint x: 605, startPoint y: 193, endPoint x: 206, endPoint y: 16, distance: 436.9
click at [206, 16] on button at bounding box center [208, 12] width 17 height 17
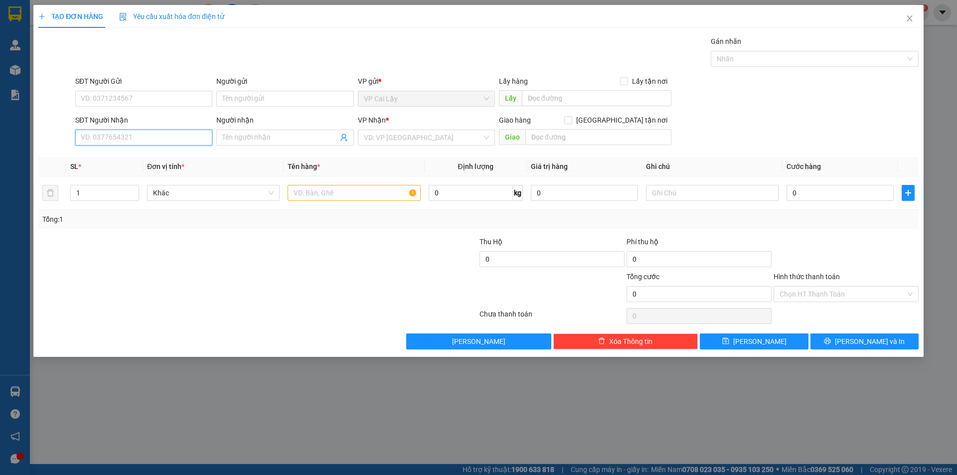
click at [164, 136] on input "SĐT Người Nhận" at bounding box center [143, 138] width 137 height 16
type input "0978311132"
click at [312, 191] on input "text" at bounding box center [354, 193] width 133 height 16
click at [538, 256] on input "0" at bounding box center [551, 259] width 145 height 16
type input "3.000.000"
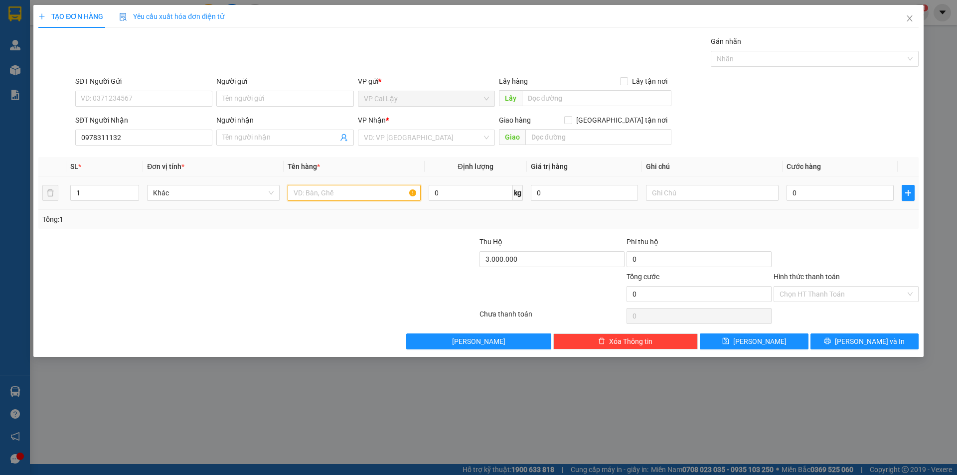
click at [323, 195] on input "text" at bounding box center [354, 193] width 133 height 16
type input "1 tụng 30kg"
click at [808, 196] on input "0" at bounding box center [839, 193] width 107 height 16
type input "7"
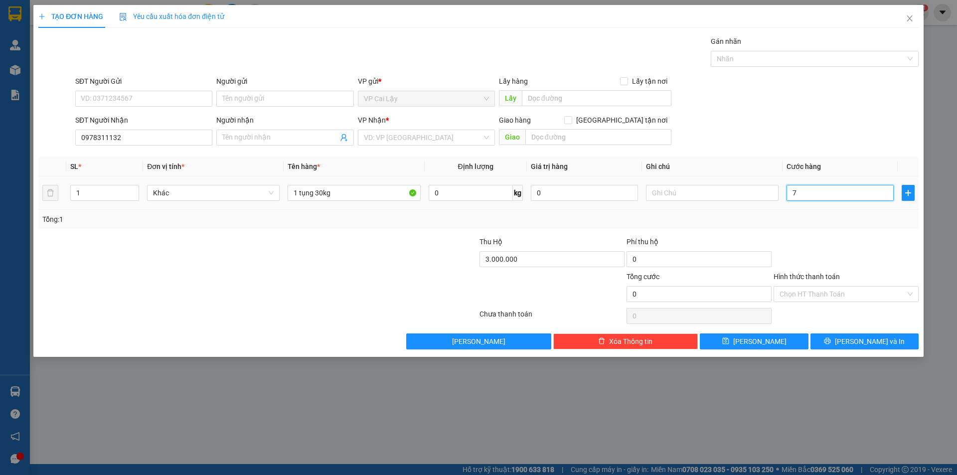
type input "7"
type input "70"
type input "70.000"
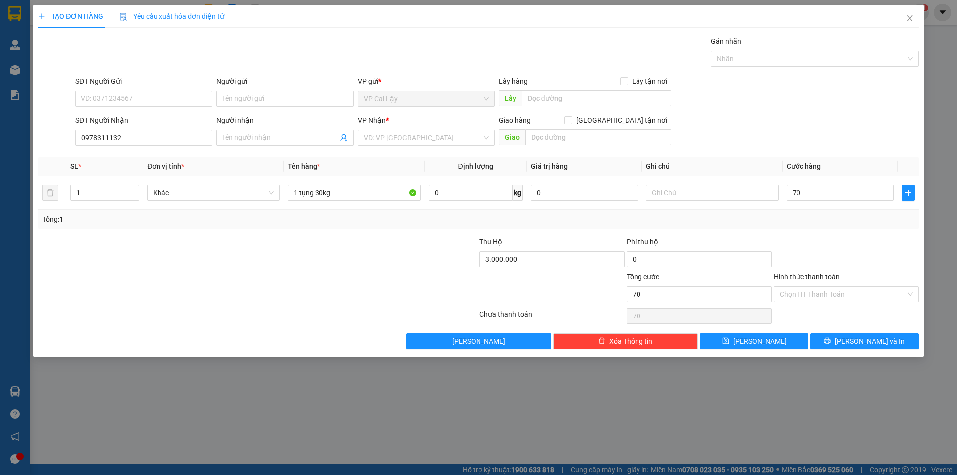
type input "70.000"
click at [814, 253] on div at bounding box center [845, 253] width 147 height 35
click at [163, 134] on input "0978311132" at bounding box center [143, 138] width 137 height 16
click at [134, 157] on div "0978311132 - A.MINH" at bounding box center [143, 157] width 125 height 11
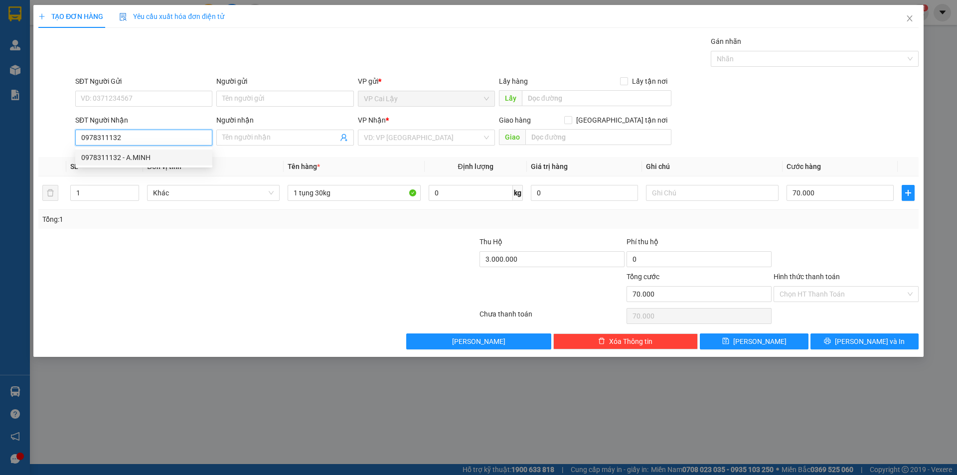
type input "A.MINH"
type input "09783111"
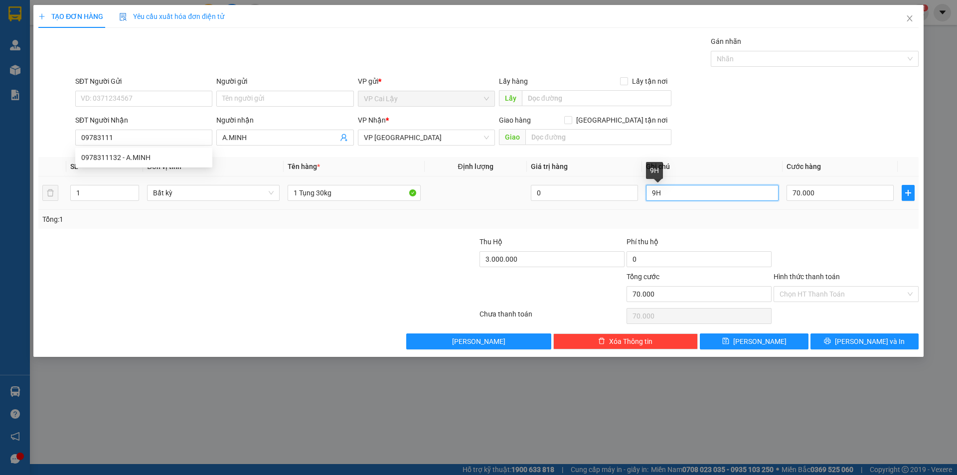
click at [700, 192] on input "9H" at bounding box center [712, 193] width 133 height 16
type input "9"
type input "10"
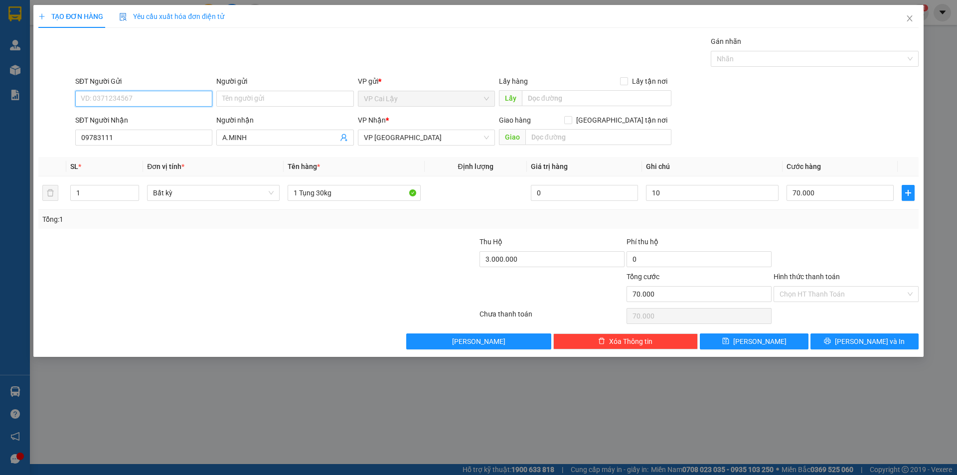
click at [130, 97] on input "SĐT Người Gửi" at bounding box center [143, 99] width 137 height 16
click at [134, 119] on div "0582441899 - LX THIÊN PHÚC" at bounding box center [143, 118] width 125 height 11
type input "0582441899"
type input "LX THIÊN PHÚC"
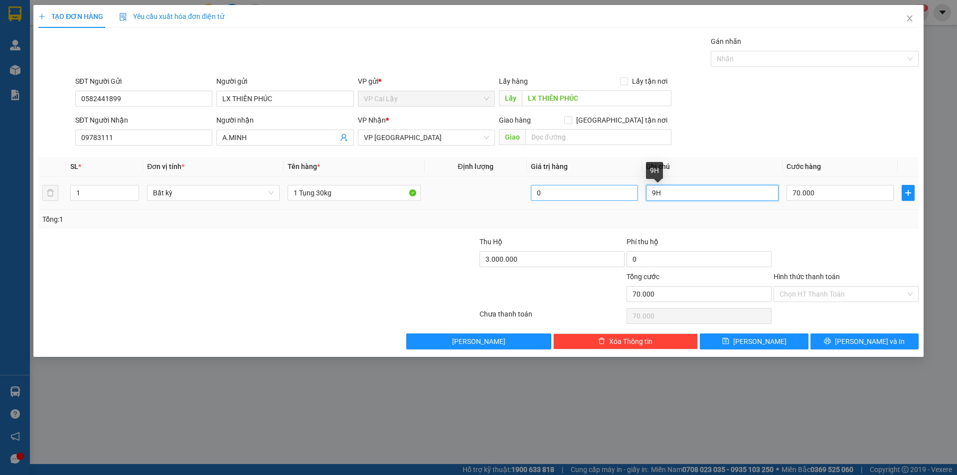
drag, startPoint x: 685, startPoint y: 197, endPoint x: 611, endPoint y: 188, distance: 74.2
click at [614, 188] on tr "1 Bất kỳ 1 Tụng 30kg 0 9H 70.000" at bounding box center [478, 192] width 880 height 33
click at [874, 246] on div at bounding box center [845, 253] width 147 height 35
click at [685, 193] on input "10" at bounding box center [712, 193] width 133 height 16
type input "10h"
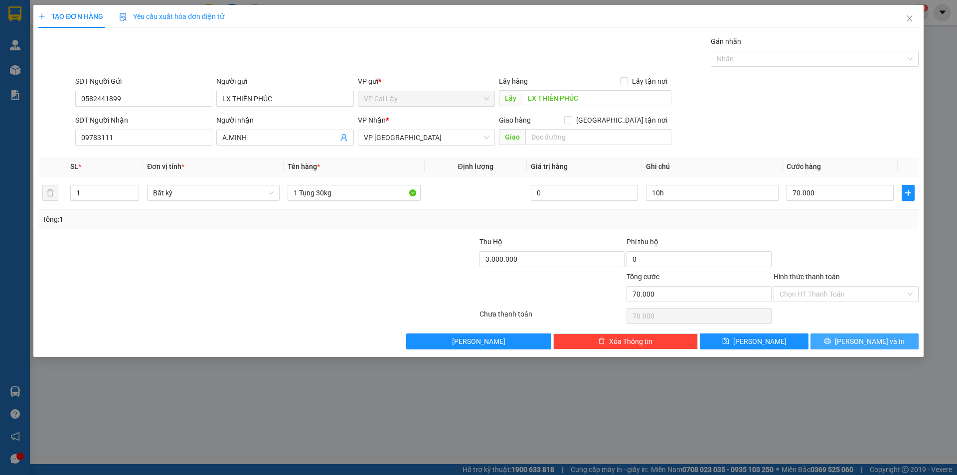
click at [831, 344] on icon "printer" at bounding box center [827, 340] width 7 height 7
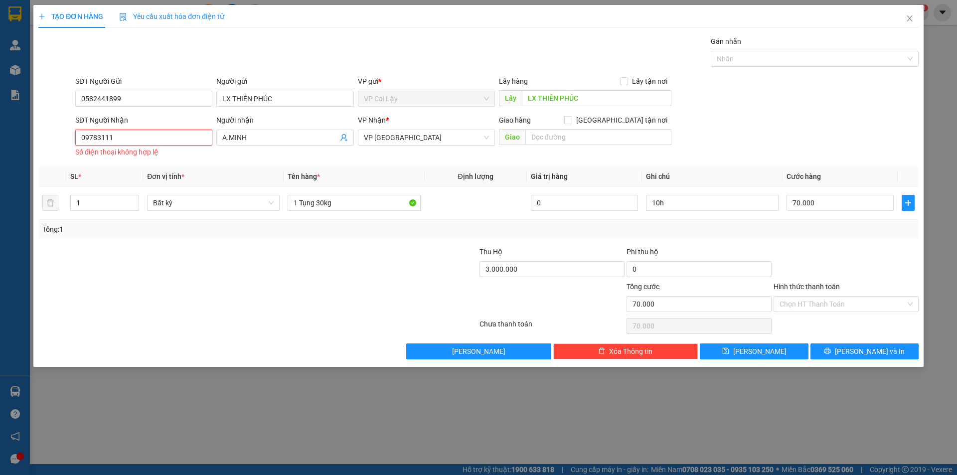
click at [152, 132] on input "09783111" at bounding box center [143, 138] width 137 height 16
click at [152, 156] on div "0978311132 - A.MINH" at bounding box center [143, 157] width 125 height 11
type input "0978311132"
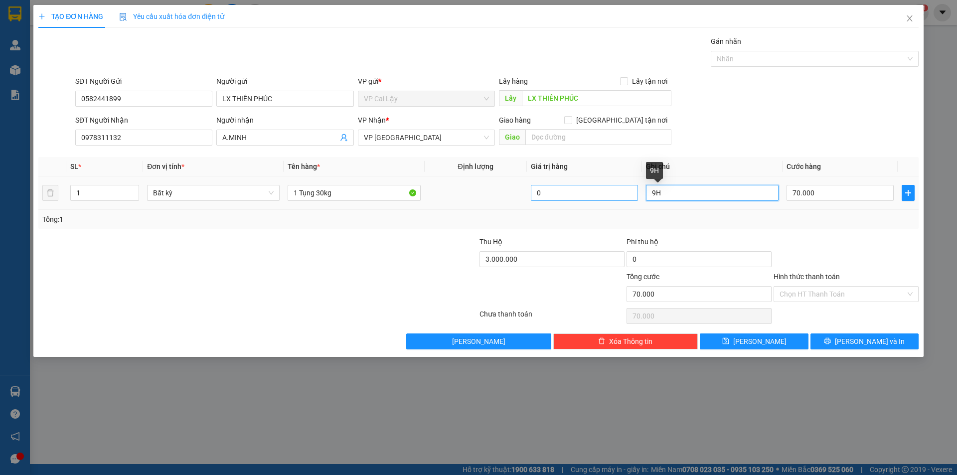
drag, startPoint x: 684, startPoint y: 198, endPoint x: 567, endPoint y: 196, distance: 117.6
click at [568, 196] on tr "1 Bất kỳ 1 Tụng 30kg 0 9H 70.000" at bounding box center [478, 192] width 880 height 33
type input "10h"
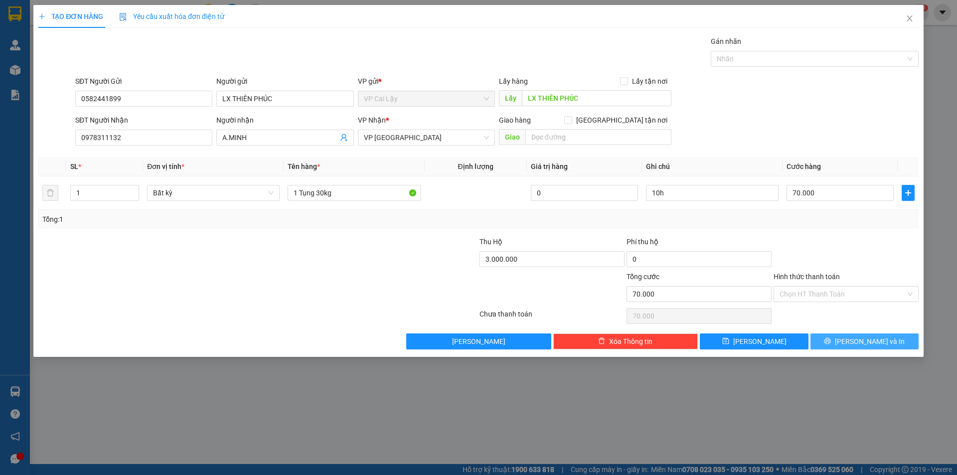
click at [895, 341] on button "Lưu và In" at bounding box center [864, 341] width 108 height 16
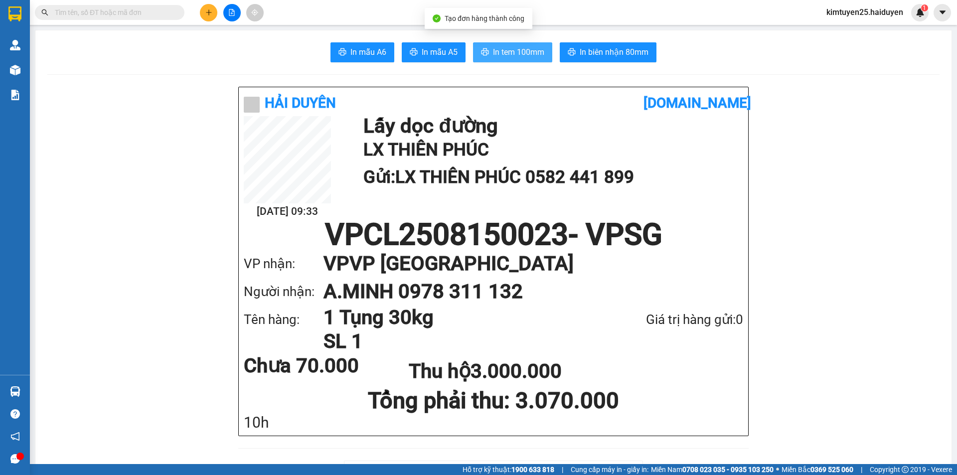
click at [502, 51] on span "In tem 100mm" at bounding box center [518, 52] width 51 height 12
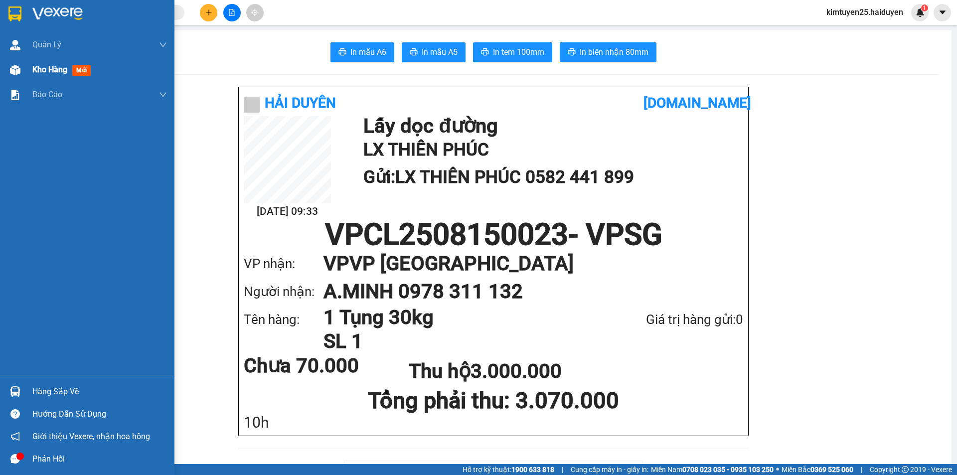
click at [12, 68] on img at bounding box center [15, 70] width 10 height 10
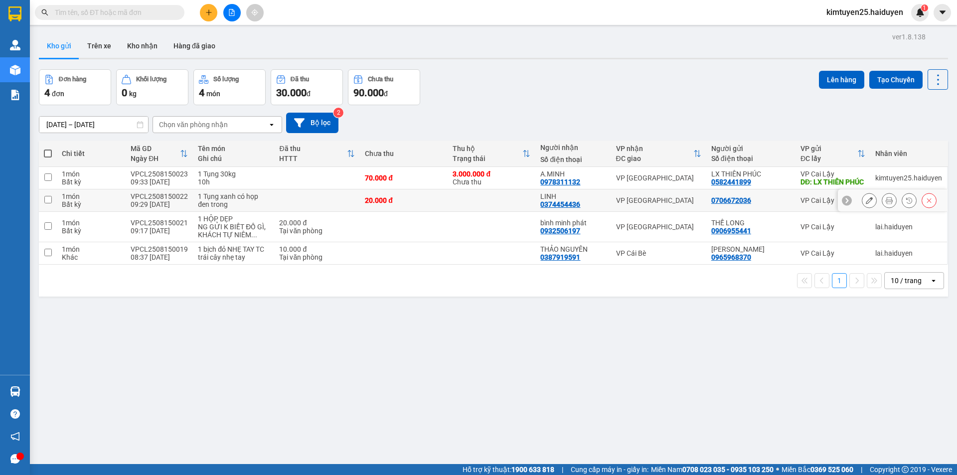
click at [886, 204] on icon at bounding box center [889, 200] width 7 height 7
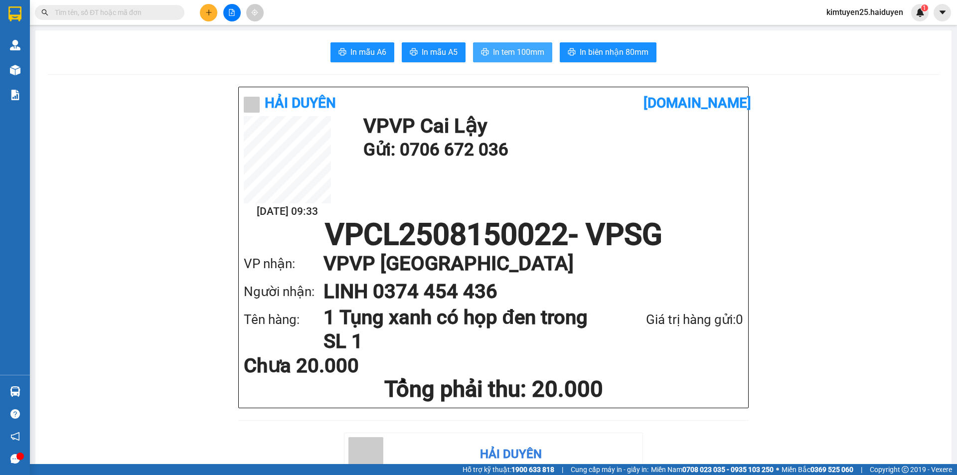
click at [519, 50] on span "In tem 100mm" at bounding box center [518, 52] width 51 height 12
click at [209, 16] on button at bounding box center [208, 12] width 17 height 17
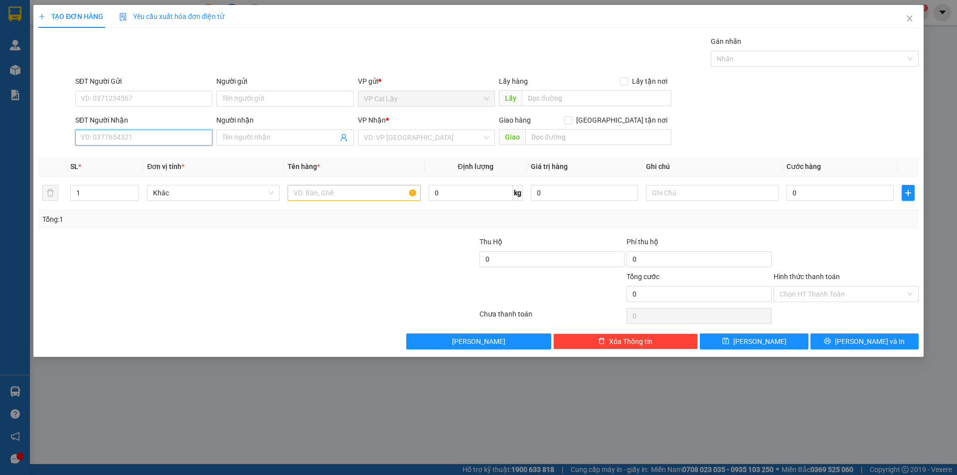
click at [157, 137] on input "SĐT Người Nhận" at bounding box center [143, 138] width 137 height 16
click at [102, 102] on input "SĐT Người Gửi" at bounding box center [143, 99] width 137 height 16
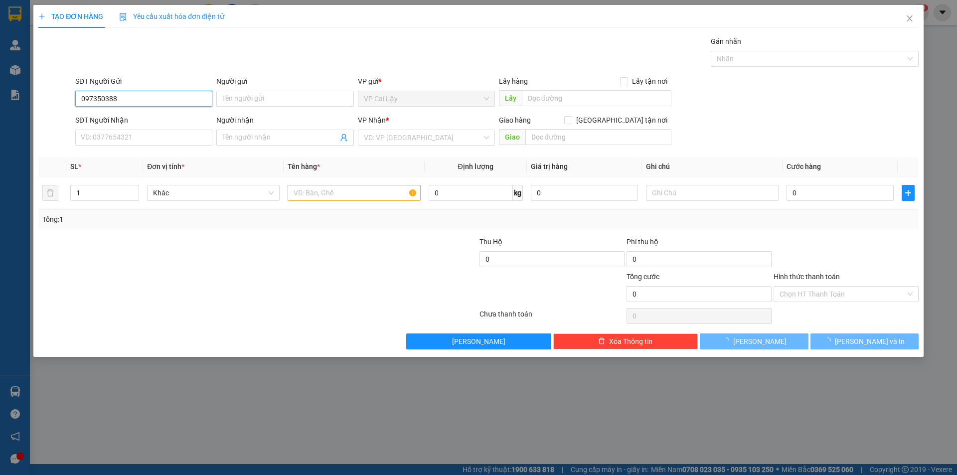
type input "0973503880"
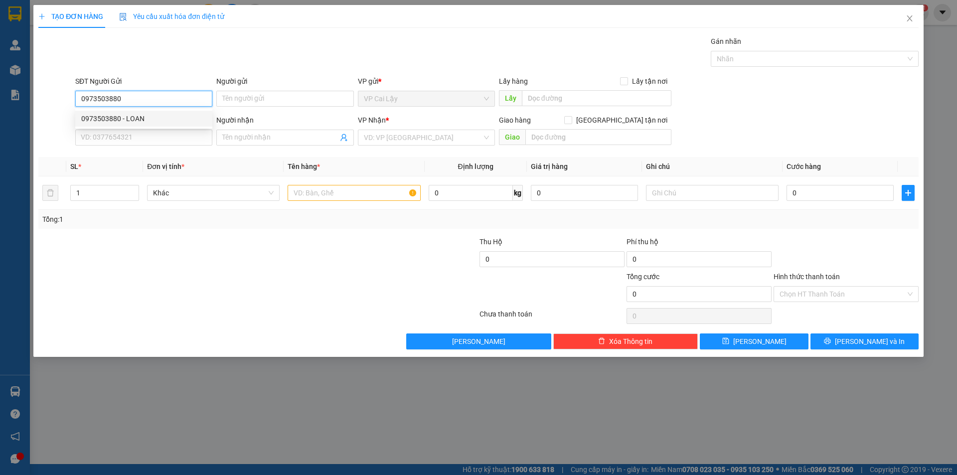
click at [153, 121] on div "0973503880 - LOAN" at bounding box center [143, 118] width 125 height 11
type input "LOAN"
type input "0934637258"
type input "CHI"
type input "40.000"
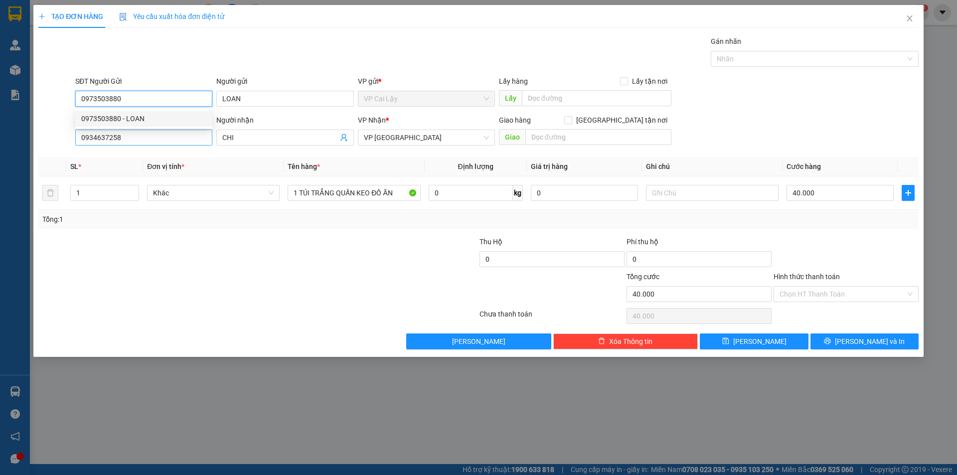
type input "40.000"
type input "0973503880"
click at [152, 141] on input "0934637258" at bounding box center [143, 138] width 137 height 16
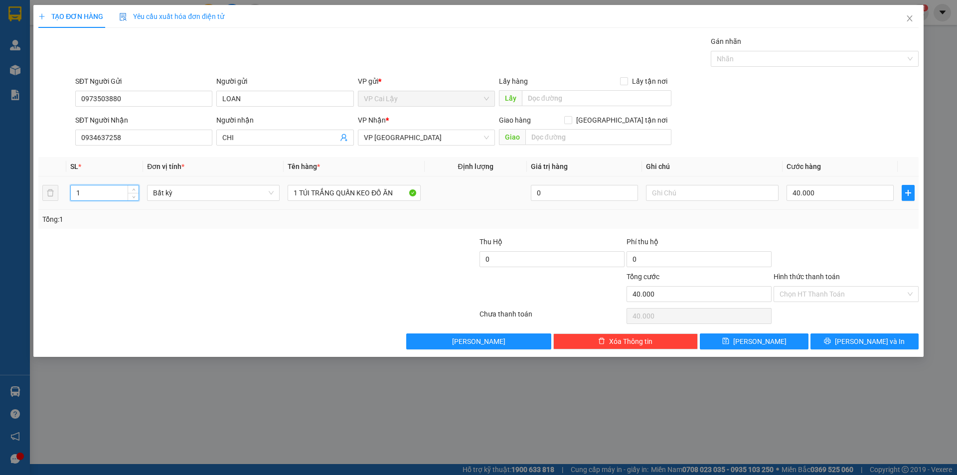
click at [57, 190] on tr "1 Bất kỳ 1 TÚI TRẮNG QUẤN KEO ĐỒ ĂN 0 40.000" at bounding box center [478, 192] width 880 height 33
type input "2"
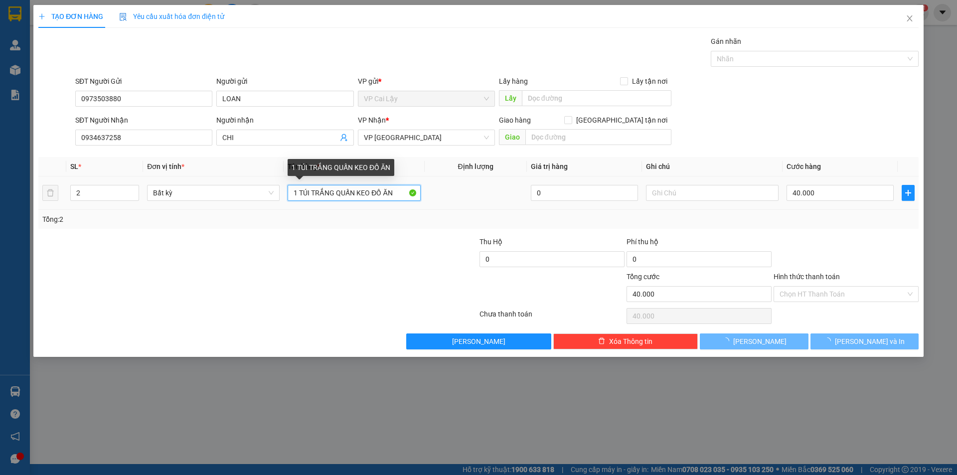
click at [293, 190] on input "1 TÚI TRẮNG QUẤN KEO ĐỒ ĂN" at bounding box center [354, 193] width 133 height 16
click at [290, 191] on input "1 TÚI TRẮNG QUẤN KEO ĐỒ ĂN" at bounding box center [354, 193] width 133 height 16
type input "0"
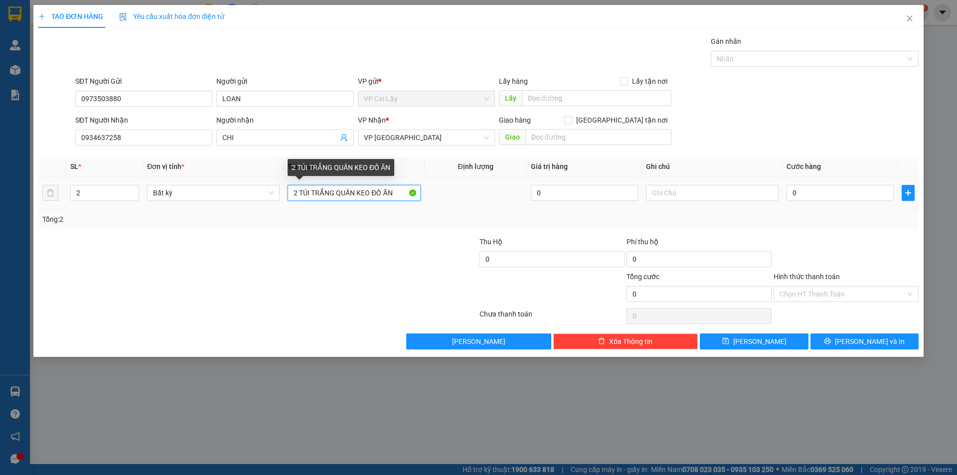
drag, startPoint x: 355, startPoint y: 192, endPoint x: 302, endPoint y: 194, distance: 52.4
click at [302, 194] on input "2 TÚI TRẮNG QUẤN KEO ĐỒ ĂN" at bounding box center [354, 193] width 133 height 16
drag, startPoint x: 409, startPoint y: 192, endPoint x: 397, endPoint y: 195, distance: 12.3
click at [397, 195] on input "2 Tụng, 1 tụng trằng, 1 tụng đen KEO ĐỒ ĂN" at bounding box center [354, 193] width 133 height 16
type input "2 Tụng, 1 tụng trằng, 1 tụng đen ĐỒ ĂN"
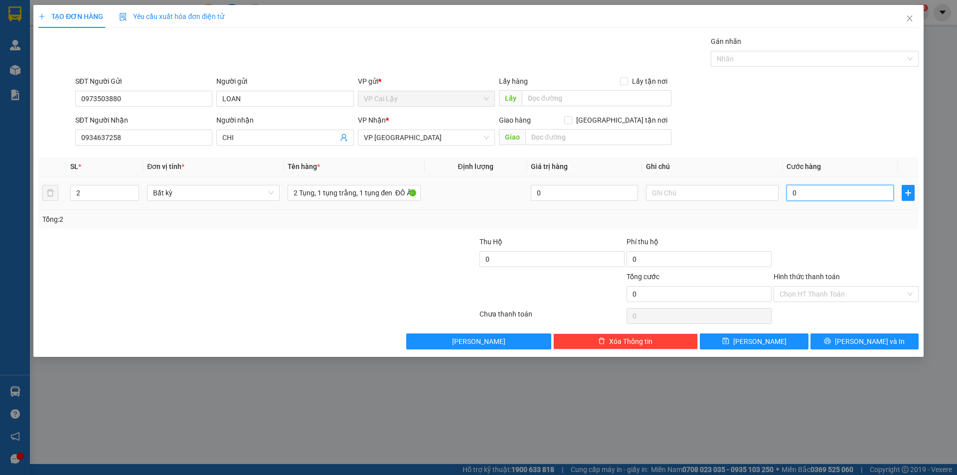
click at [801, 196] on input "0" at bounding box center [839, 193] width 107 height 16
type input "8"
type input "80"
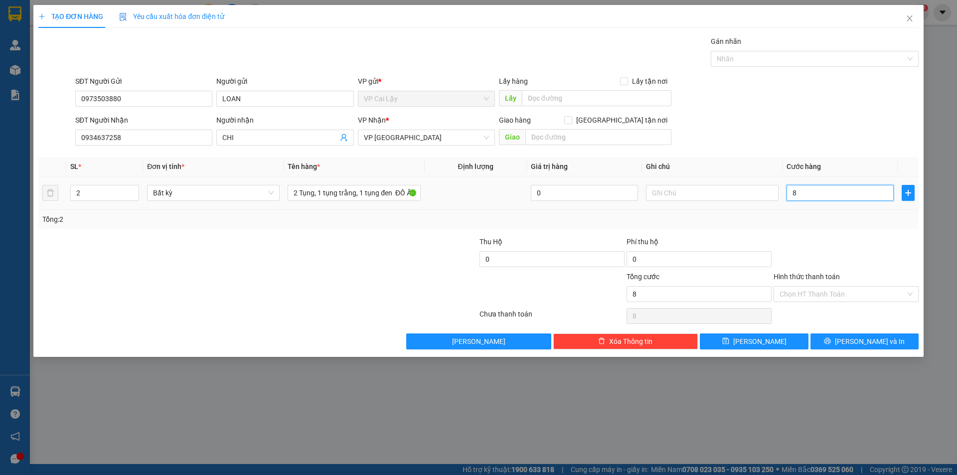
type input "80"
click at [835, 343] on button "Lưu và In" at bounding box center [864, 341] width 108 height 16
type input "80.000"
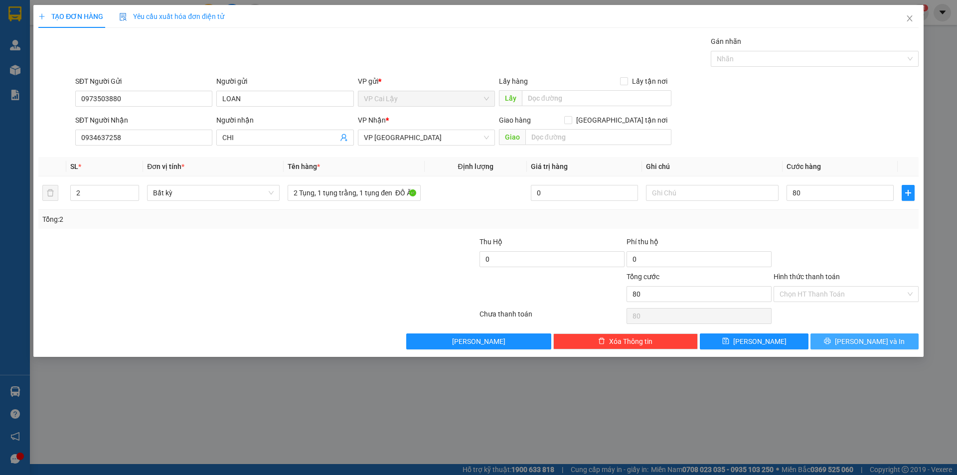
type input "80.000"
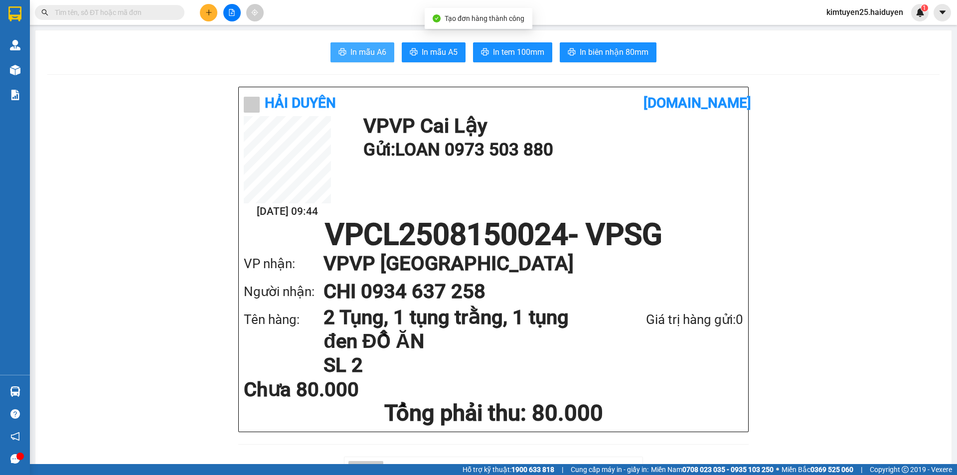
click at [368, 54] on span "In mẫu A6" at bounding box center [368, 52] width 36 height 12
click at [463, 11] on div "Kết quả tìm kiếm ( 0 ) Bộ lọc Gửi 3 ngày gần nhất No Data kimtuyen25.haiduyen 1" at bounding box center [478, 12] width 957 height 25
click at [213, 9] on button at bounding box center [208, 12] width 17 height 17
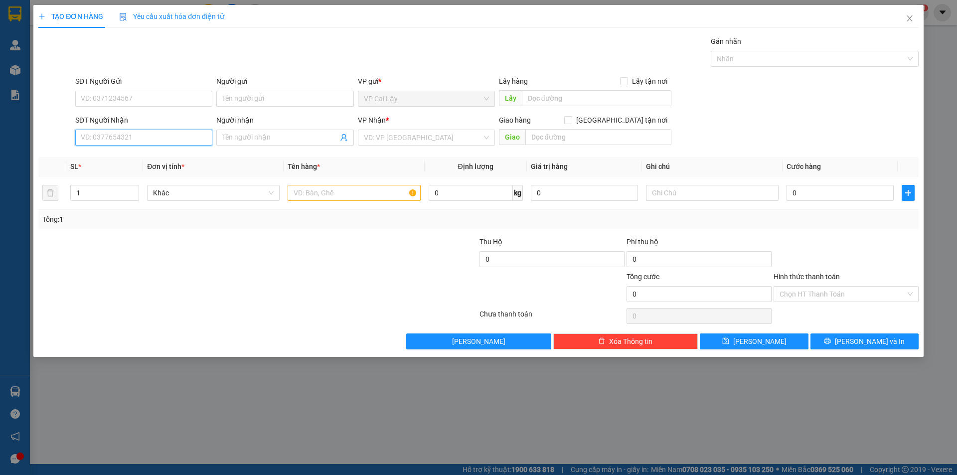
click at [141, 141] on input "SĐT Người Nhận" at bounding box center [143, 138] width 137 height 16
click at [143, 157] on div "0927525812 - THỦ" at bounding box center [143, 157] width 125 height 11
type input "0927525812"
type input "THỦ"
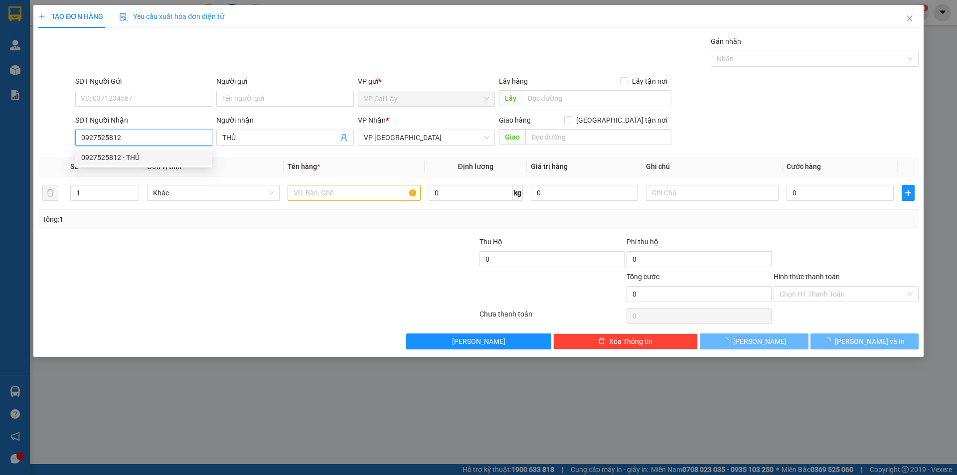
type input "20.000"
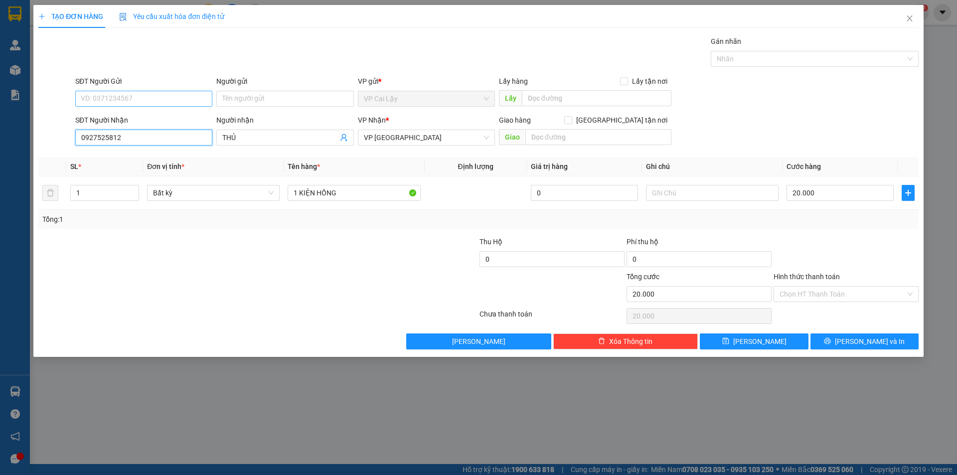
type input "0927525812"
click at [129, 100] on input "SĐT Người Gửi" at bounding box center [143, 99] width 137 height 16
click at [141, 118] on div "0395069950 - CHÚ CHÍNH" at bounding box center [143, 118] width 125 height 11
type input "0395069950"
type input "CHÚ CHÍNH"
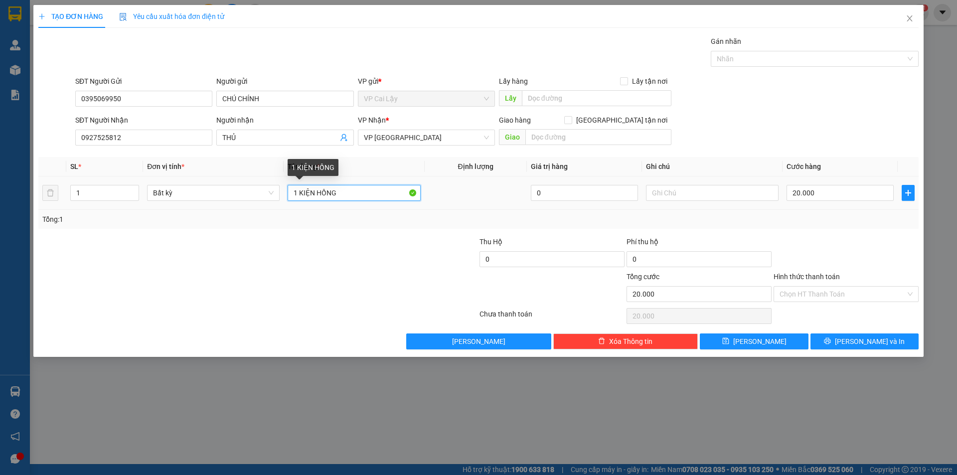
click at [339, 191] on input "1 KIỆN HỒNG" at bounding box center [354, 193] width 133 height 16
type input "1 KIỆN CAM"
click at [793, 301] on input "Hình thức thanh toán" at bounding box center [842, 294] width 126 height 15
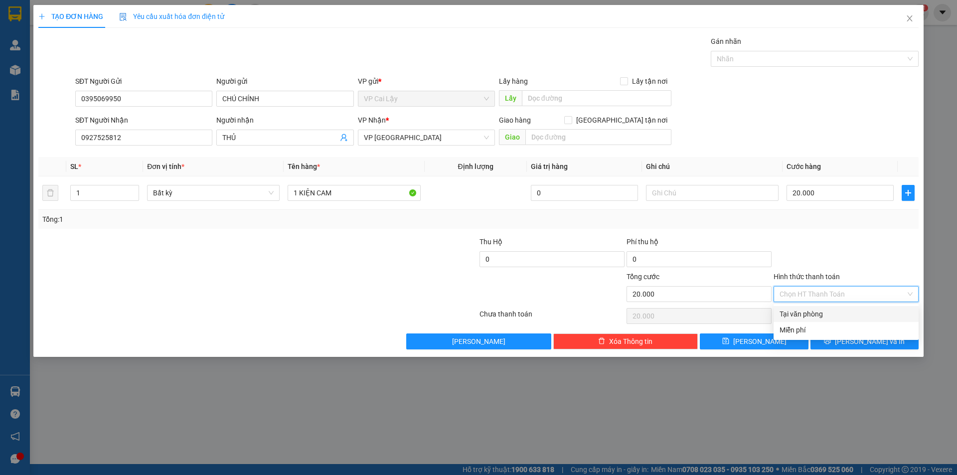
click at [784, 315] on div "Tại văn phòng" at bounding box center [845, 313] width 133 height 11
type input "0"
click at [840, 346] on button "Lưu và In" at bounding box center [864, 341] width 108 height 16
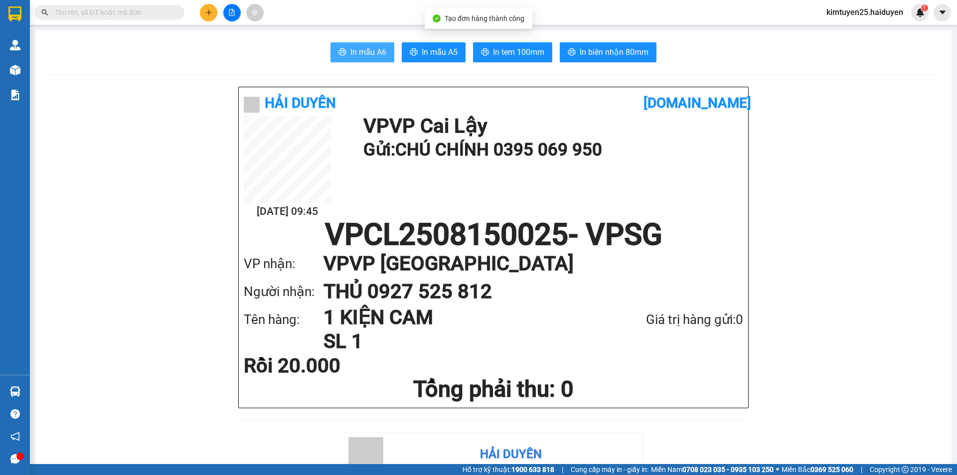
click at [344, 50] on button "In mẫu A6" at bounding box center [362, 52] width 64 height 20
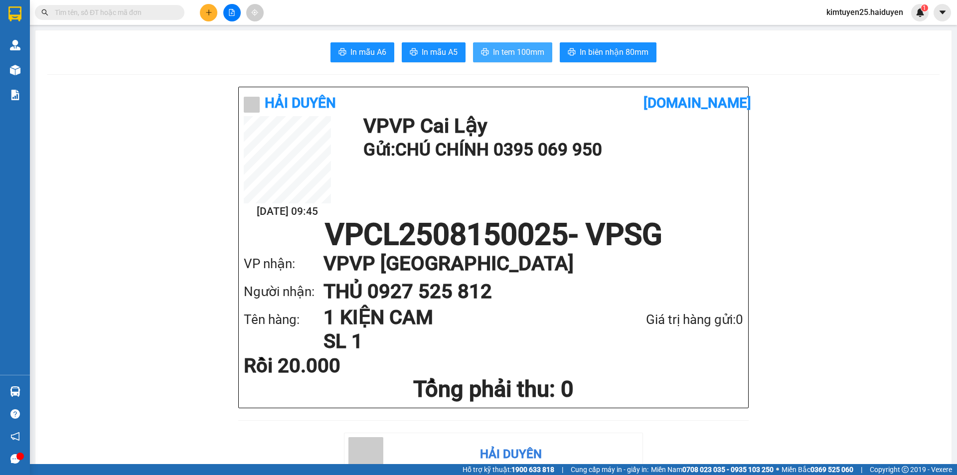
click at [495, 56] on span "In tem 100mm" at bounding box center [518, 52] width 51 height 12
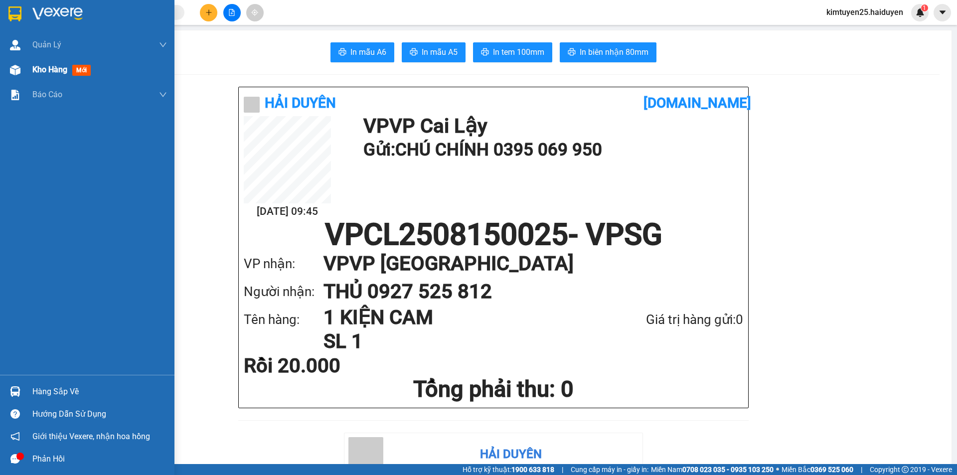
click at [25, 63] on div "Kho hàng mới" at bounding box center [87, 69] width 174 height 25
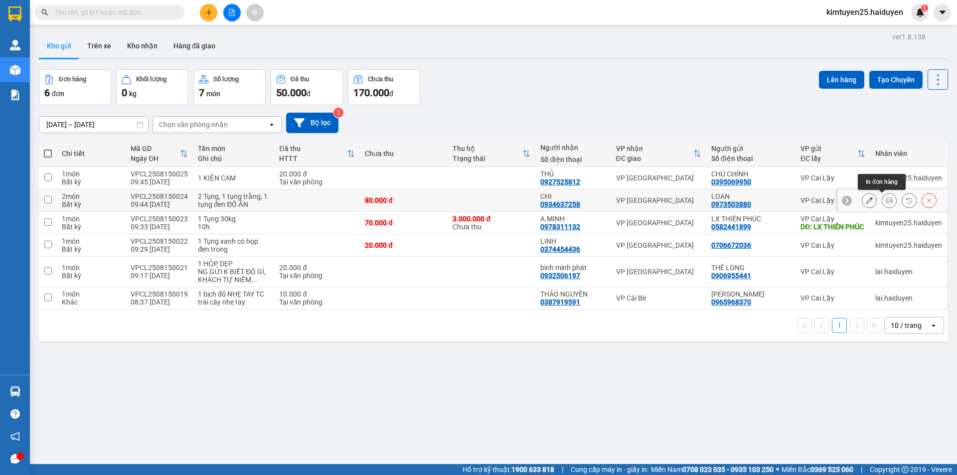
click at [886, 200] on icon at bounding box center [889, 200] width 7 height 7
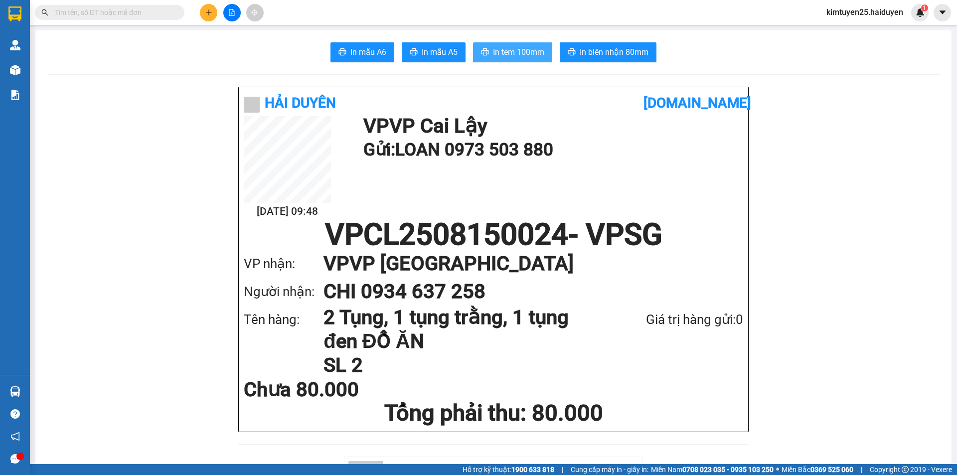
click at [502, 60] on button "In tem 100mm" at bounding box center [512, 52] width 79 height 20
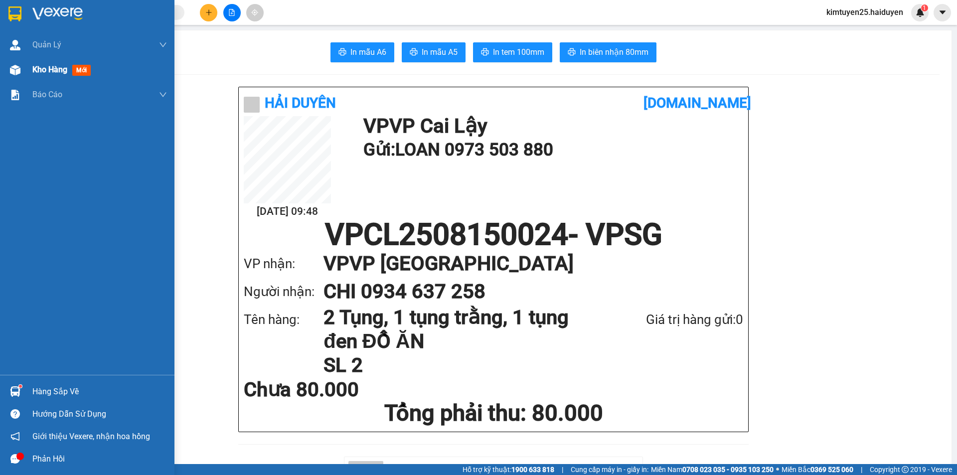
click at [35, 72] on span "Kho hàng" at bounding box center [49, 69] width 35 height 9
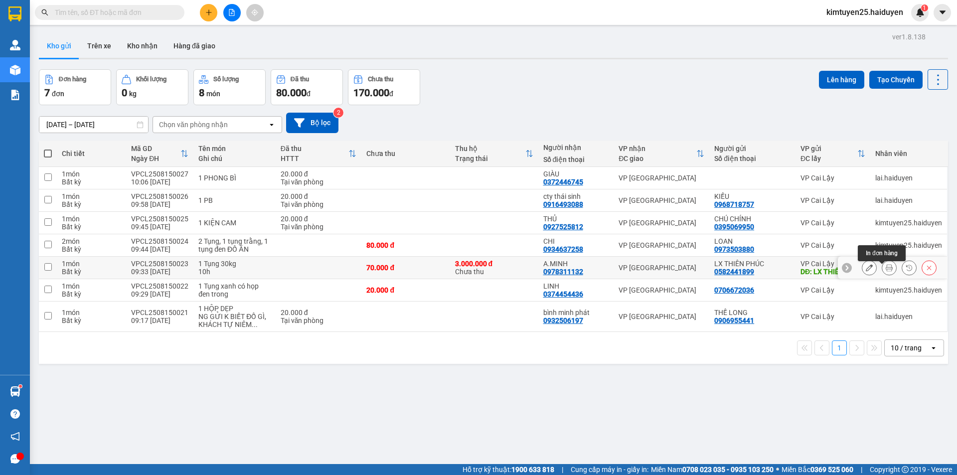
click at [886, 269] on icon at bounding box center [889, 267] width 7 height 7
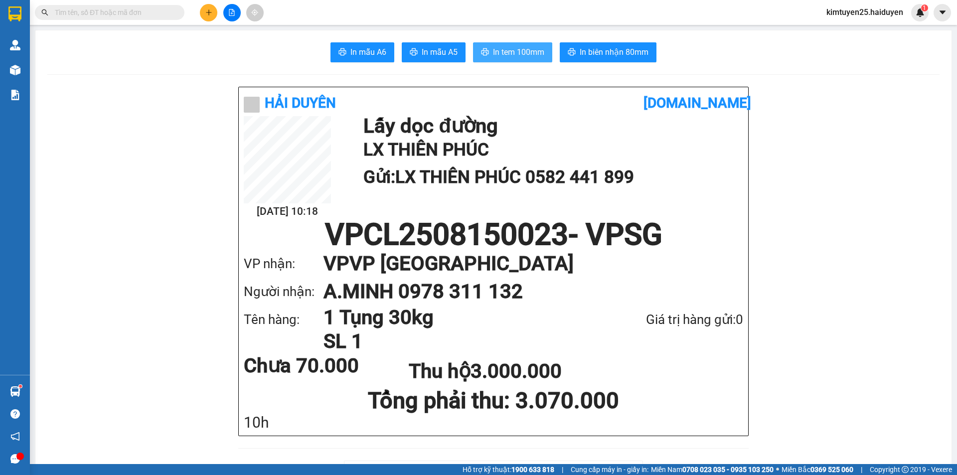
click at [523, 53] on span "In tem 100mm" at bounding box center [518, 52] width 51 height 12
click at [350, 49] on span "In mẫu A6" at bounding box center [368, 52] width 36 height 12
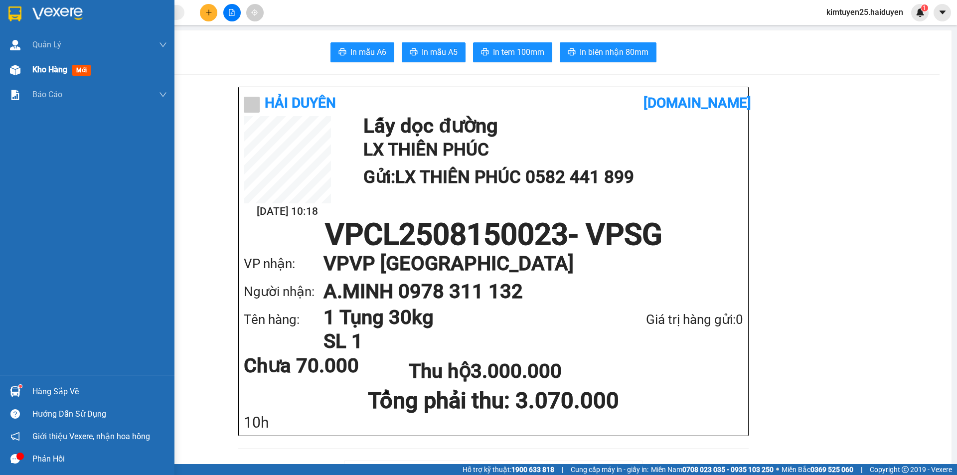
click at [25, 66] on div "Kho hàng mới" at bounding box center [87, 69] width 174 height 25
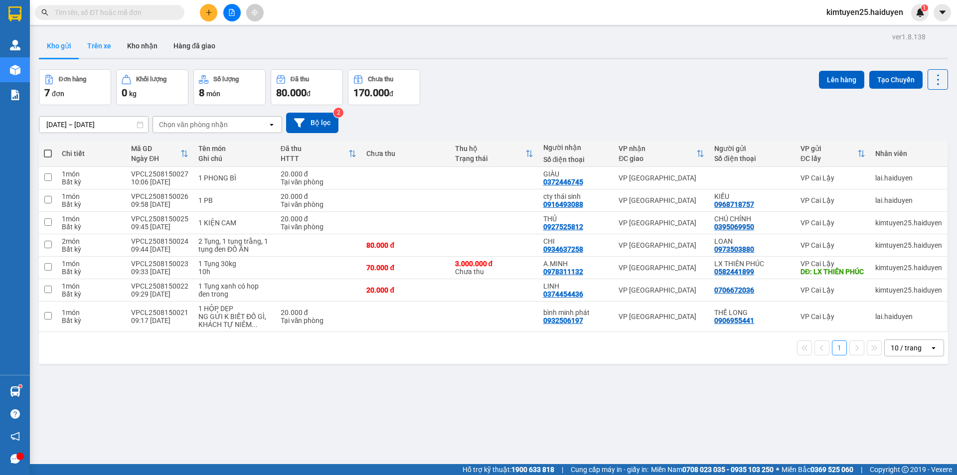
click at [83, 41] on button "Trên xe" at bounding box center [99, 46] width 40 height 24
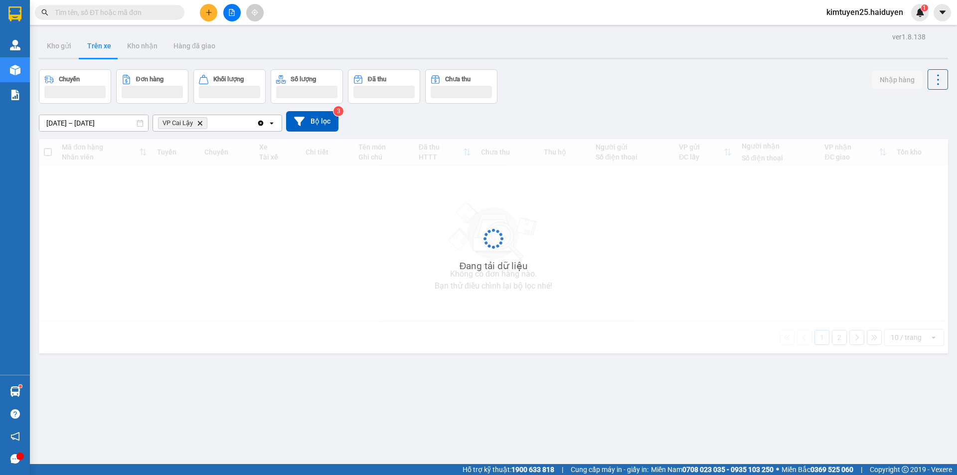
click at [257, 123] on icon "Clear all" at bounding box center [261, 123] width 8 height 8
click at [269, 124] on icon "open" at bounding box center [272, 123] width 8 height 8
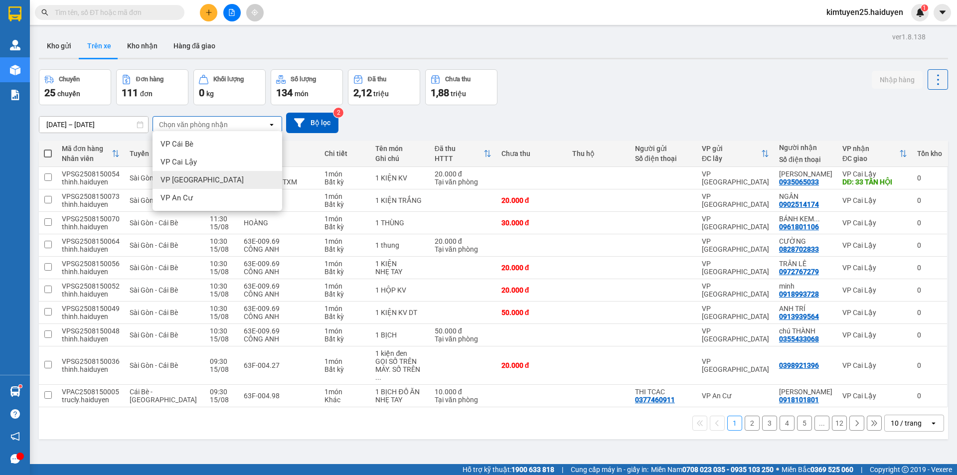
click at [208, 179] on div "VP Sài Gòn" at bounding box center [217, 180] width 130 height 18
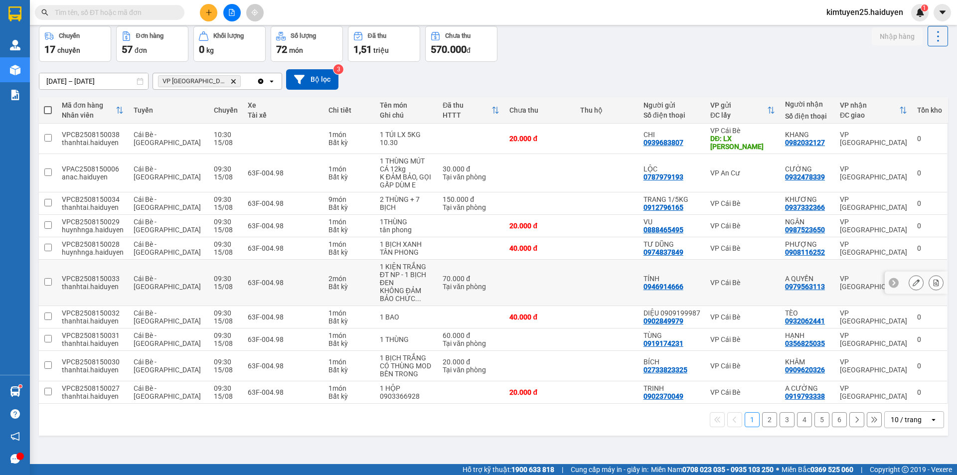
scroll to position [46, 0]
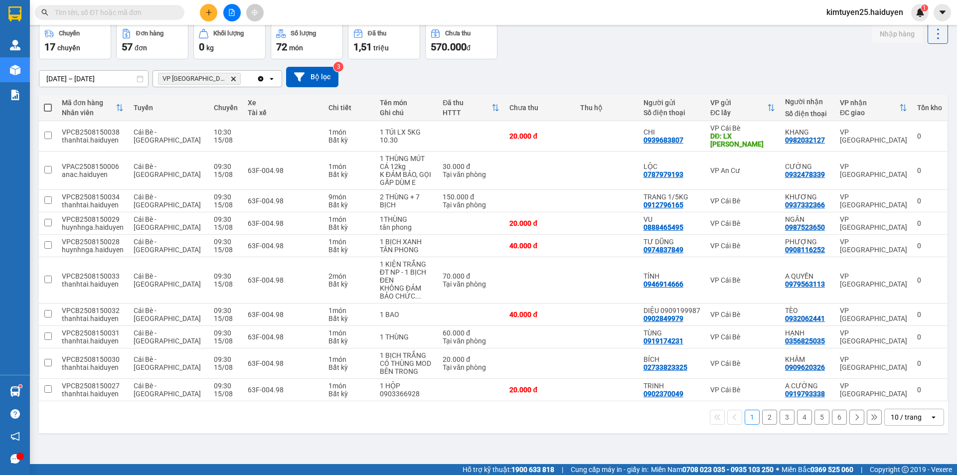
click at [888, 409] on div "10 / trang" at bounding box center [907, 417] width 45 height 16
click at [891, 385] on span "100 / trang" at bounding box center [903, 387] width 36 height 10
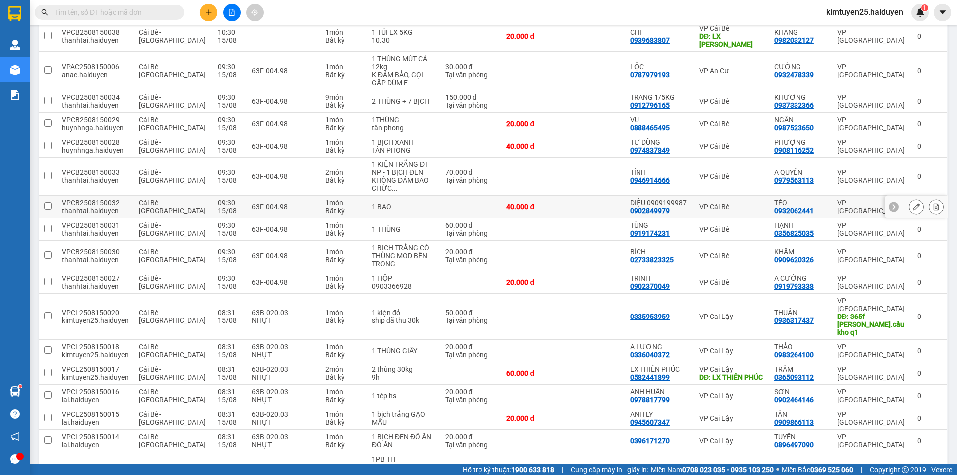
scroll to position [0, 0]
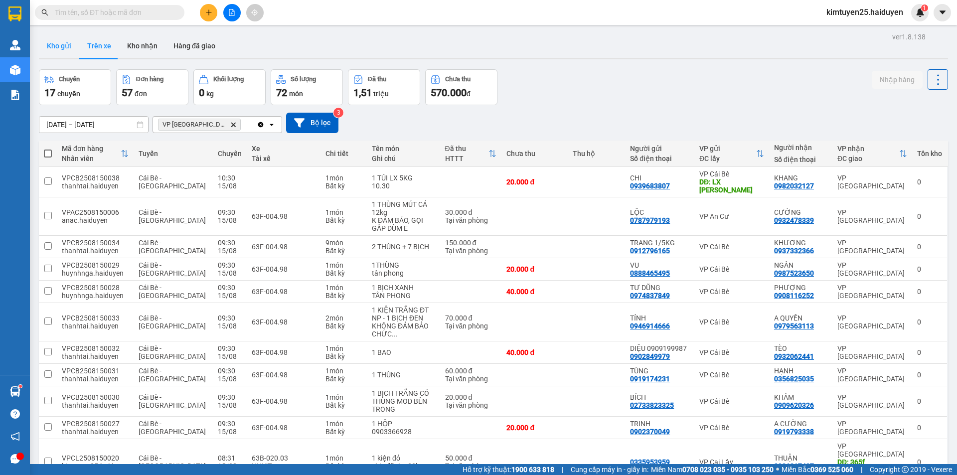
click at [49, 51] on button "Kho gửi" at bounding box center [59, 46] width 40 height 24
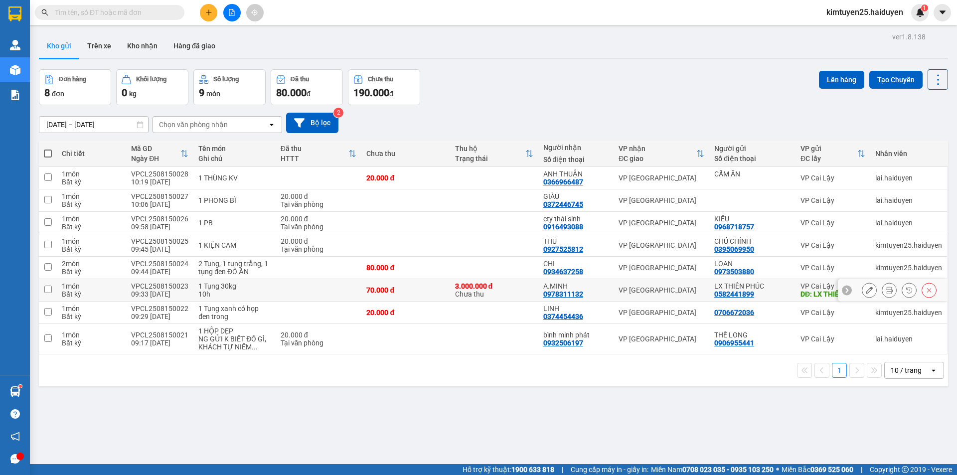
click at [415, 287] on td "70.000 đ" at bounding box center [405, 290] width 88 height 22
checkbox input "true"
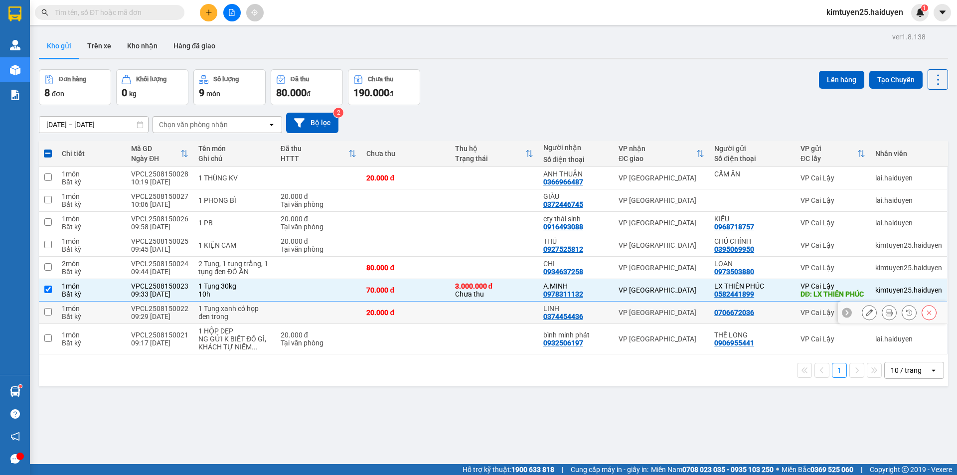
click at [411, 312] on td "20.000 đ" at bounding box center [405, 313] width 88 height 22
checkbox input "true"
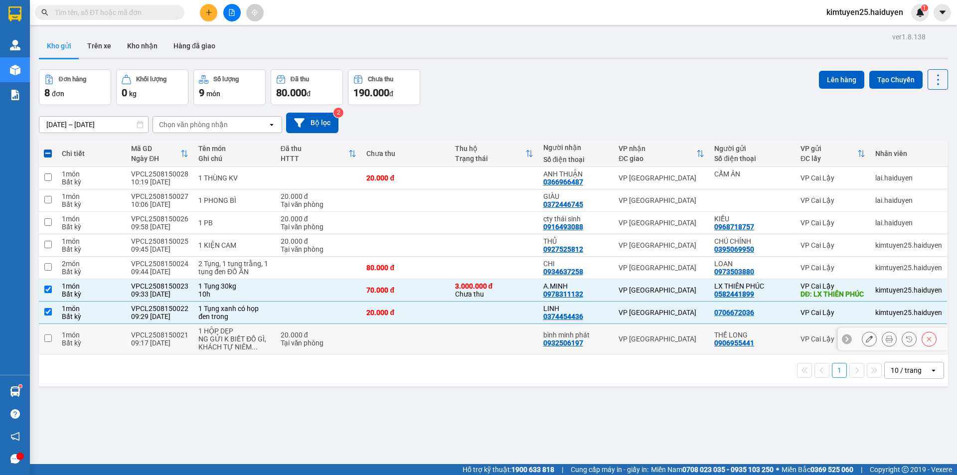
click at [413, 346] on td at bounding box center [405, 339] width 88 height 30
checkbox input "true"
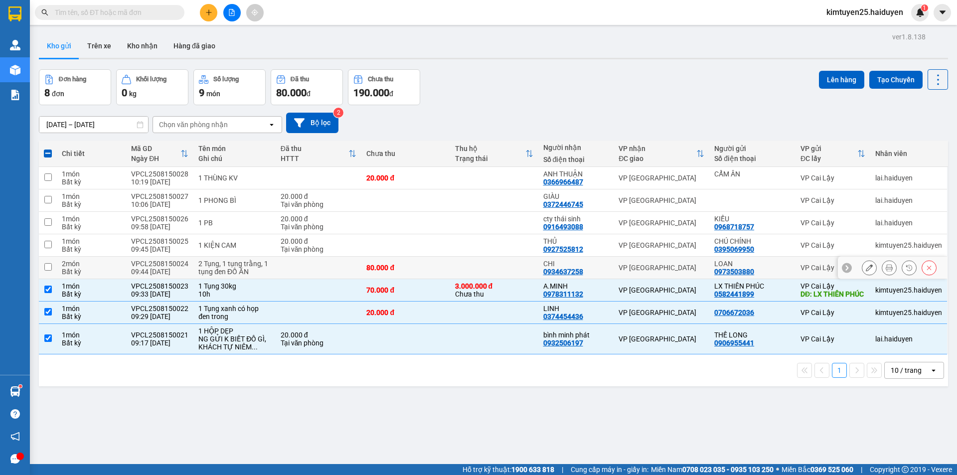
click at [409, 264] on div "80.000 đ" at bounding box center [405, 268] width 78 height 8
checkbox input "true"
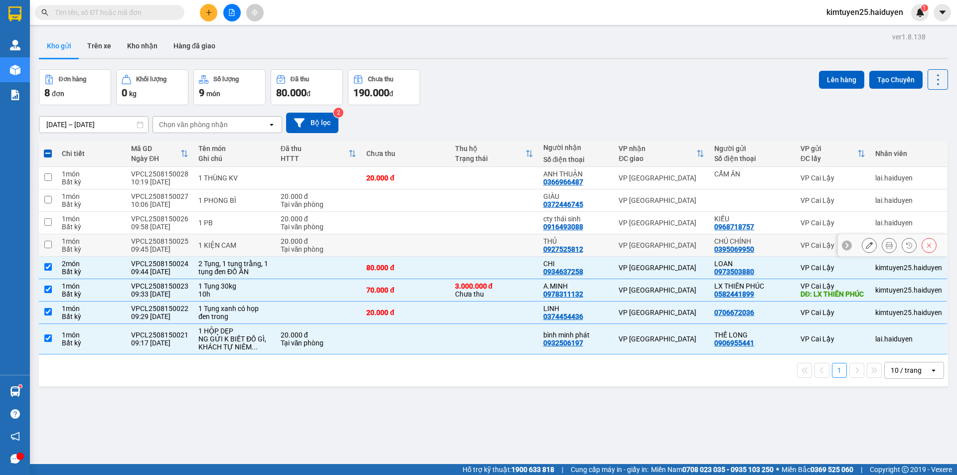
click at [401, 249] on td at bounding box center [405, 245] width 88 height 22
checkbox input "true"
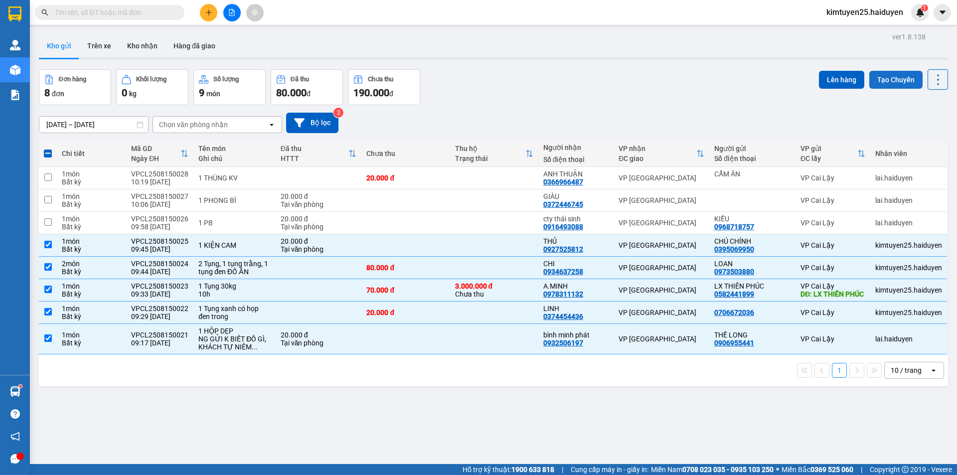
click at [899, 78] on button "Tạo Chuyến" at bounding box center [895, 80] width 53 height 18
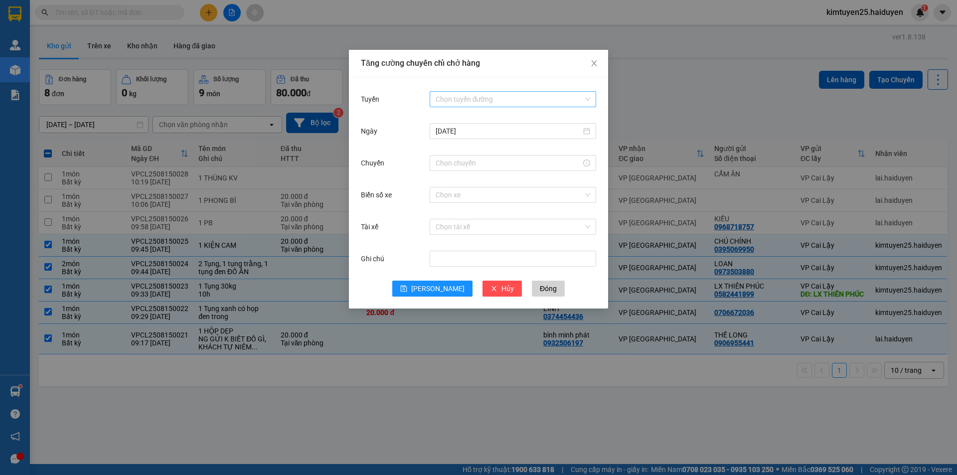
click at [457, 103] on input "Tuyến" at bounding box center [510, 99] width 148 height 15
click at [465, 131] on div "Cái Bè - Sài Gòn" at bounding box center [513, 135] width 154 height 11
click at [454, 161] on input "Chuyến" at bounding box center [509, 162] width 146 height 11
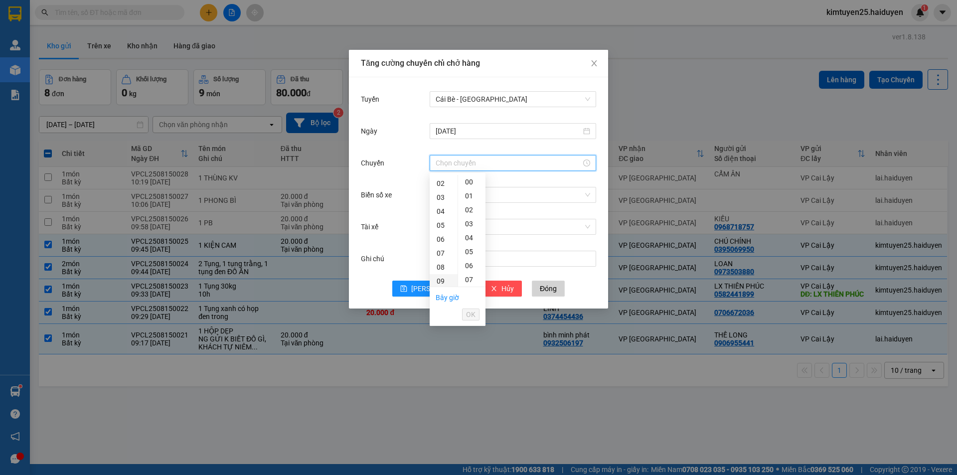
scroll to position [100, 0]
click at [442, 207] on div "09" at bounding box center [444, 208] width 28 height 14
click at [470, 216] on div "31" at bounding box center [471, 216] width 27 height 14
type input "09:31"
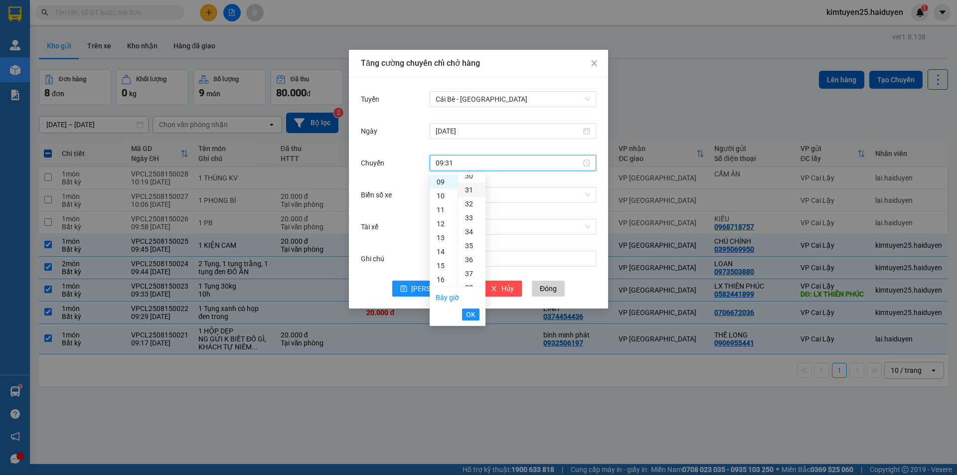
scroll to position [433, 0]
click at [468, 312] on span "OK" at bounding box center [470, 314] width 9 height 11
click at [470, 196] on input "Biển số xe" at bounding box center [510, 194] width 148 height 15
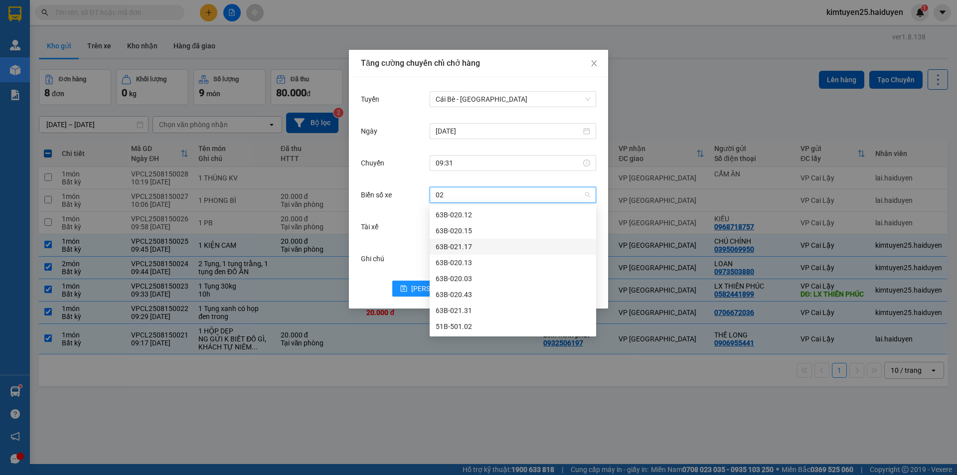
type input "0"
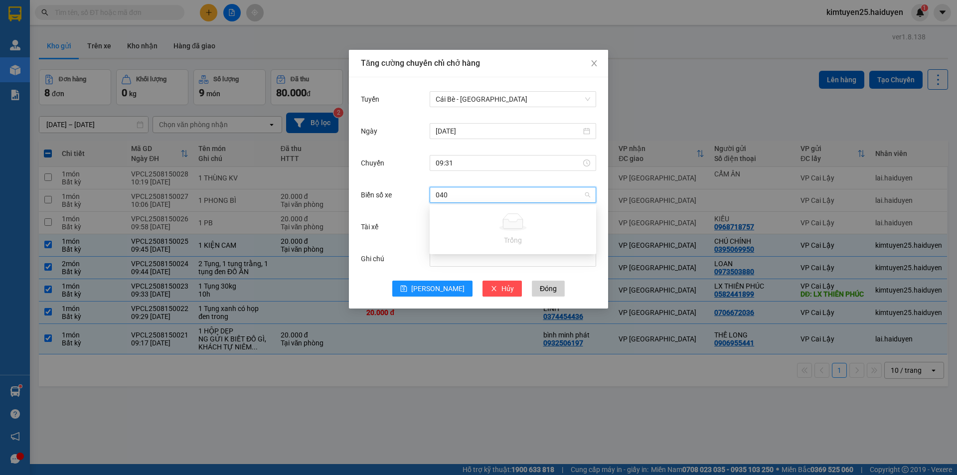
type input "04"
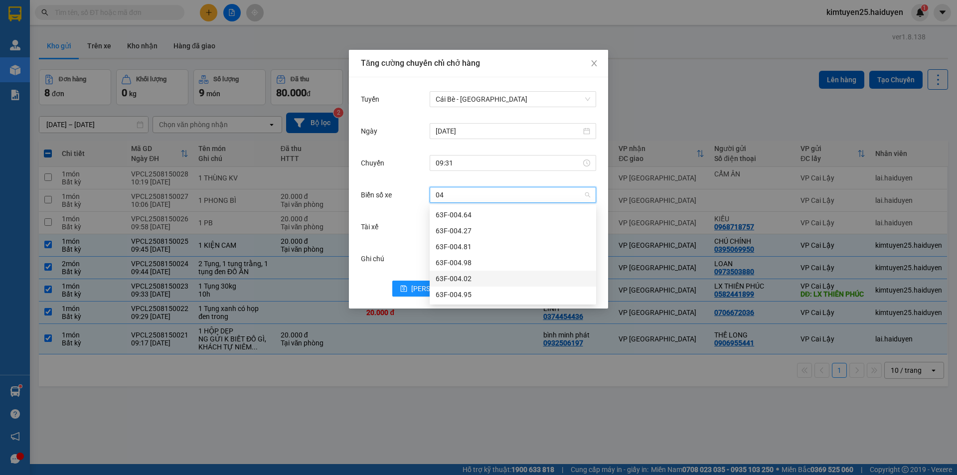
click at [462, 281] on div "63F-004.02" at bounding box center [513, 278] width 154 height 11
click at [456, 227] on input "Tài xế" at bounding box center [510, 226] width 148 height 15
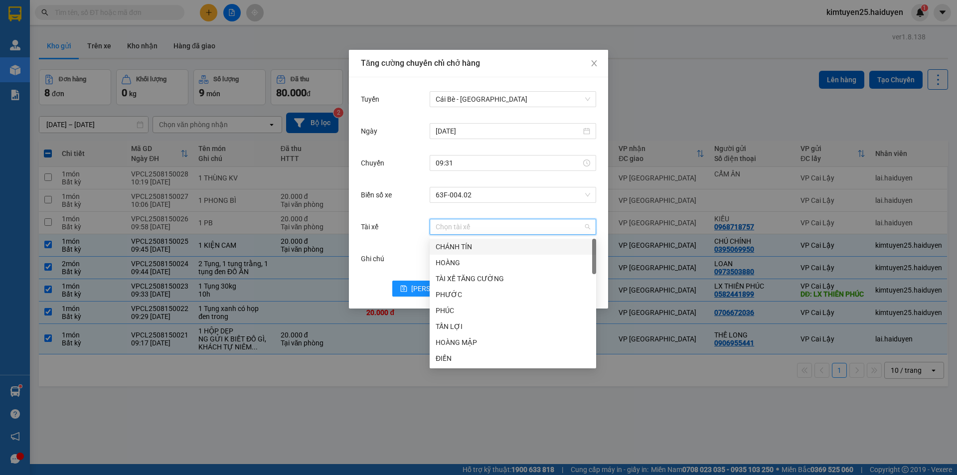
type input "B"
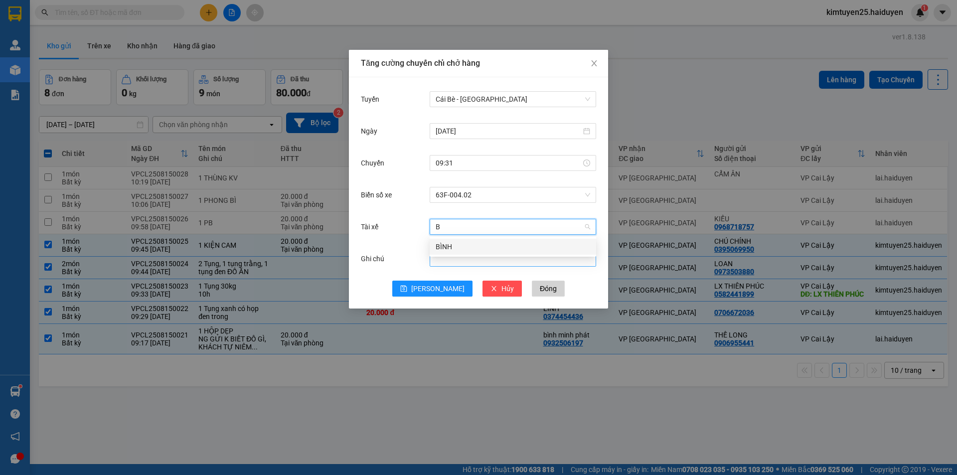
drag, startPoint x: 453, startPoint y: 247, endPoint x: 457, endPoint y: 251, distance: 6.0
click at [453, 247] on div "BÌNH" at bounding box center [513, 246] width 154 height 11
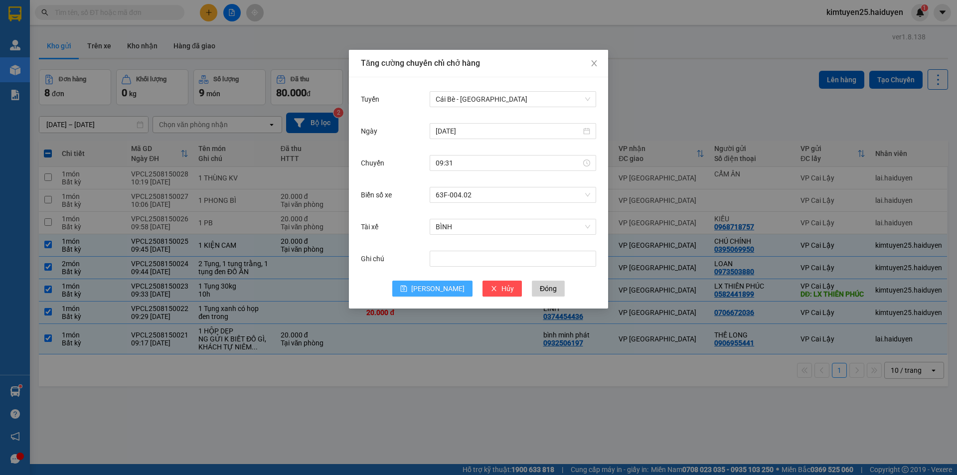
click at [431, 286] on button "Lưu" at bounding box center [432, 289] width 80 height 16
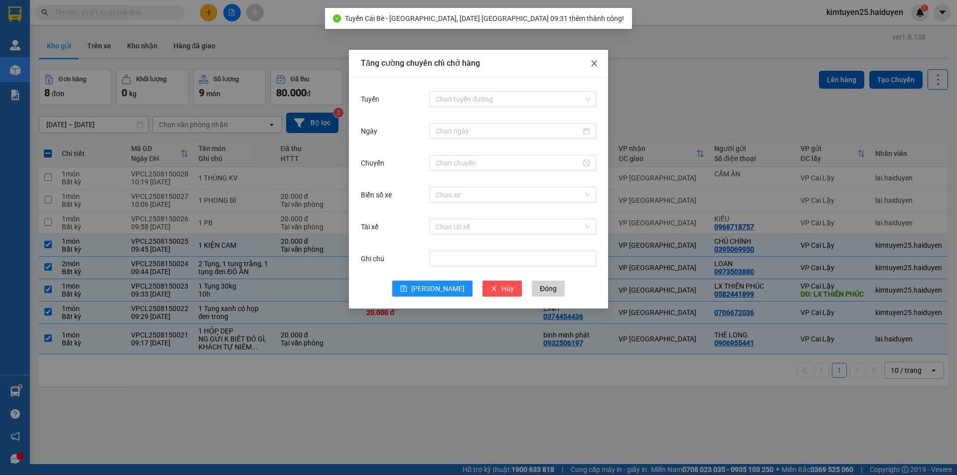
click at [595, 64] on icon "close" at bounding box center [594, 63] width 8 height 8
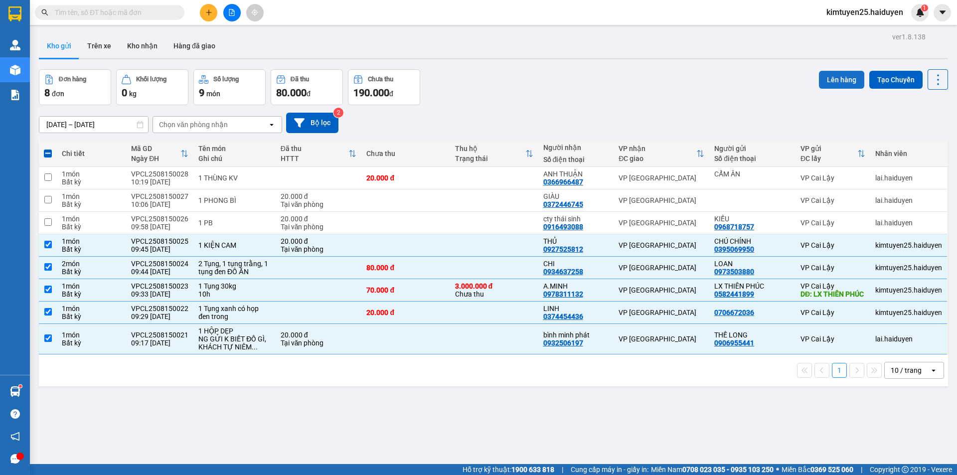
click at [835, 83] on button "Lên hàng" at bounding box center [841, 80] width 45 height 18
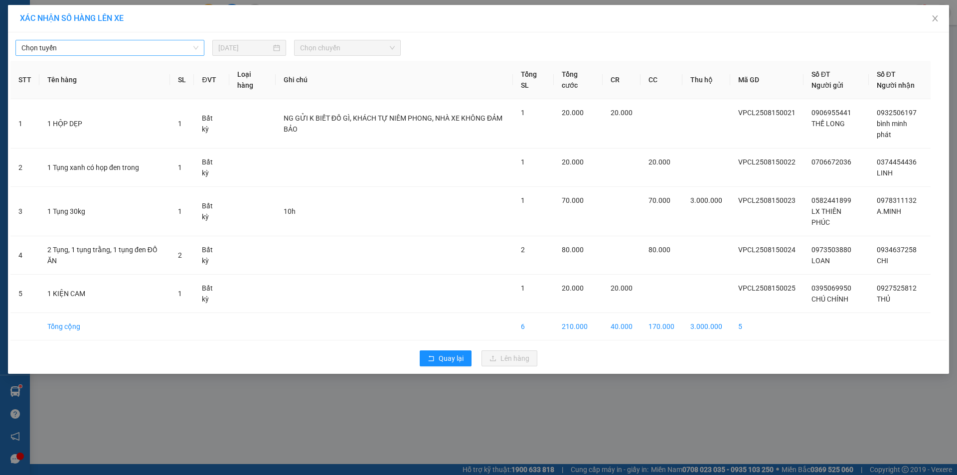
click at [150, 50] on span "Chọn tuyến" at bounding box center [109, 47] width 177 height 15
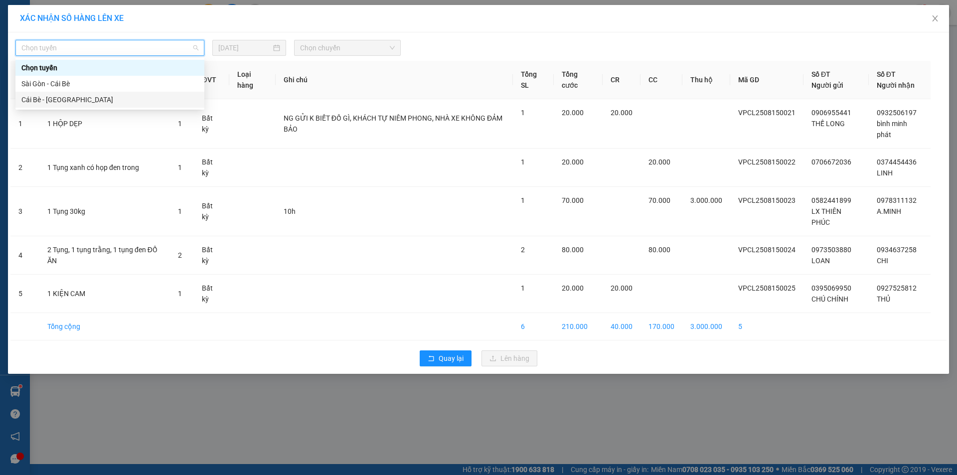
click at [120, 99] on div "Cái Bè - Sài Gòn" at bounding box center [109, 99] width 177 height 11
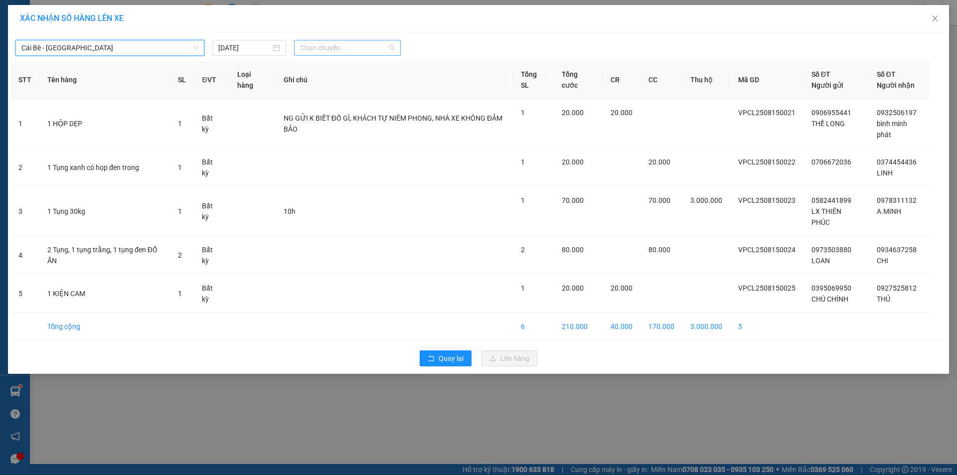
click at [312, 51] on span "Chọn chuyến" at bounding box center [347, 47] width 95 height 15
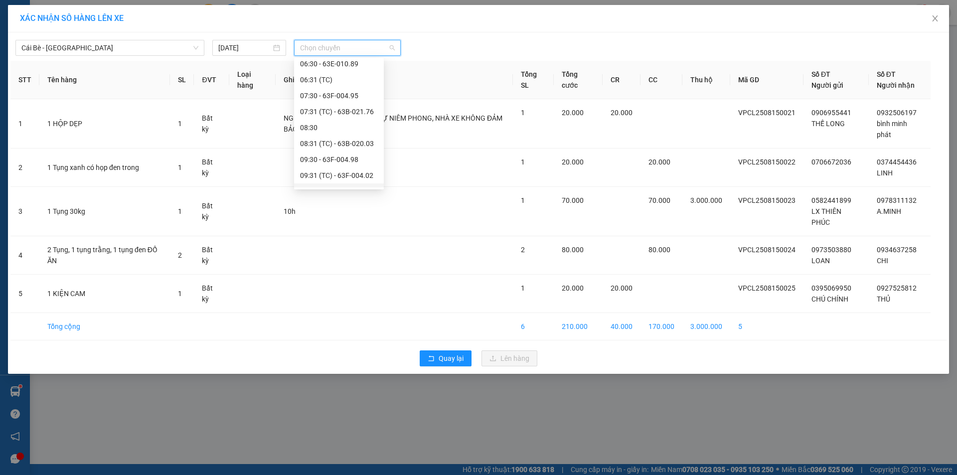
scroll to position [150, 0]
click at [346, 159] on div "09:31 (TC) - 63F-004.02" at bounding box center [339, 157] width 78 height 11
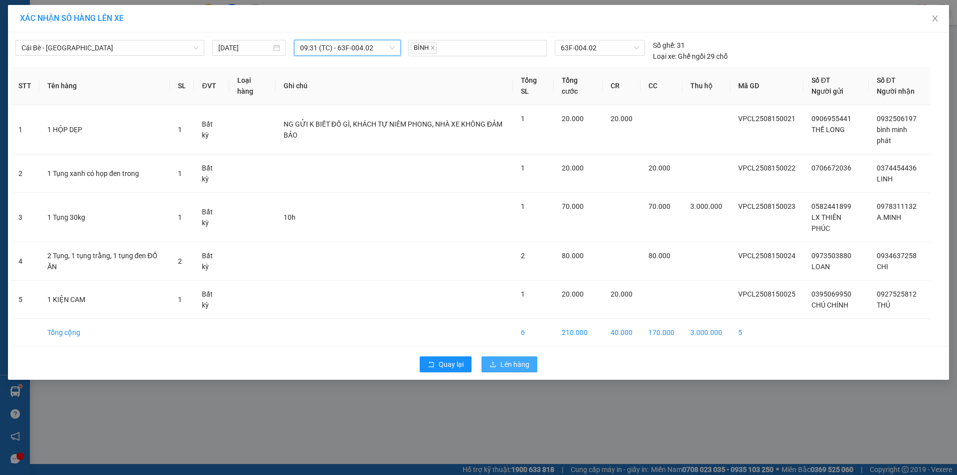
click at [500, 369] on button "Lên hàng" at bounding box center [509, 364] width 56 height 16
